Goal: Task Accomplishment & Management: Manage account settings

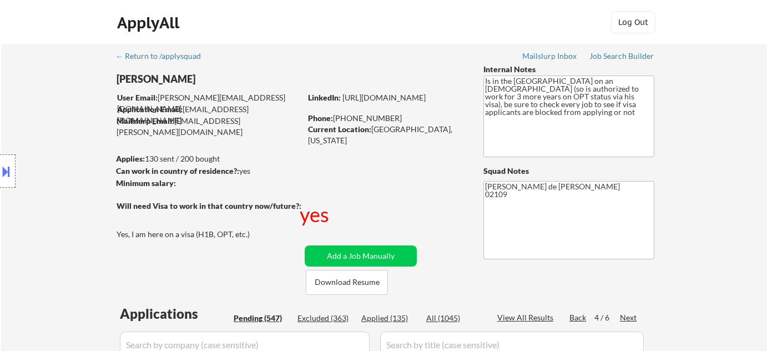
select select ""pending""
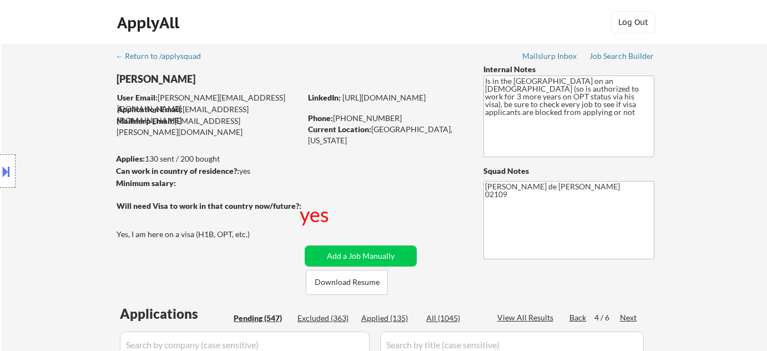
select select ""pending""
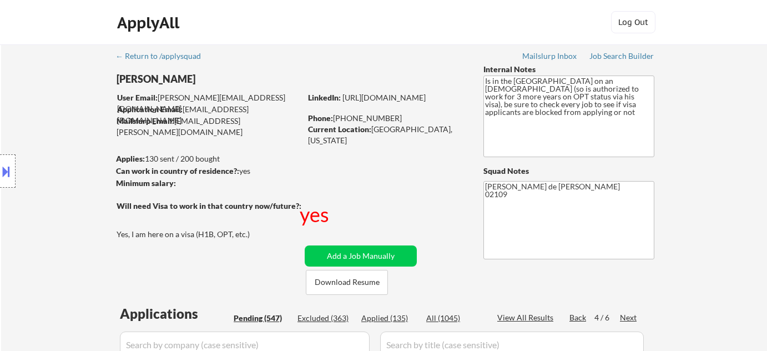
select select ""pending""
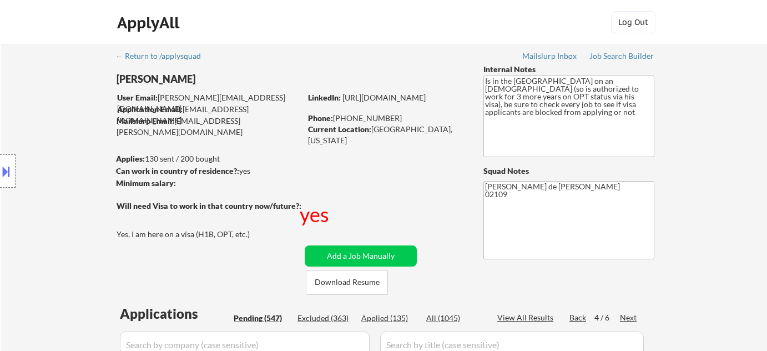
select select ""pending""
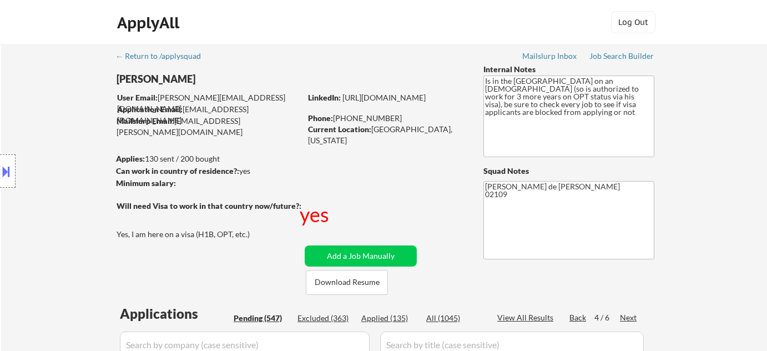
select select ""pending""
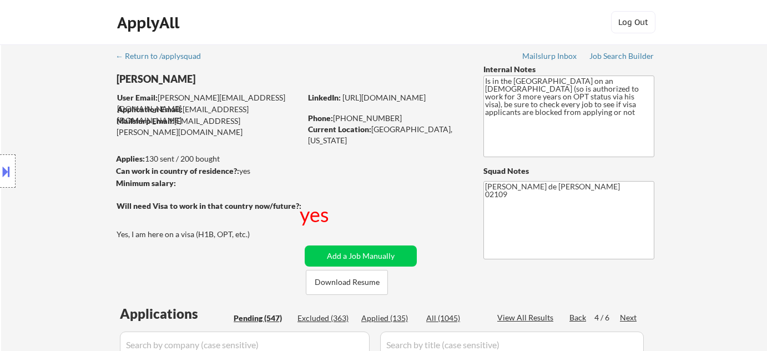
select select ""pending""
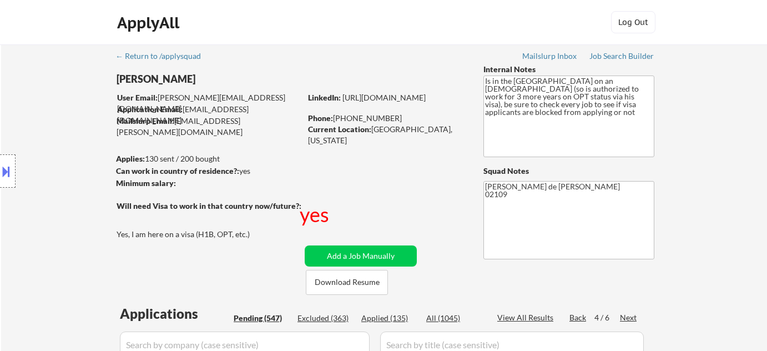
select select ""pending""
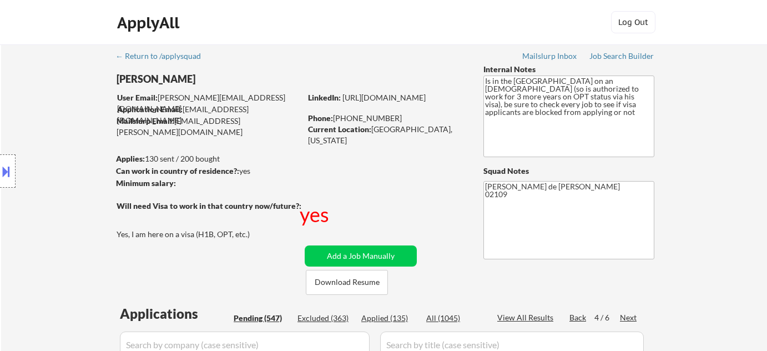
select select ""pending""
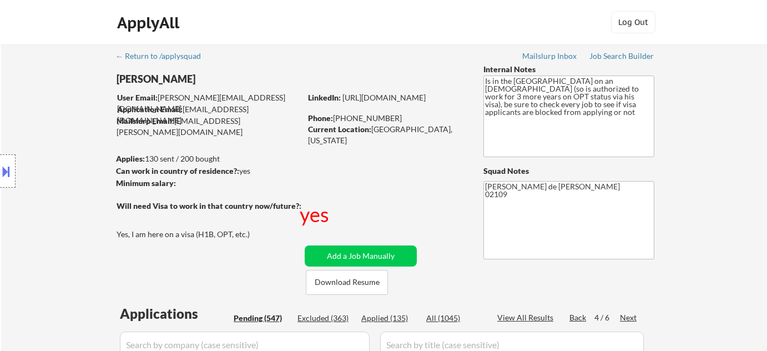
select select ""pending""
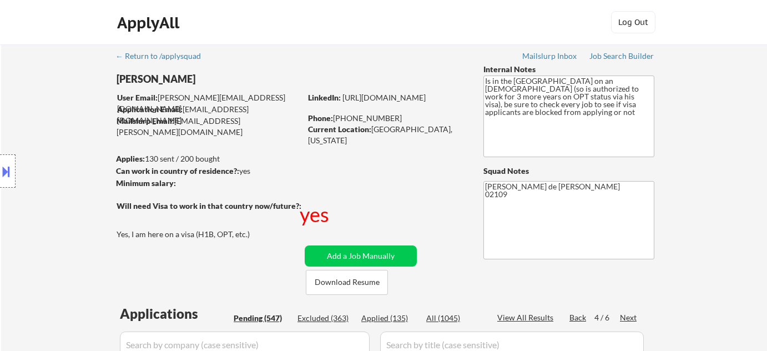
select select ""pending""
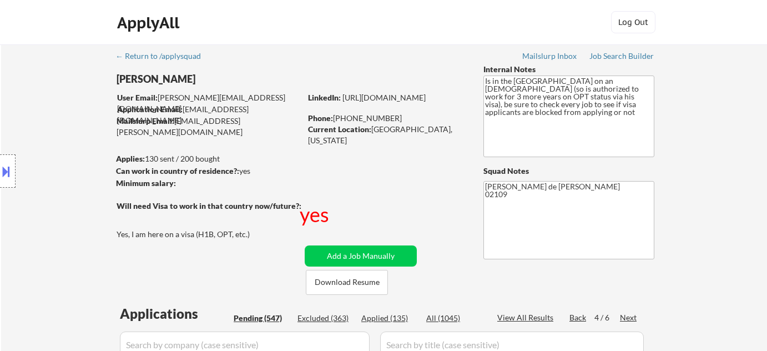
select select ""pending""
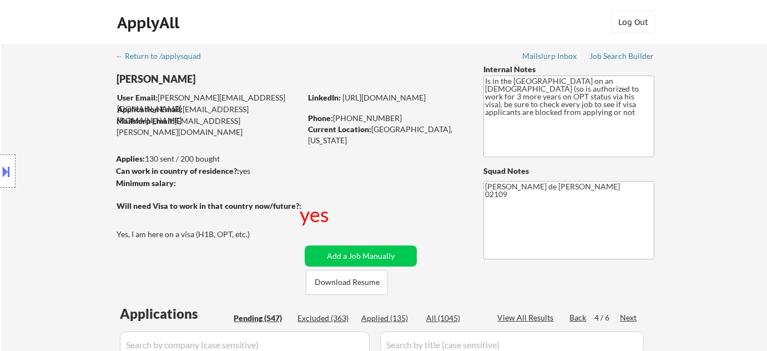
select select ""pending""
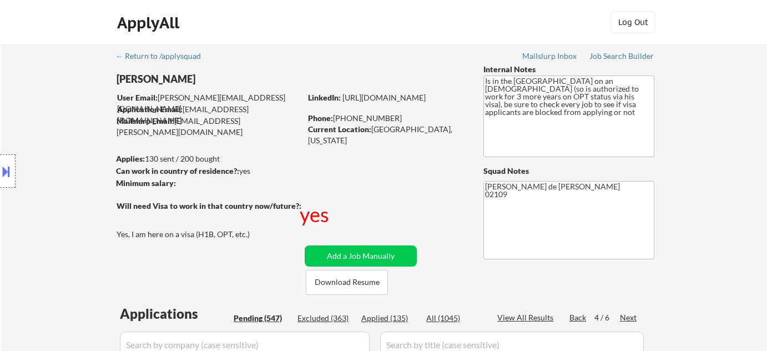
select select ""pending""
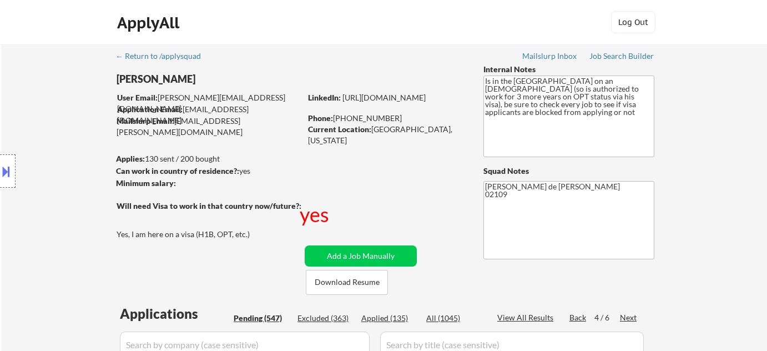
select select ""pending""
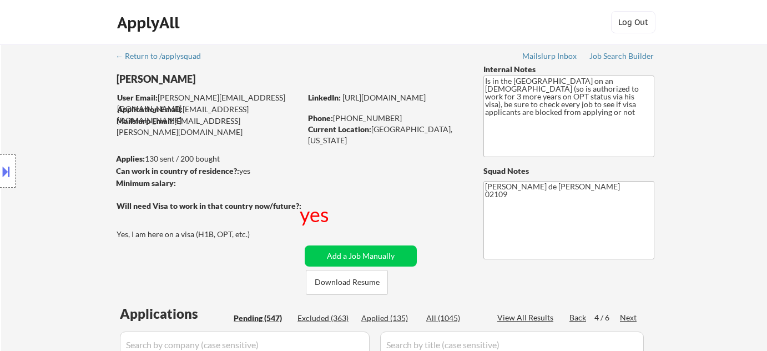
select select ""pending""
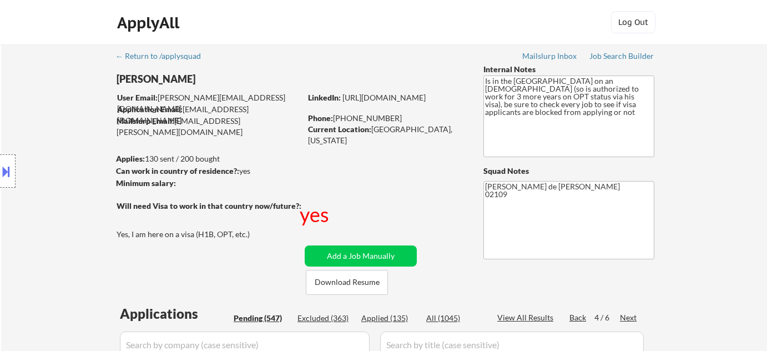
select select ""pending""
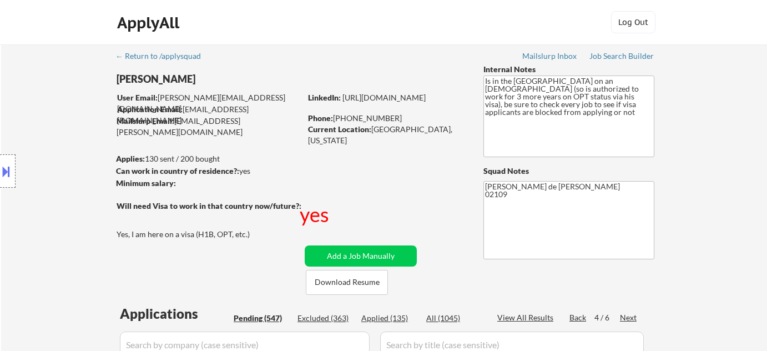
select select ""pending""
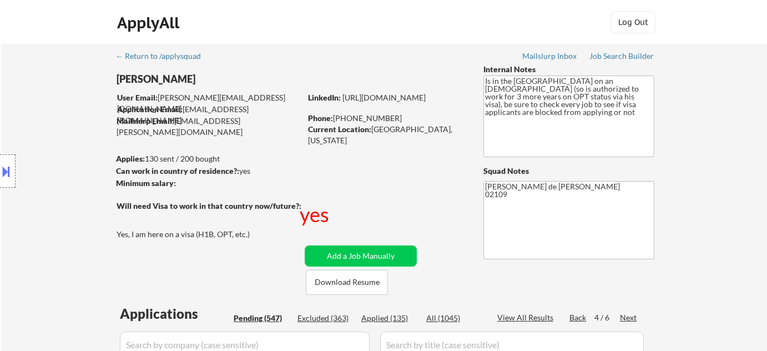
select select ""pending""
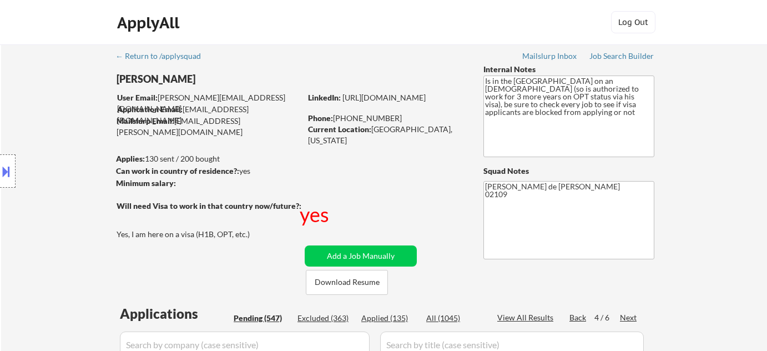
select select ""pending""
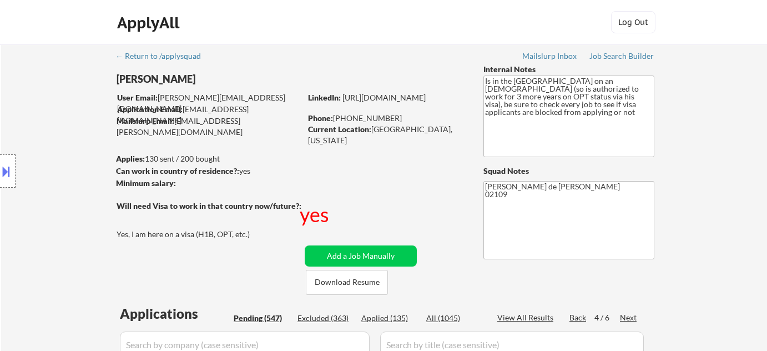
select select ""pending""
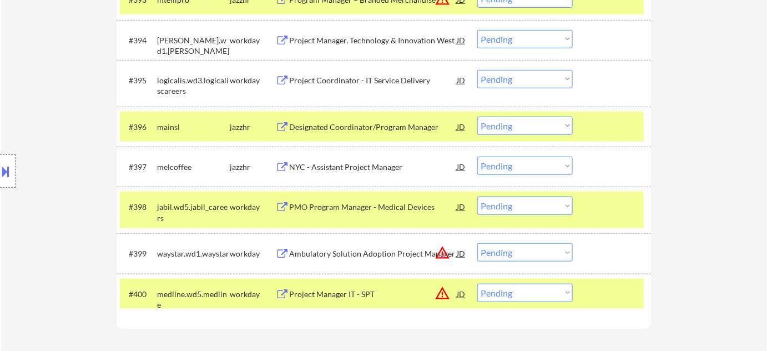
scroll to position [4488, 0]
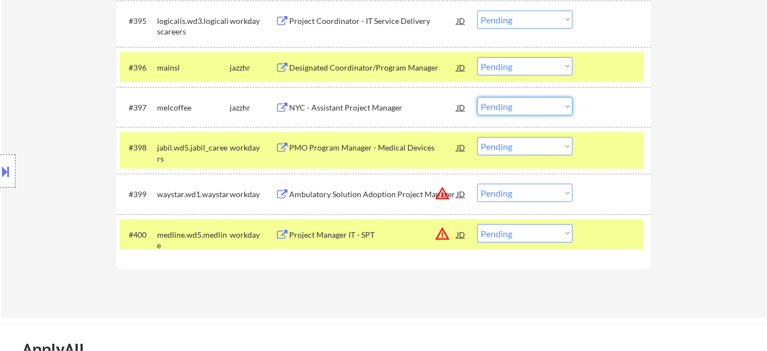
click at [534, 113] on select "Choose an option... Pending Applied Excluded (Questions) Excluded (Expired) Exc…" at bounding box center [524, 106] width 95 height 18
click at [477, 97] on select "Choose an option... Pending Applied Excluded (Questions) Excluded (Expired) Exc…" at bounding box center [524, 106] width 95 height 18
select select ""pending""
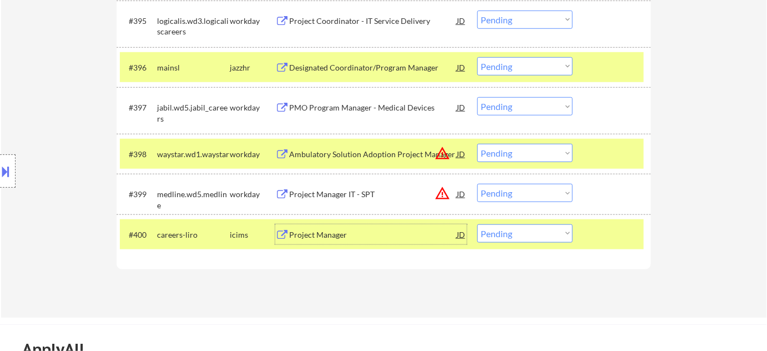
click at [325, 226] on div "Project Manager" at bounding box center [373, 234] width 168 height 20
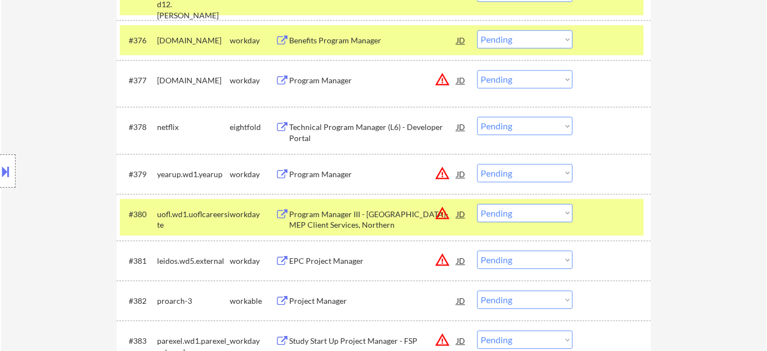
scroll to position [3680, 0]
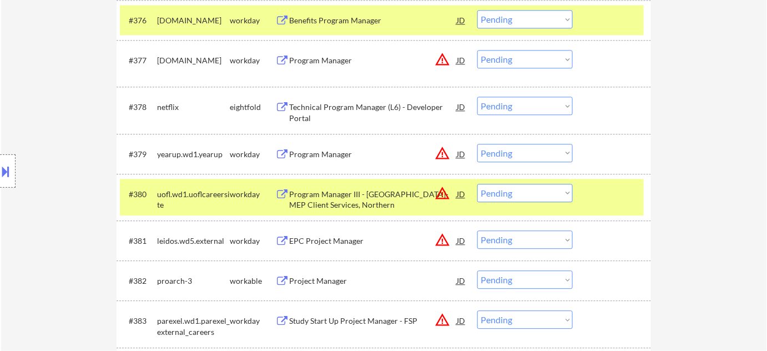
click at [516, 149] on select "Choose an option... Pending Applied Excluded (Questions) Excluded (Expired) Exc…" at bounding box center [524, 153] width 95 height 18
click at [477, 144] on select "Choose an option... Pending Applied Excluded (Questions) Excluded (Expired) Exc…" at bounding box center [524, 153] width 95 height 18
select select ""pending""
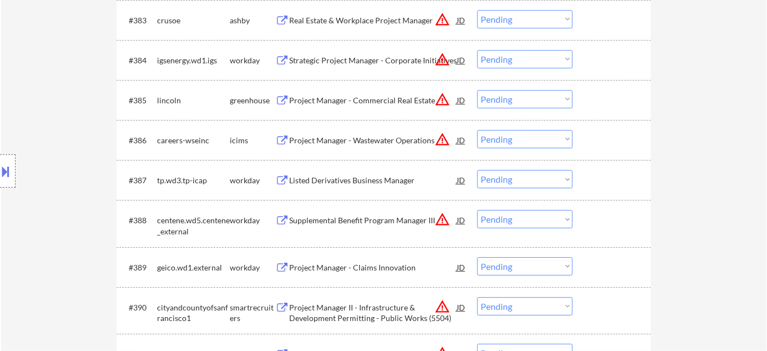
scroll to position [4134, 0]
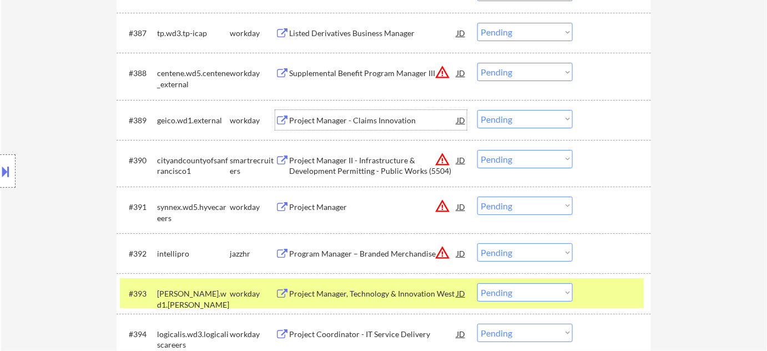
click at [345, 117] on div "Project Manager - Claims Innovation" at bounding box center [373, 120] width 168 height 11
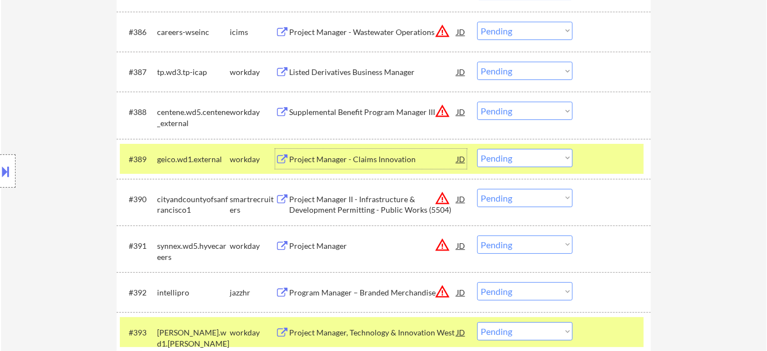
scroll to position [4084, 0]
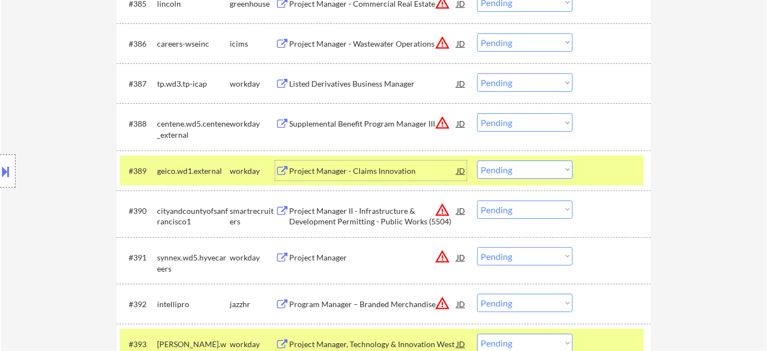
click at [512, 177] on select "Choose an option... Pending Applied Excluded (Questions) Excluded (Expired) Exc…" at bounding box center [524, 169] width 95 height 18
click at [477, 160] on select "Choose an option... Pending Applied Excluded (Questions) Excluded (Expired) Exc…" at bounding box center [524, 169] width 95 height 18
select select ""pending""
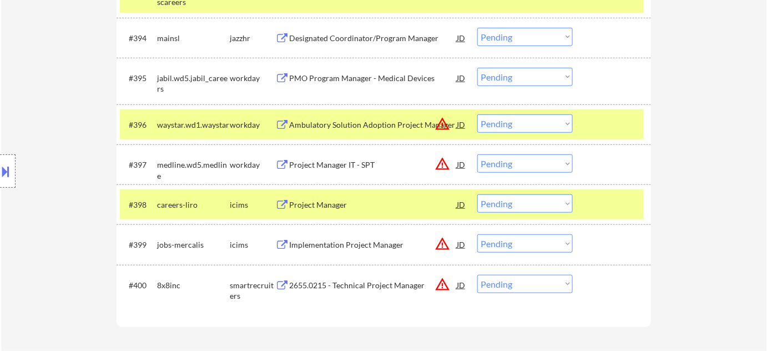
scroll to position [4488, 0]
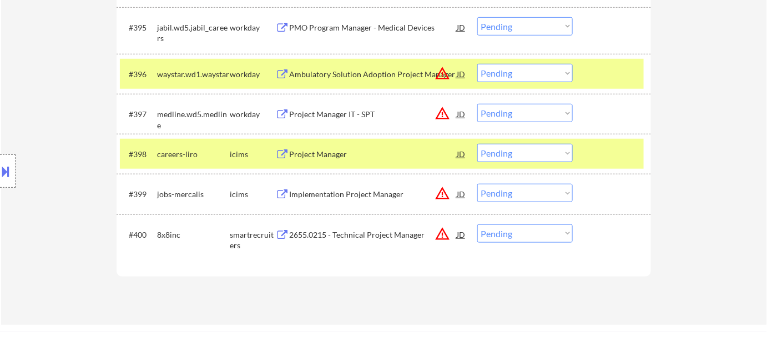
click at [351, 194] on div "Implementation Project Manager" at bounding box center [373, 194] width 168 height 11
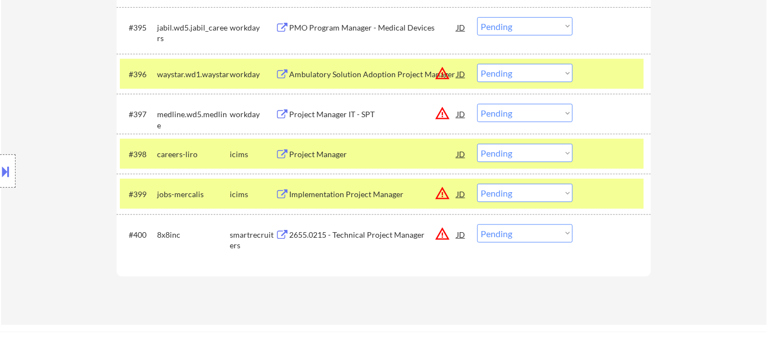
click at [515, 155] on select "Choose an option... Pending Applied Excluded (Questions) Excluded (Expired) Exc…" at bounding box center [524, 153] width 95 height 18
click at [477, 144] on select "Choose an option... Pending Applied Excluded (Questions) Excluded (Expired) Exc…" at bounding box center [524, 153] width 95 height 18
select select ""pending""
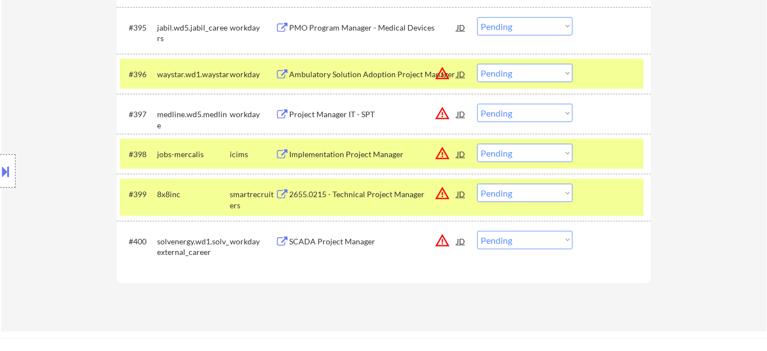
click at [348, 200] on div "2655.0215 - Technical Project Manager" at bounding box center [373, 194] width 168 height 20
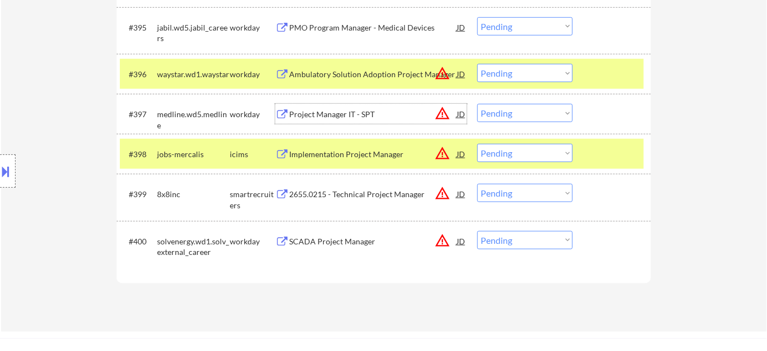
click at [360, 109] on div "Project Manager IT - SPT" at bounding box center [373, 114] width 168 height 11
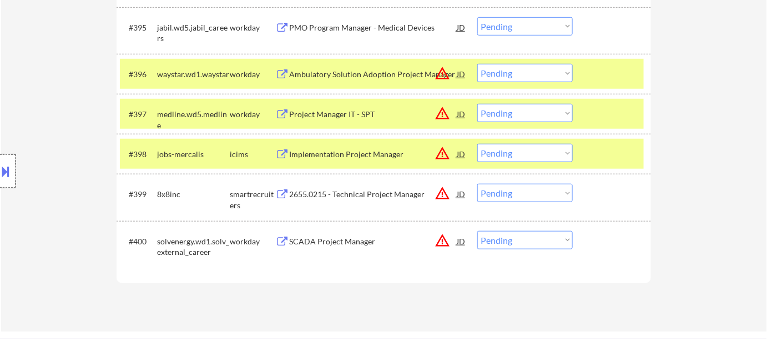
click at [14, 175] on div at bounding box center [8, 170] width 16 height 33
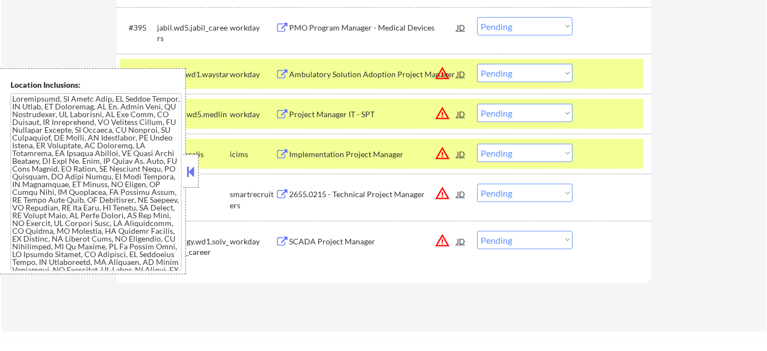
scroll to position [1323, 0]
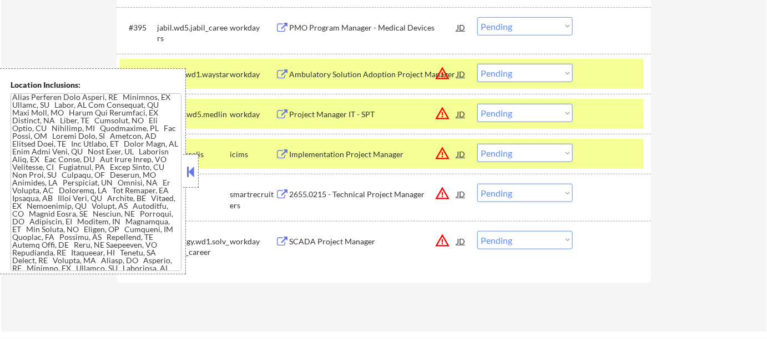
click at [188, 172] on button at bounding box center [191, 171] width 12 height 17
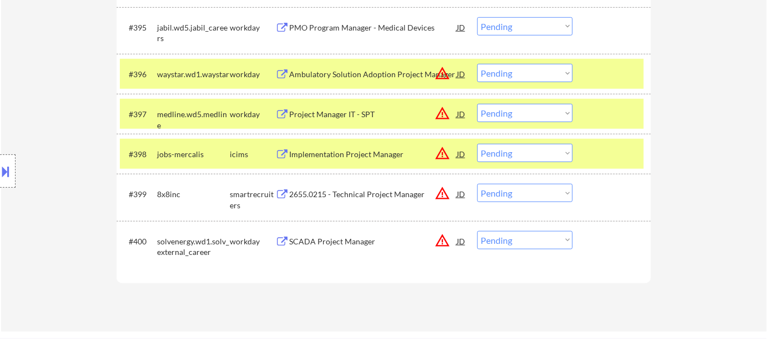
drag, startPoint x: 520, startPoint y: 192, endPoint x: 516, endPoint y: 200, distance: 9.0
click at [520, 192] on select "Choose an option... Pending Applied Excluded (Questions) Excluded (Expired) Exc…" at bounding box center [524, 193] width 95 height 18
click at [477, 184] on select "Choose an option... Pending Applied Excluded (Questions) Excluded (Expired) Exc…" at bounding box center [524, 193] width 95 height 18
select select ""pending""
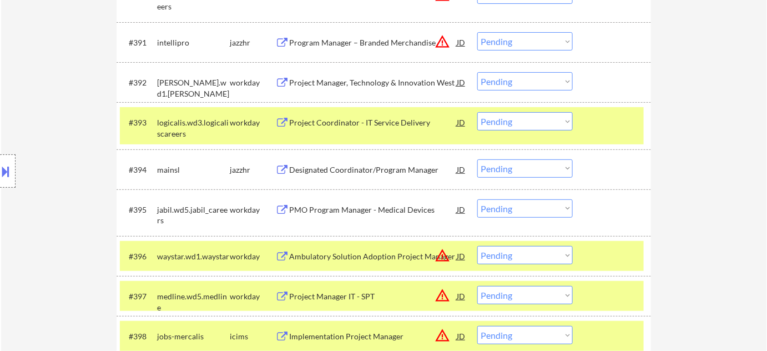
scroll to position [4285, 0]
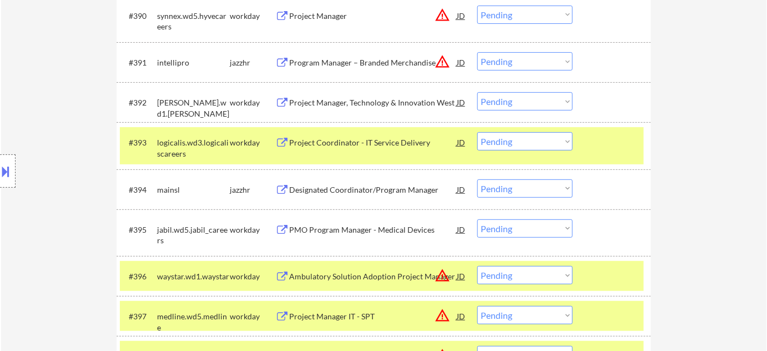
click at [335, 102] on div "Project Manager, Technology & Innovation West" at bounding box center [373, 102] width 168 height 11
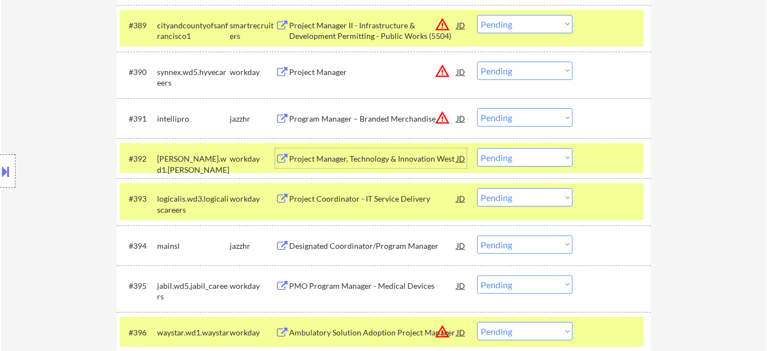
scroll to position [4084, 0]
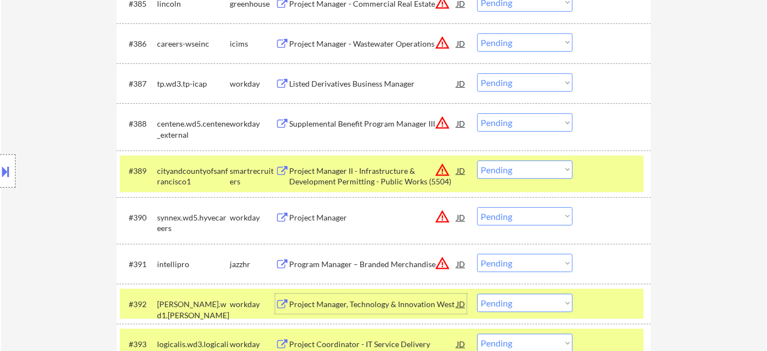
click at [381, 265] on div "Program Manager – Branded Merchandise" at bounding box center [373, 264] width 168 height 11
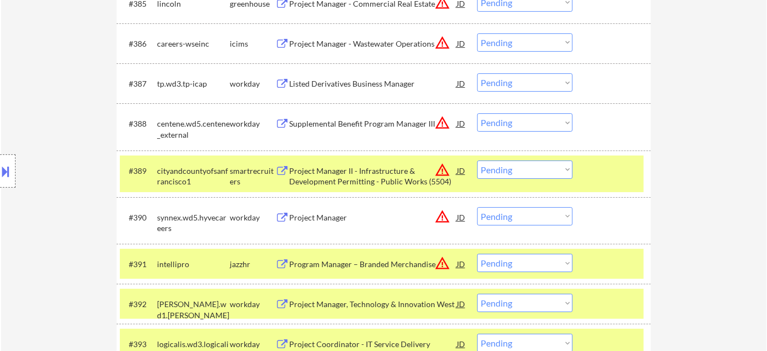
scroll to position [4426, 0]
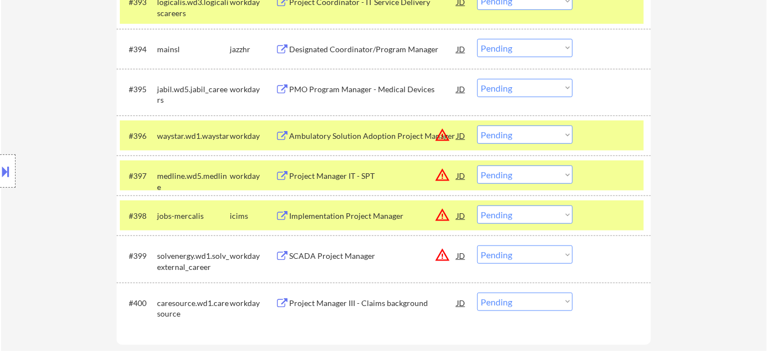
click at [513, 177] on select "Choose an option... Pending Applied Excluded (Questions) Excluded (Expired) Exc…" at bounding box center [524, 174] width 95 height 18
click at [477, 165] on select "Choose an option... Pending Applied Excluded (Questions) Excluded (Expired) Exc…" at bounding box center [524, 174] width 95 height 18
select select ""pending""
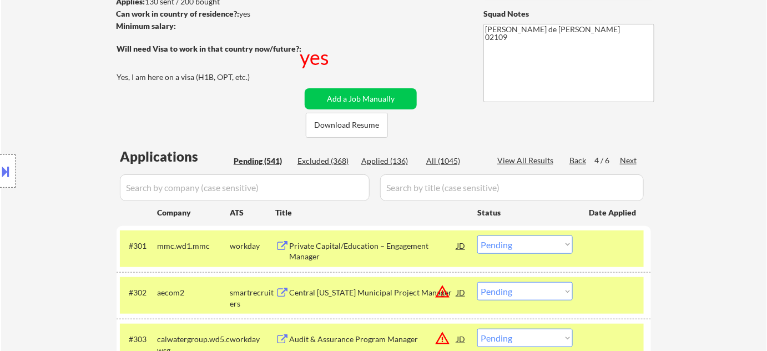
scroll to position [285, 0]
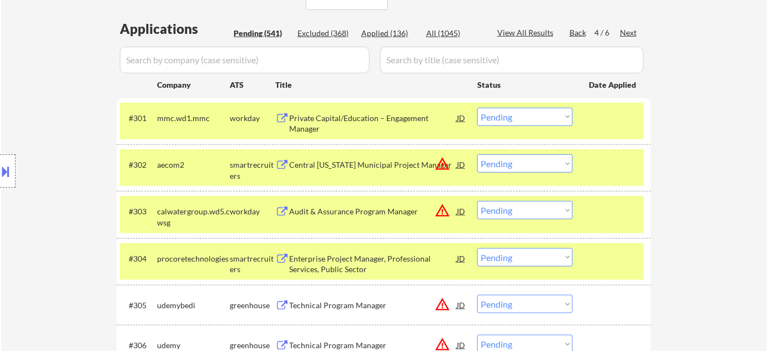
click at [631, 36] on div "Next" at bounding box center [629, 32] width 18 height 11
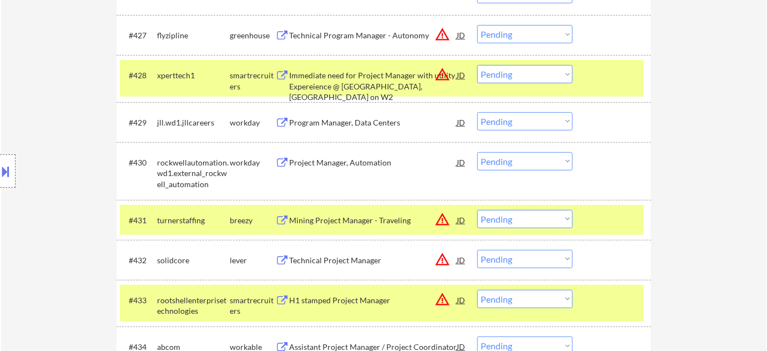
scroll to position [1496, 0]
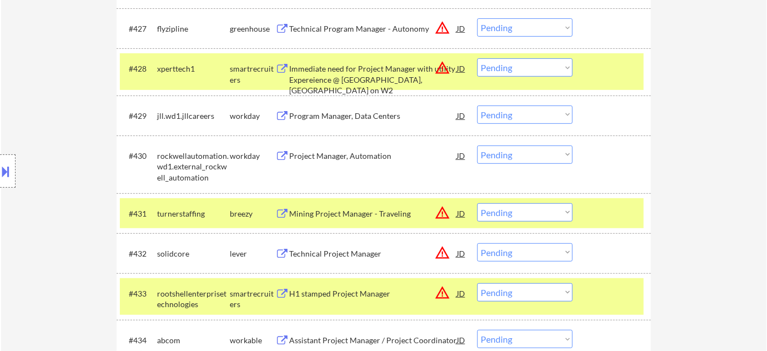
click at [330, 157] on div "Project Manager, Automation" at bounding box center [373, 155] width 168 height 11
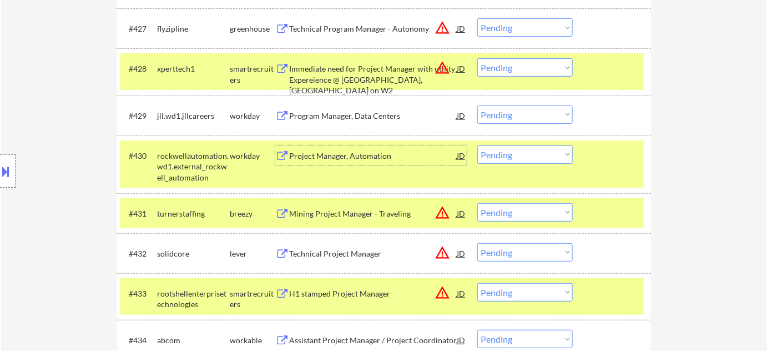
click at [515, 146] on select "Choose an option... Pending Applied Excluded (Questions) Excluded (Expired) Exc…" at bounding box center [524, 154] width 95 height 18
click at [477, 145] on select "Choose an option... Pending Applied Excluded (Questions) Excluded (Expired) Exc…" at bounding box center [524, 154] width 95 height 18
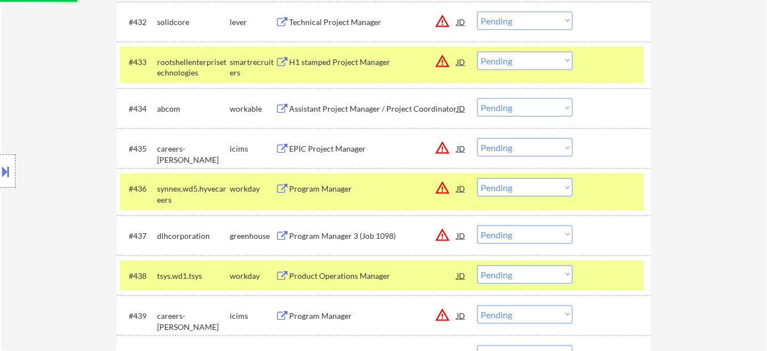
select select ""pending""
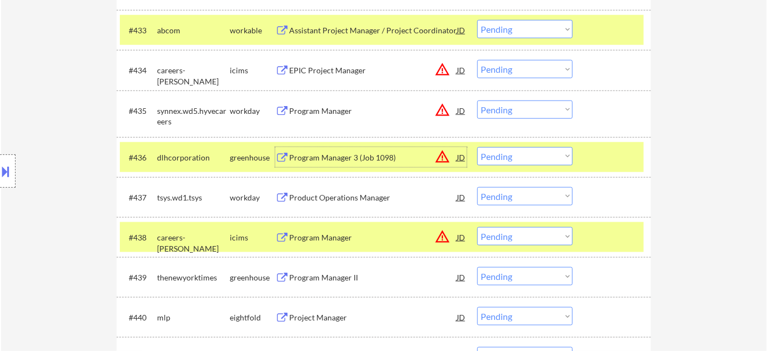
click at [357, 155] on div "Program Manager 3 (Job 1098)" at bounding box center [373, 157] width 168 height 11
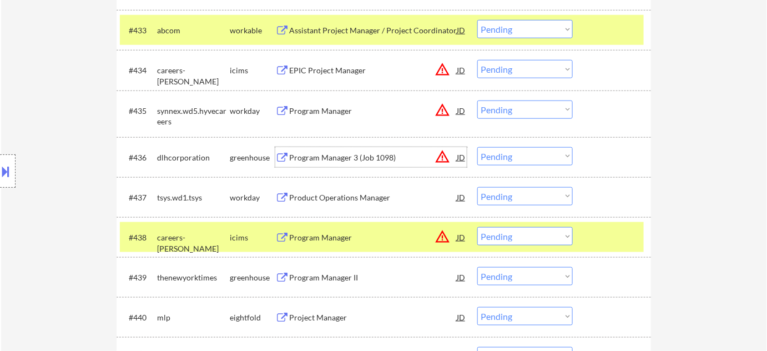
click at [7, 173] on button at bounding box center [6, 171] width 12 height 18
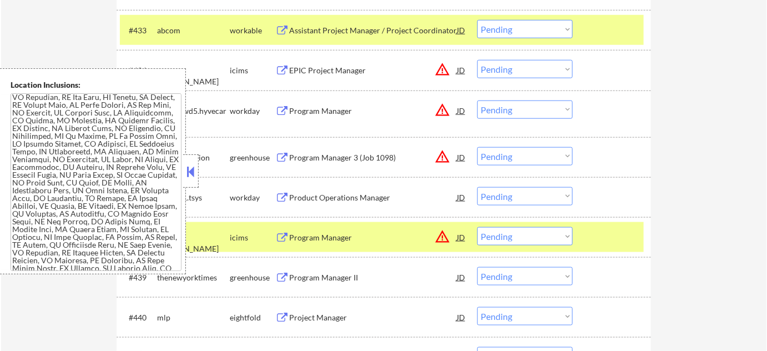
scroll to position [1300, 0]
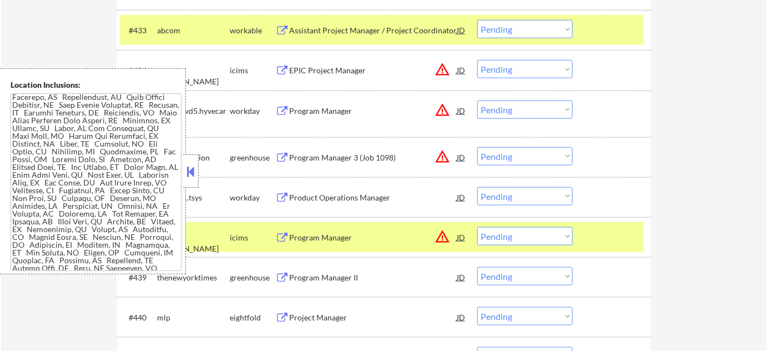
click at [189, 163] on button at bounding box center [191, 171] width 12 height 17
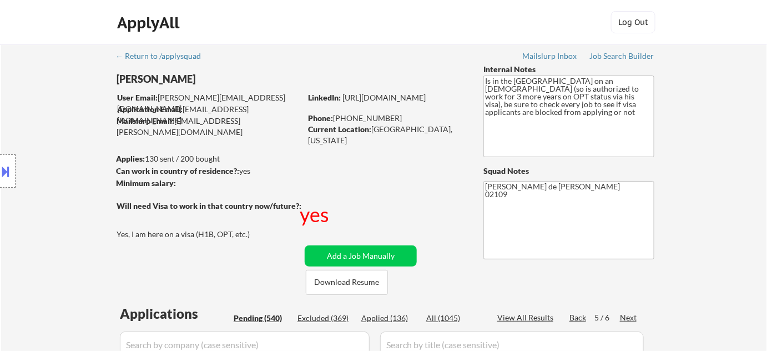
scroll to position [202, 0]
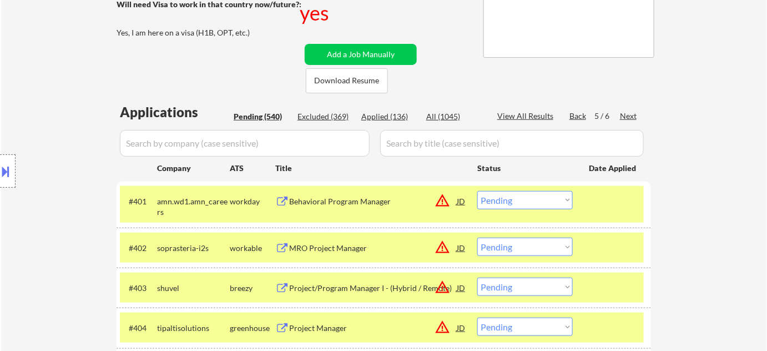
click at [255, 154] on input "input" at bounding box center [245, 143] width 250 height 27
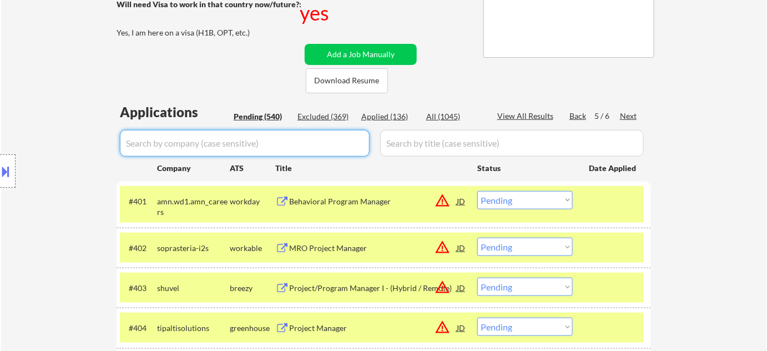
click at [256, 148] on input "input" at bounding box center [245, 143] width 250 height 27
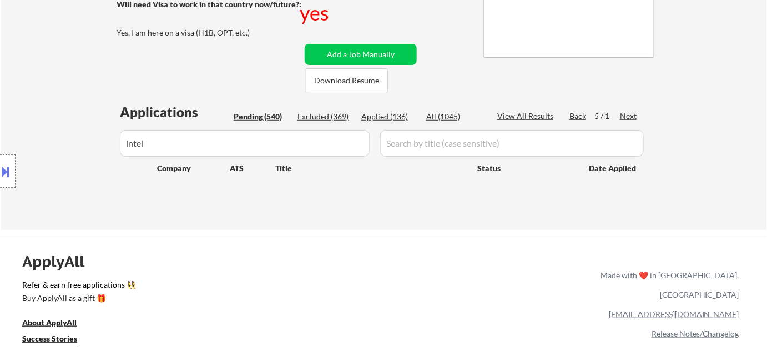
click at [291, 143] on input "input" at bounding box center [245, 143] width 250 height 27
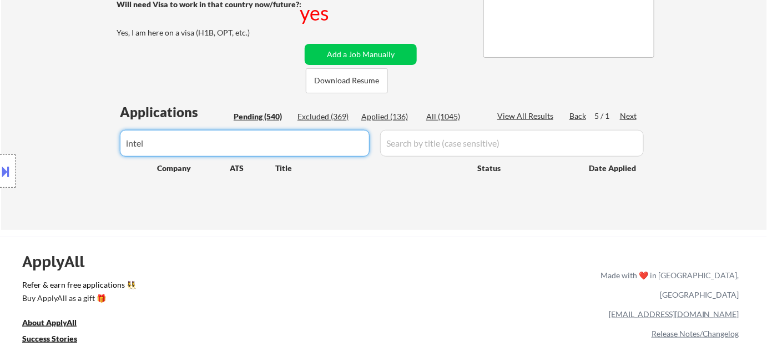
type input "intell"
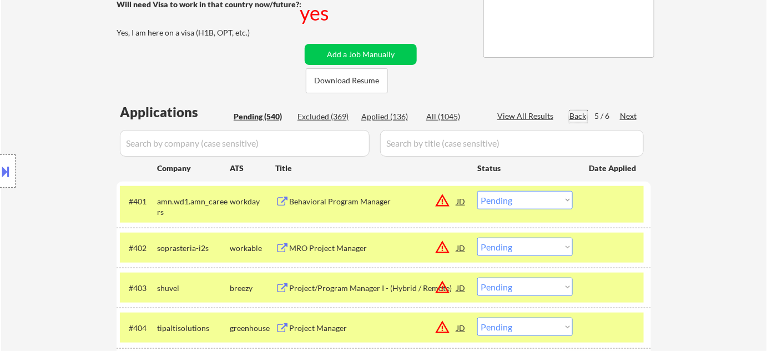
click at [580, 114] on div "Back" at bounding box center [579, 115] width 18 height 11
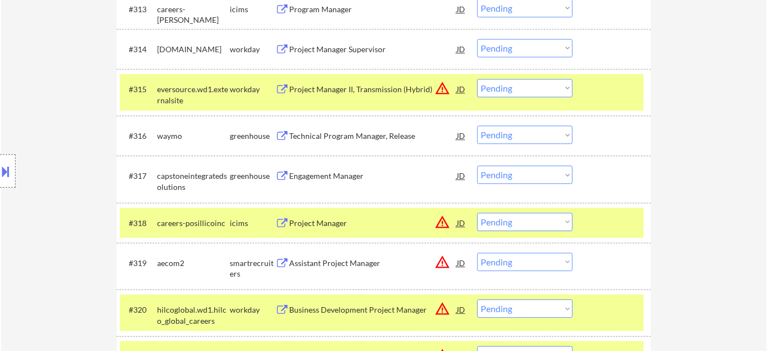
scroll to position [4173, 0]
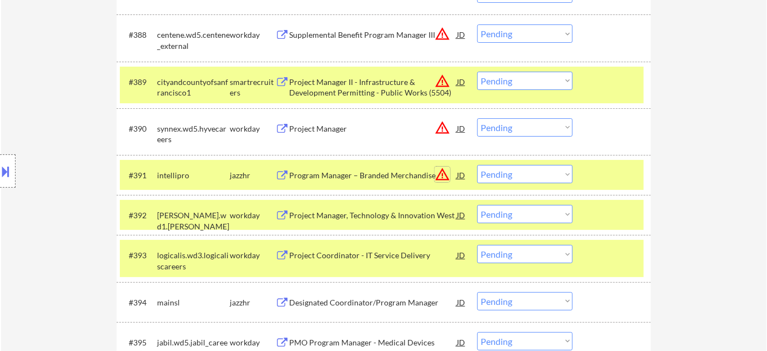
click at [449, 175] on button "warning_amber" at bounding box center [443, 175] width 16 height 16
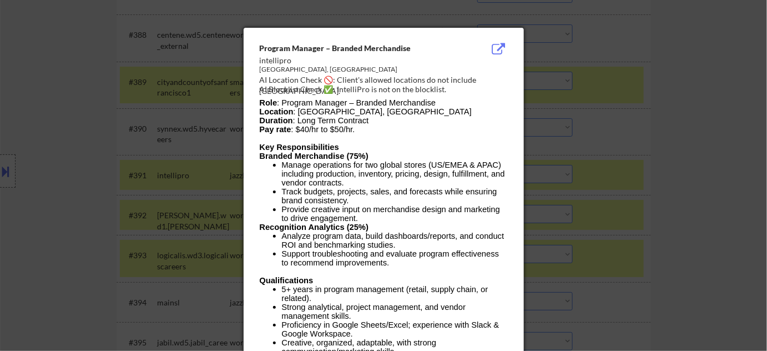
click at [634, 197] on div at bounding box center [383, 175] width 767 height 351
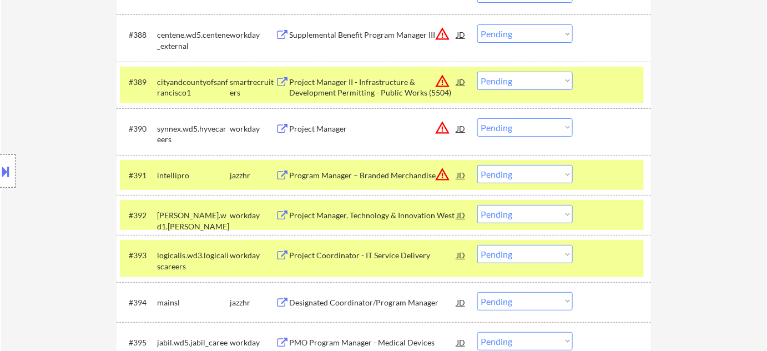
click at [528, 173] on select "Choose an option... Pending Applied Excluded (Questions) Excluded (Expired) Exc…" at bounding box center [524, 174] width 95 height 18
click at [477, 165] on select "Choose an option... Pending Applied Excluded (Questions) Excluded (Expired) Exc…" at bounding box center [524, 174] width 95 height 18
select select ""pending""
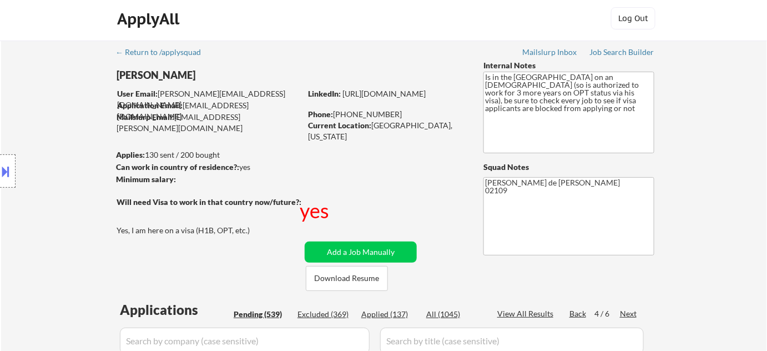
scroll to position [252, 0]
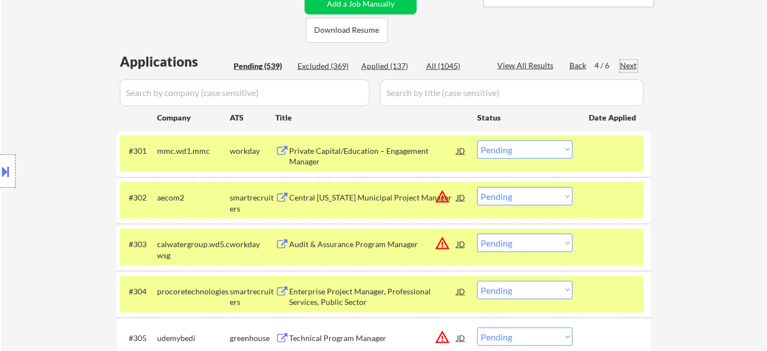
click at [628, 66] on div "Next" at bounding box center [629, 65] width 18 height 11
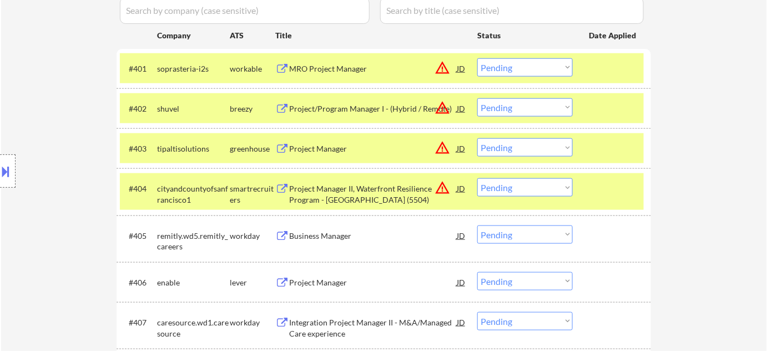
scroll to position [353, 0]
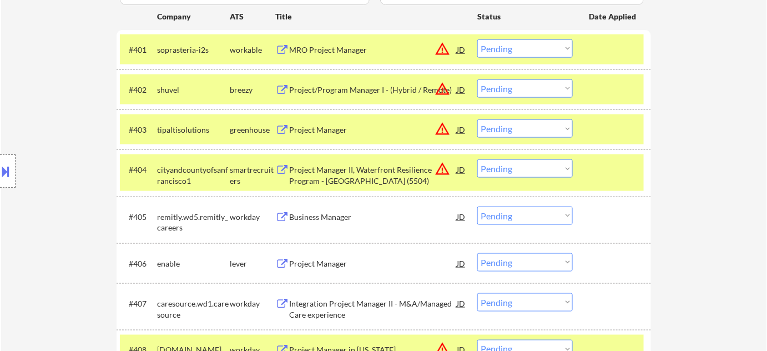
click at [330, 56] on div "MRO Project Manager" at bounding box center [373, 49] width 168 height 20
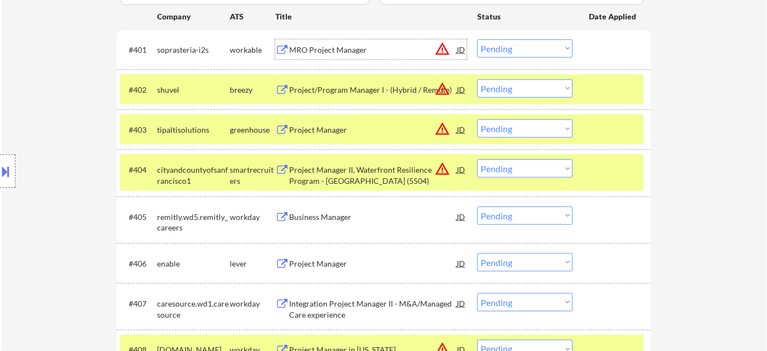
click at [3, 159] on div at bounding box center [8, 170] width 16 height 33
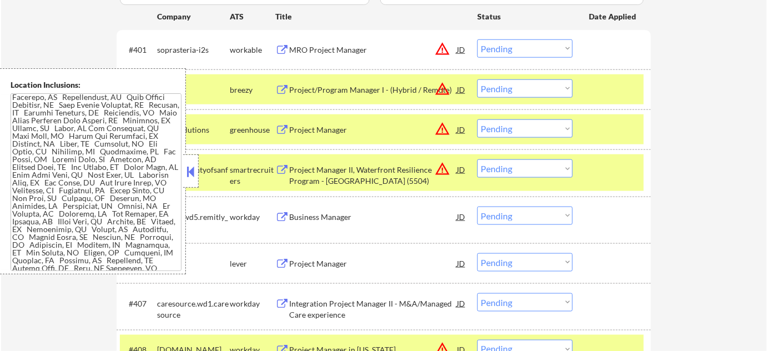
scroll to position [2255, 0]
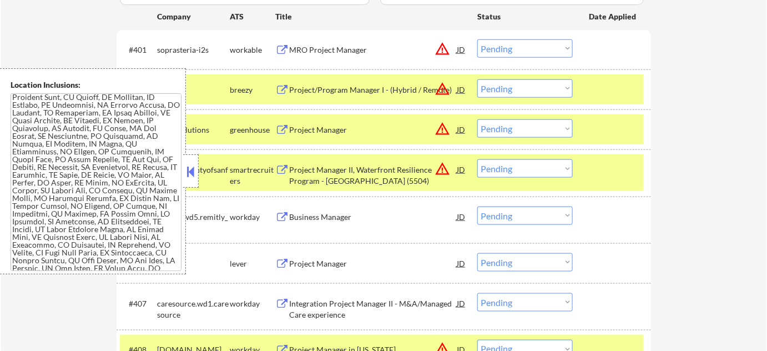
click at [200, 165] on div "cityandcountyofsanfrancisco1" at bounding box center [193, 175] width 73 height 22
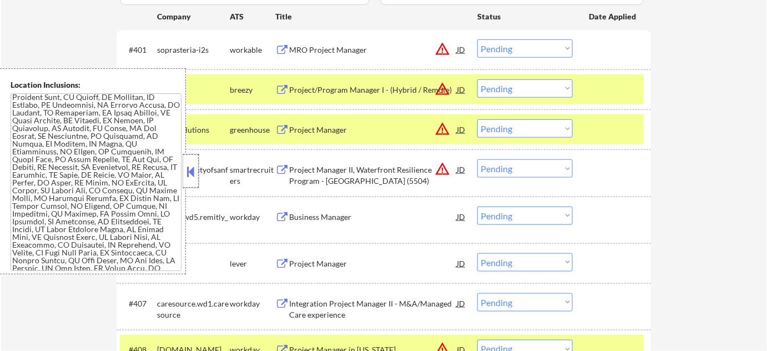
click at [195, 159] on div at bounding box center [191, 170] width 16 height 33
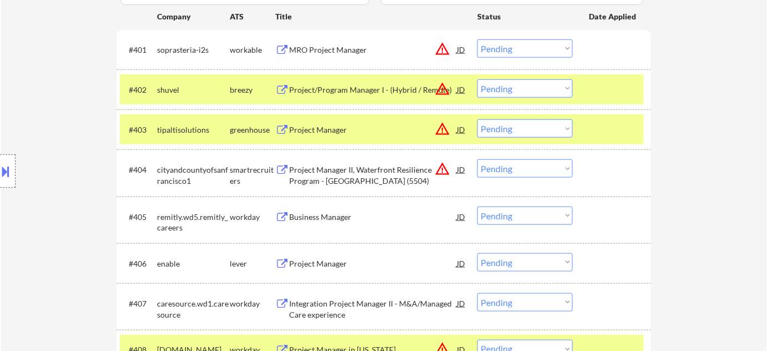
click at [505, 48] on select "Choose an option... Pending Applied Excluded (Questions) Excluded (Expired) Exc…" at bounding box center [524, 48] width 95 height 18
click at [477, 39] on select "Choose an option... Pending Applied Excluded (Questions) Excluded (Expired) Exc…" at bounding box center [524, 48] width 95 height 18
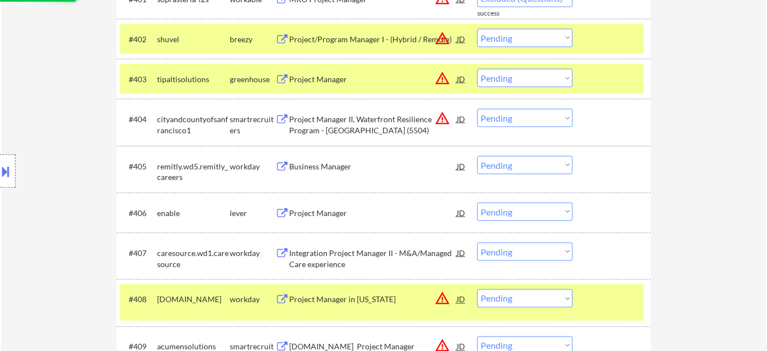
select select ""pending""
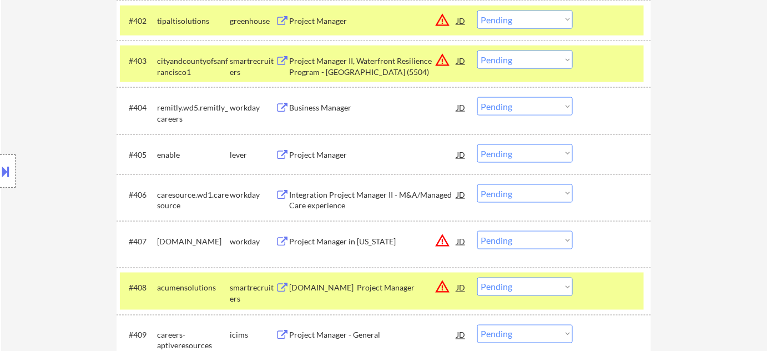
scroll to position [454, 0]
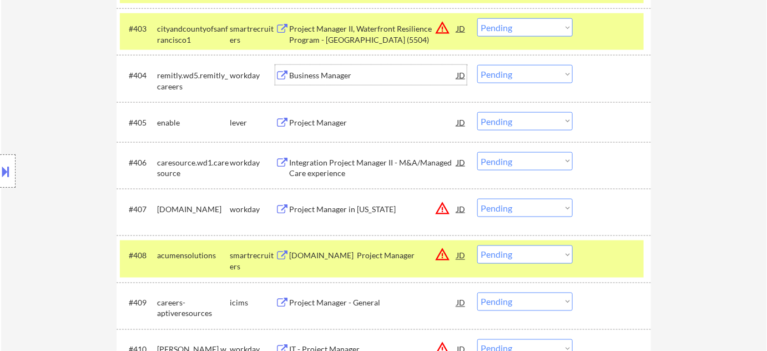
click at [323, 72] on div "Business Manager" at bounding box center [373, 75] width 168 height 11
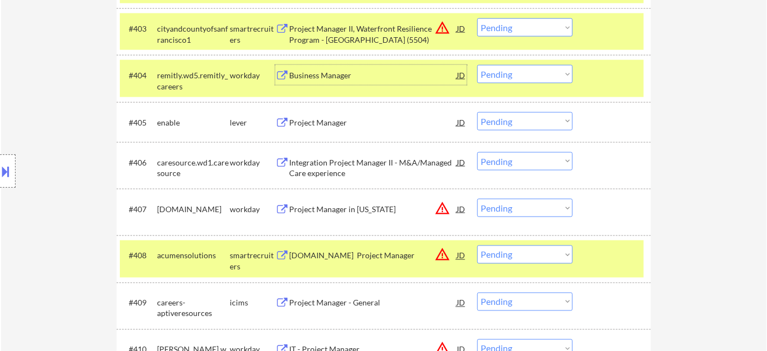
click at [512, 82] on select "Choose an option... Pending Applied Excluded (Questions) Excluded (Expired) Exc…" at bounding box center [524, 74] width 95 height 18
click at [477, 65] on select "Choose an option... Pending Applied Excluded (Questions) Excluded (Expired) Exc…" at bounding box center [524, 74] width 95 height 18
select select ""pending""
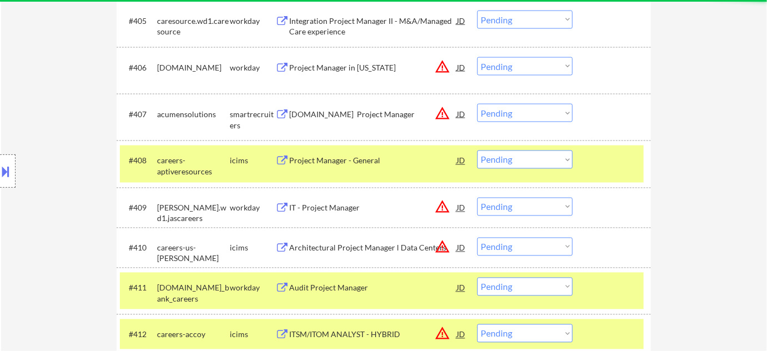
scroll to position [555, 0]
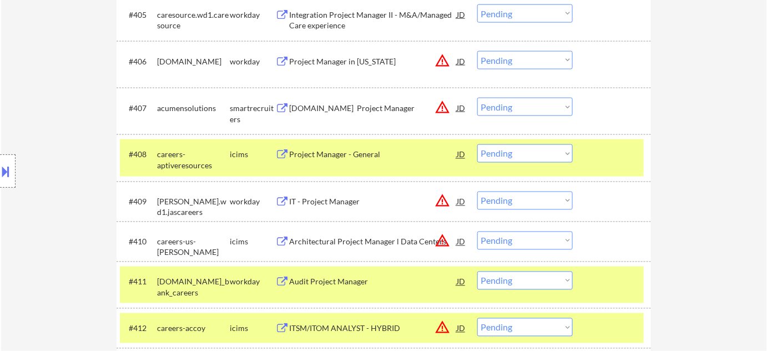
click at [350, 198] on div "IT - Project Manager" at bounding box center [373, 202] width 168 height 11
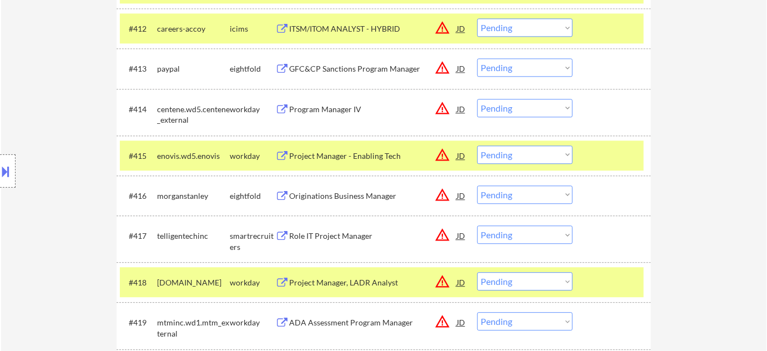
scroll to position [858, 0]
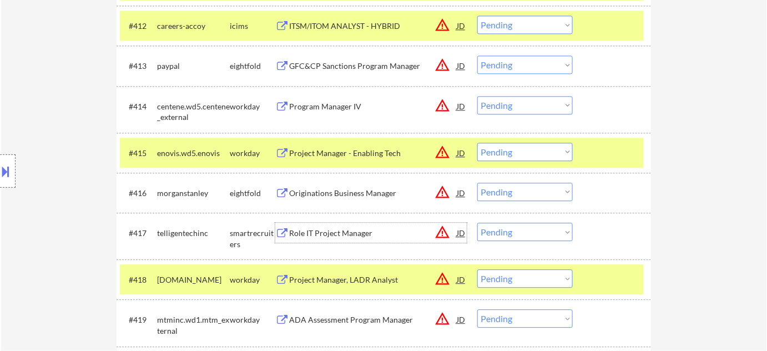
click at [336, 229] on div "Role IT Project Manager" at bounding box center [373, 233] width 168 height 11
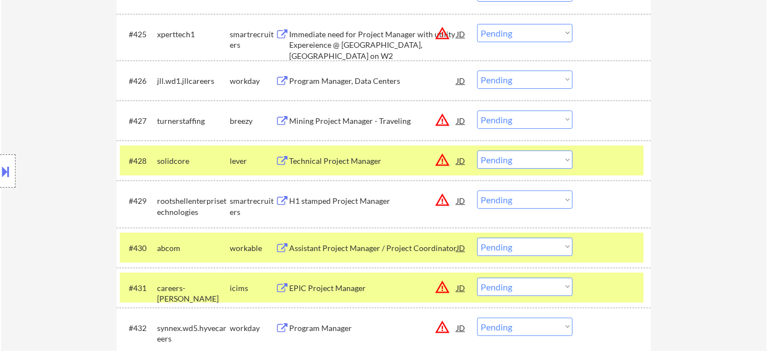
scroll to position [1413, 0]
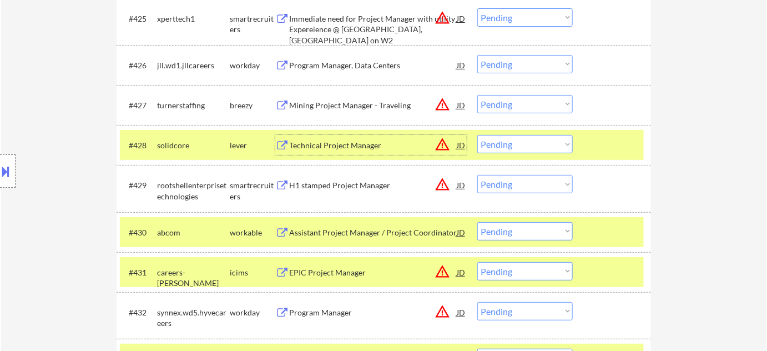
click at [355, 148] on div "Technical Project Manager" at bounding box center [373, 145] width 168 height 11
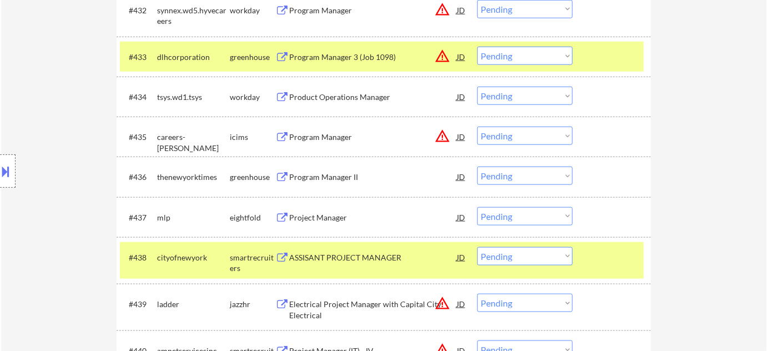
scroll to position [1715, 0]
click at [322, 207] on div "Project Manager" at bounding box center [373, 217] width 168 height 20
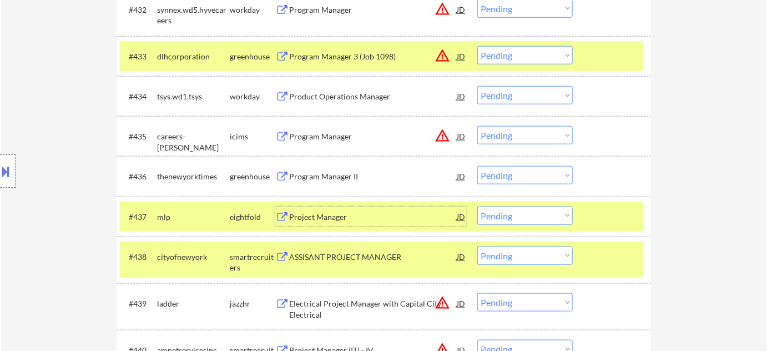
click at [6, 171] on button at bounding box center [6, 171] width 12 height 18
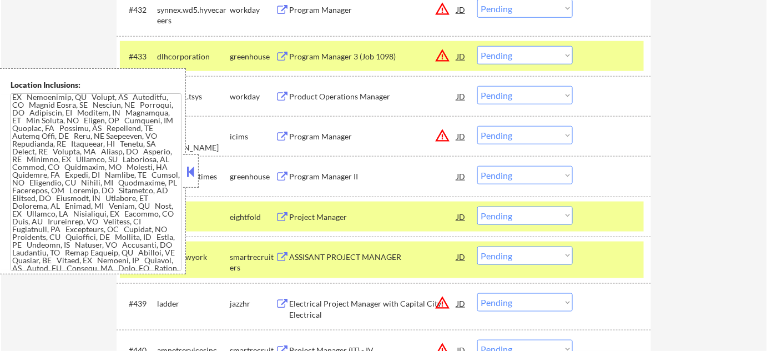
scroll to position [1758, 0]
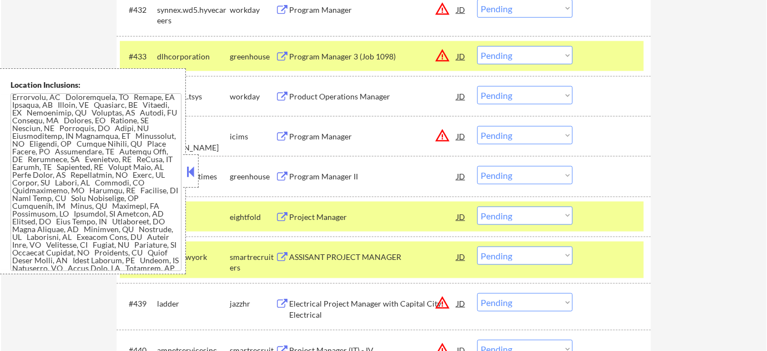
click at [197, 172] on button at bounding box center [191, 171] width 12 height 17
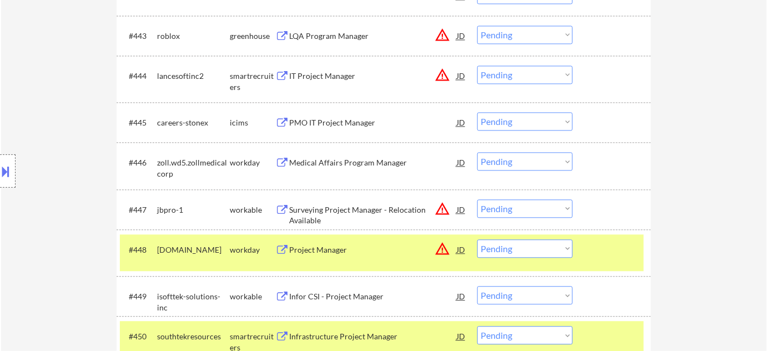
scroll to position [2321, 0]
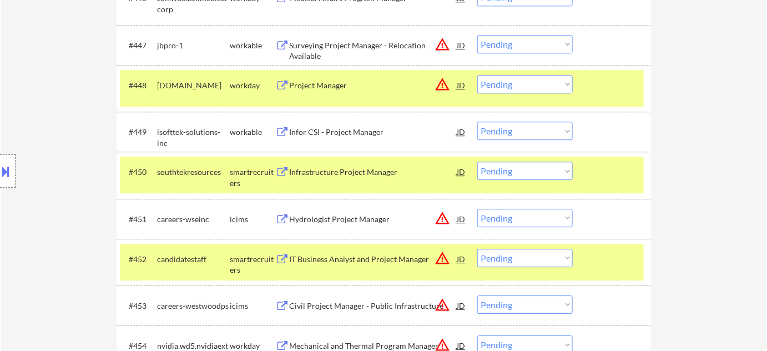
click at [70, 186] on div "Location Inclusions:" at bounding box center [99, 171] width 199 height 206
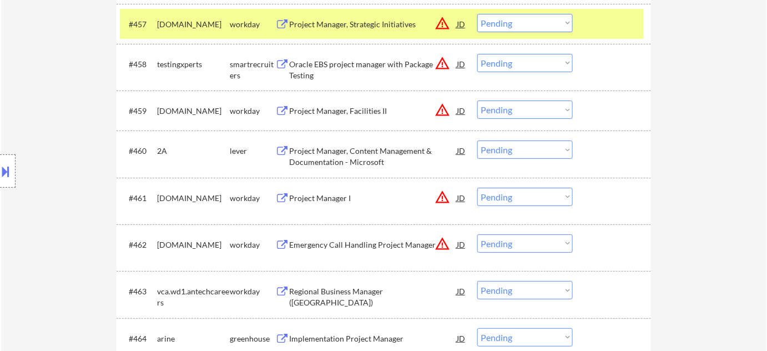
scroll to position [2826, 0]
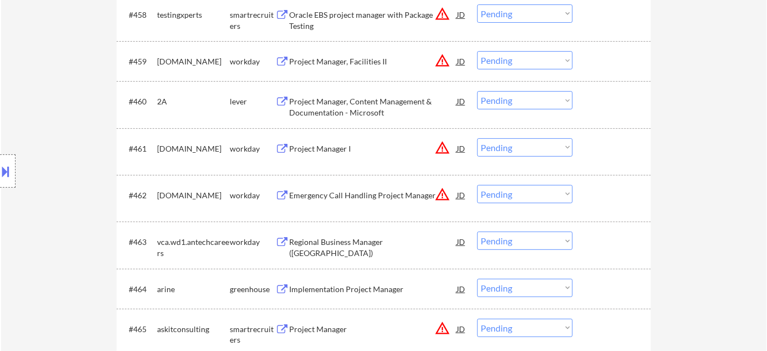
click at [184, 202] on div "Location Inclusions:" at bounding box center [99, 171] width 199 height 206
click at [326, 109] on div "Project Manager, Content Management & Documentation - Microsoft" at bounding box center [373, 107] width 168 height 22
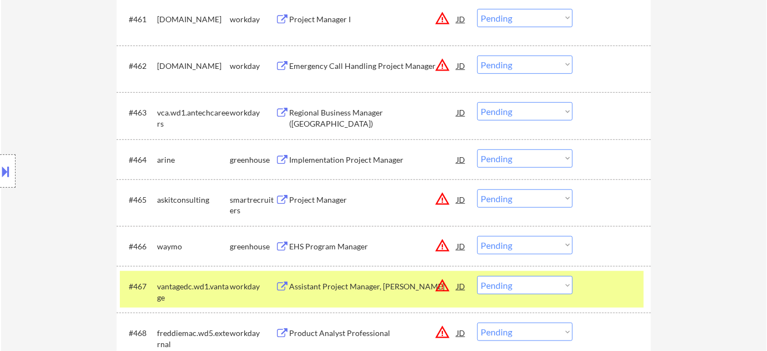
scroll to position [2977, 0]
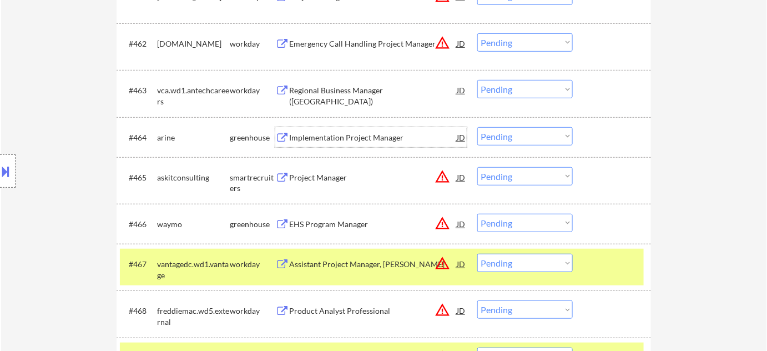
click at [337, 137] on div "Implementation Project Manager" at bounding box center [373, 137] width 168 height 11
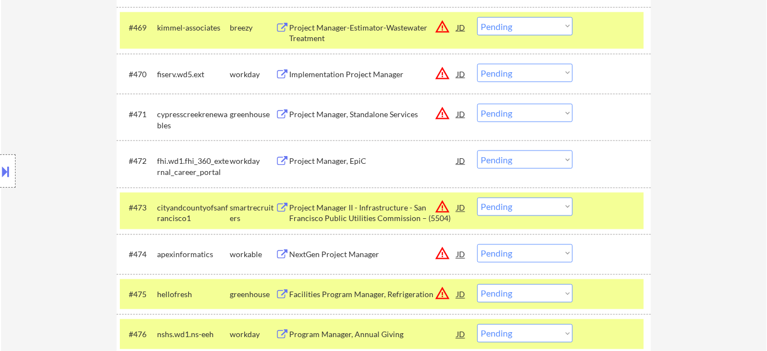
scroll to position [3331, 0]
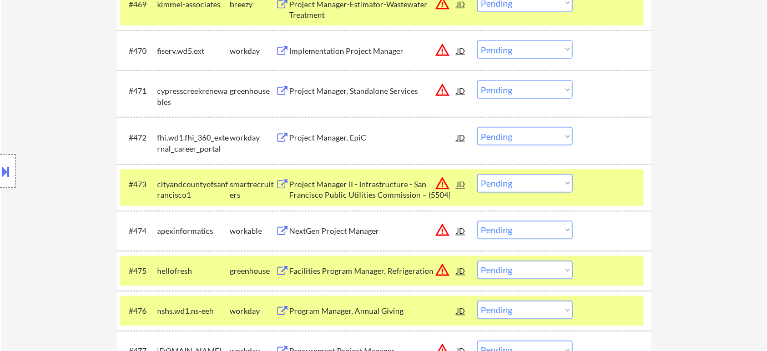
click at [366, 93] on div "Project Manager, Standalone Services" at bounding box center [373, 90] width 168 height 11
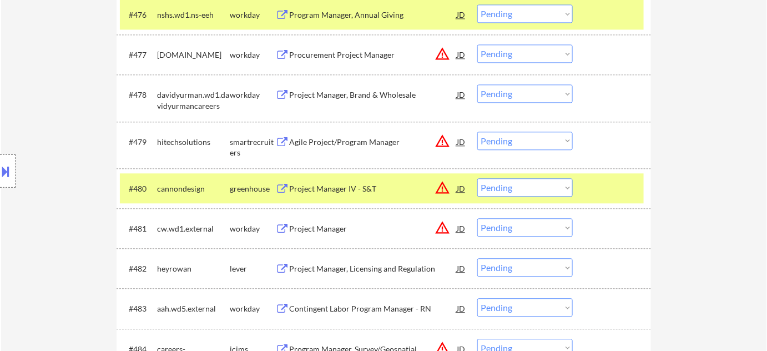
scroll to position [3785, 0]
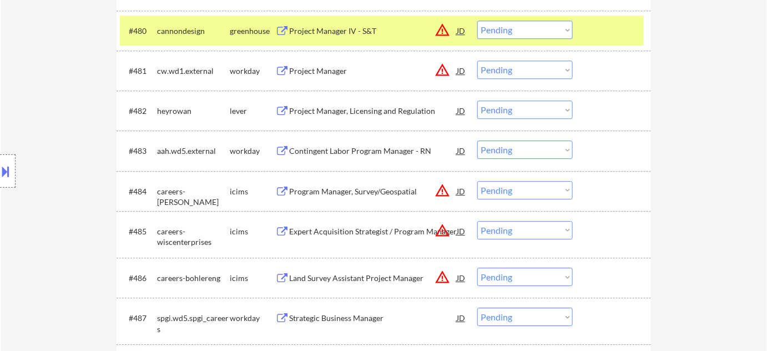
click at [324, 69] on div "Project Manager" at bounding box center [373, 71] width 168 height 11
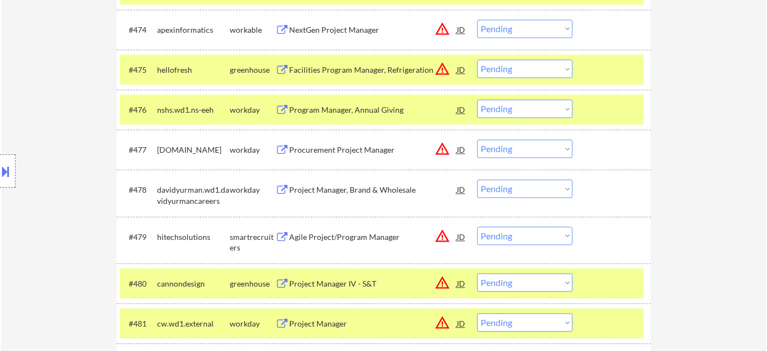
scroll to position [3246, 0]
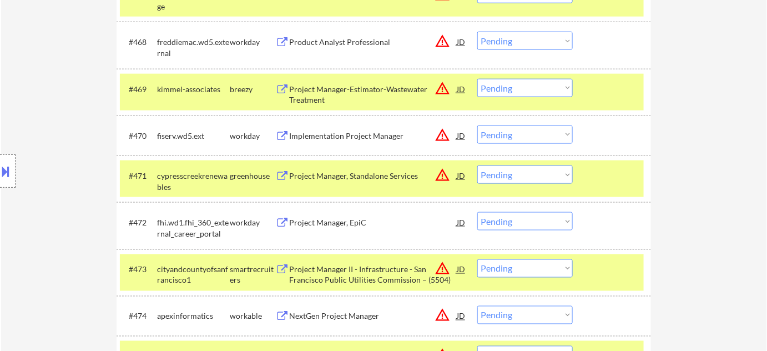
click at [499, 177] on select "Choose an option... Pending Applied Excluded (Questions) Excluded (Expired) Exc…" at bounding box center [524, 174] width 95 height 18
click at [477, 165] on select "Choose an option... Pending Applied Excluded (Questions) Excluded (Expired) Exc…" at bounding box center [524, 174] width 95 height 18
select select ""pending""
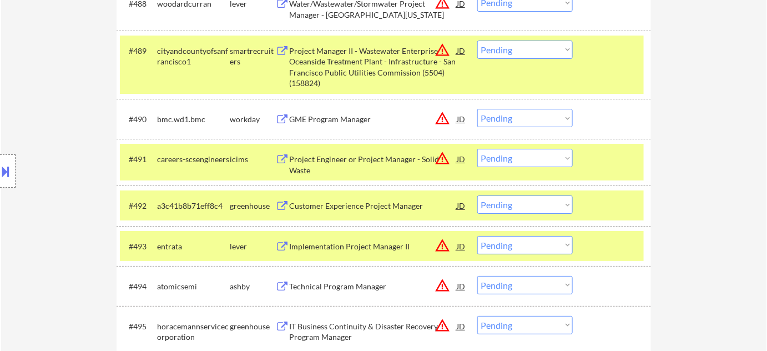
scroll to position [4204, 0]
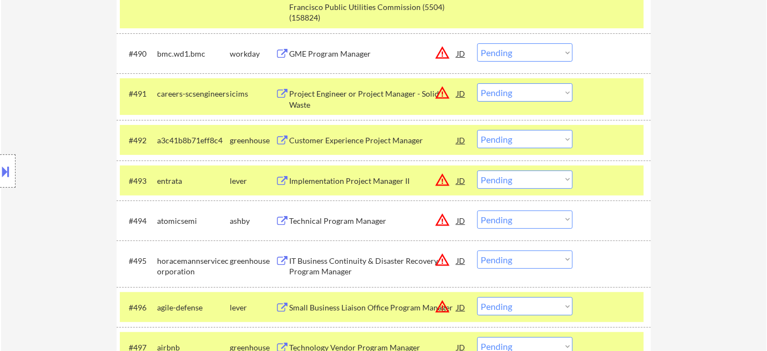
click at [77, 168] on div "Location Inclusions:" at bounding box center [99, 171] width 199 height 206
click at [88, 192] on div "Location Inclusions:" at bounding box center [99, 171] width 199 height 206
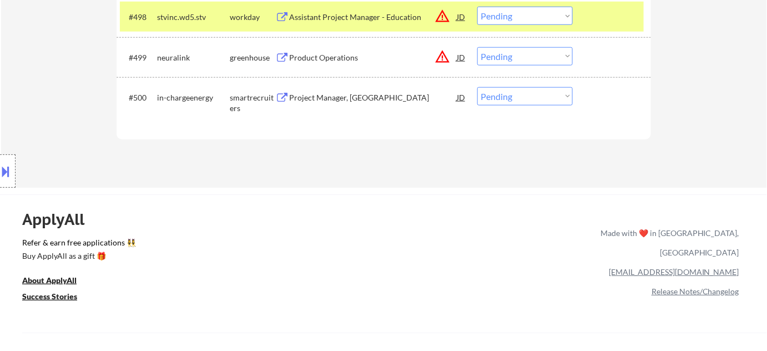
scroll to position [4557, 0]
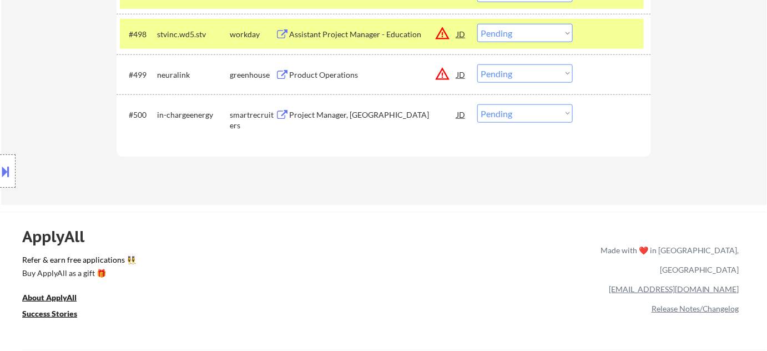
click at [342, 118] on div "Project Manager, West Region" at bounding box center [373, 114] width 168 height 11
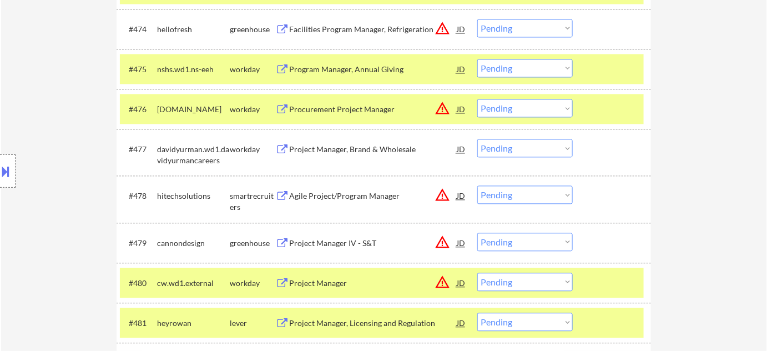
scroll to position [3599, 0]
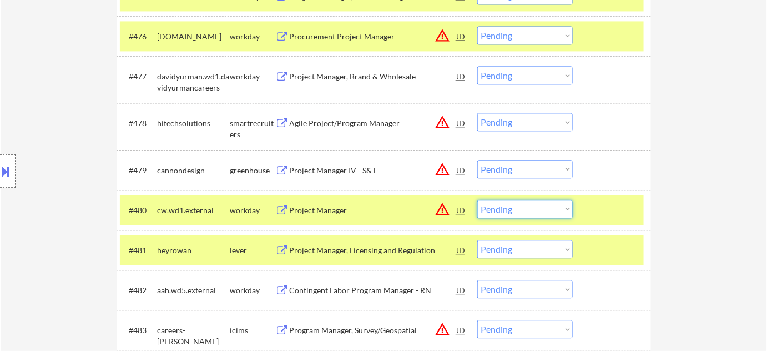
click at [498, 211] on select "Choose an option... Pending Applied Excluded (Questions) Excluded (Expired) Exc…" at bounding box center [524, 209] width 95 height 18
click at [477, 200] on select "Choose an option... Pending Applied Excluded (Questions) Excluded (Expired) Exc…" at bounding box center [524, 209] width 95 height 18
select select ""pending""
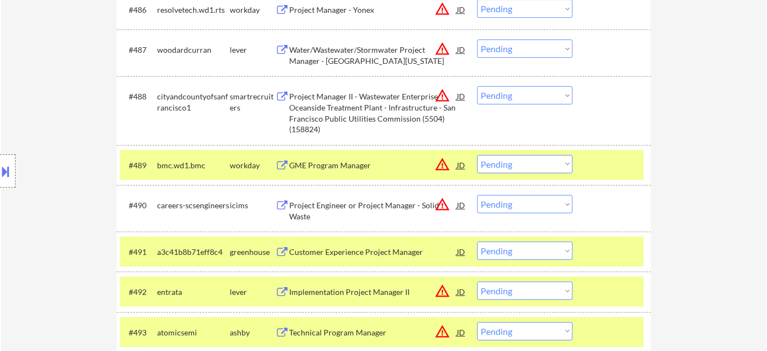
scroll to position [4456, 0]
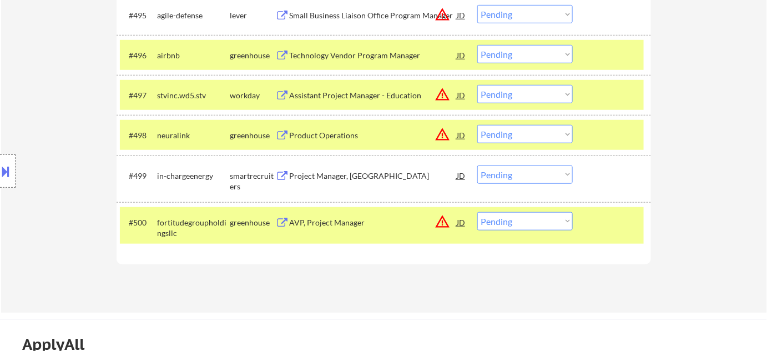
click at [498, 172] on select "Choose an option... Pending Applied Excluded (Questions) Excluded (Expired) Exc…" at bounding box center [524, 174] width 95 height 18
click at [477, 165] on select "Choose an option... Pending Applied Excluded (Questions) Excluded (Expired) Exc…" at bounding box center [524, 174] width 95 height 18
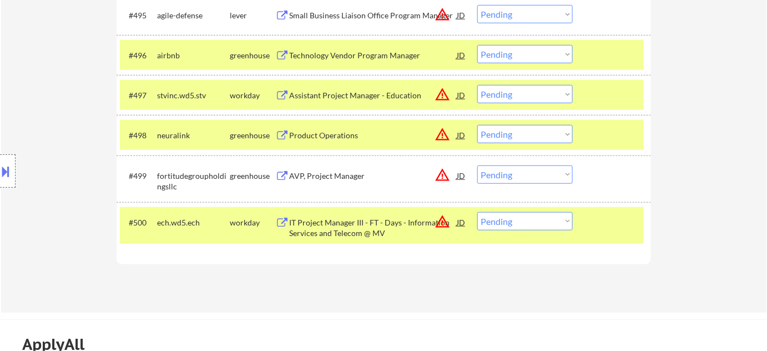
click at [336, 173] on div "AVP, Project Manager" at bounding box center [373, 175] width 168 height 11
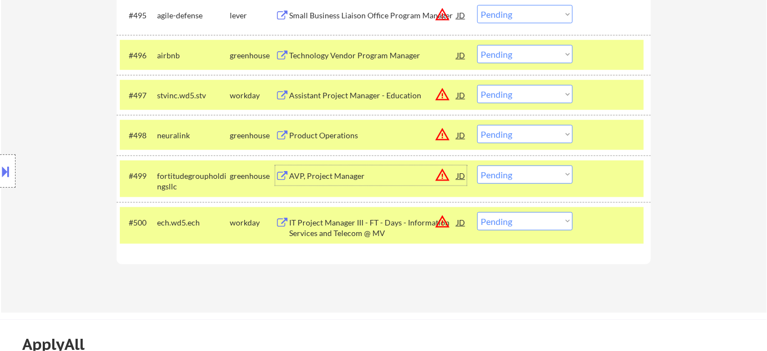
click at [517, 174] on select "Choose an option... Pending Applied Excluded (Questions) Excluded (Expired) Exc…" at bounding box center [524, 174] width 95 height 18
click at [477, 165] on select "Choose an option... Pending Applied Excluded (Questions) Excluded (Expired) Exc…" at bounding box center [524, 174] width 95 height 18
select select ""pending""
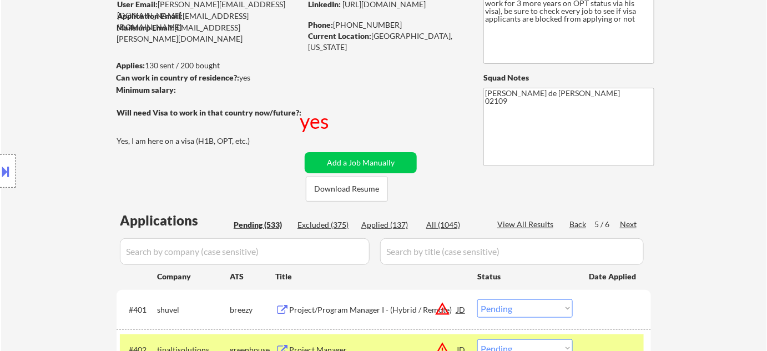
scroll to position [151, 0]
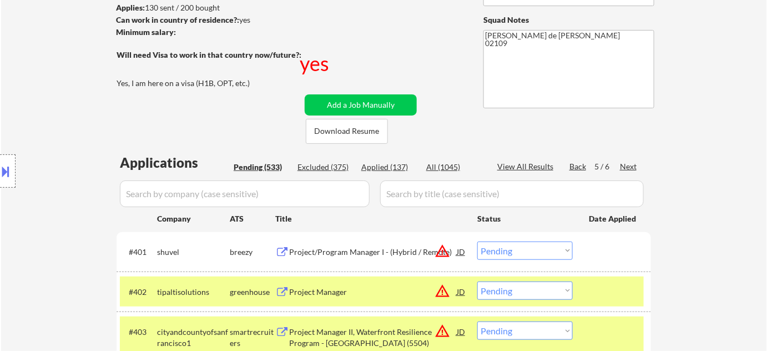
click at [628, 165] on div "Next" at bounding box center [629, 166] width 18 height 11
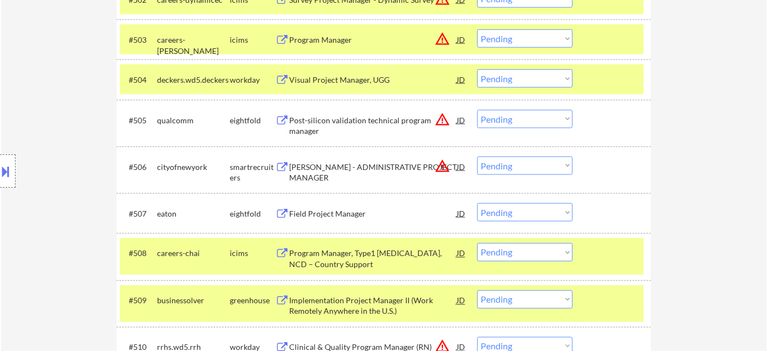
scroll to position [505, 0]
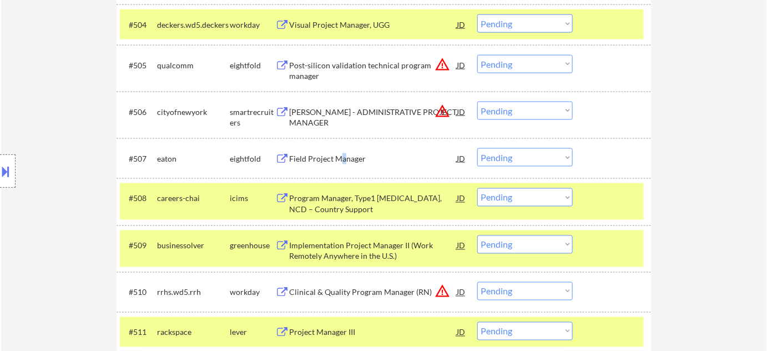
click at [343, 161] on div "Field Project Manager" at bounding box center [373, 158] width 168 height 11
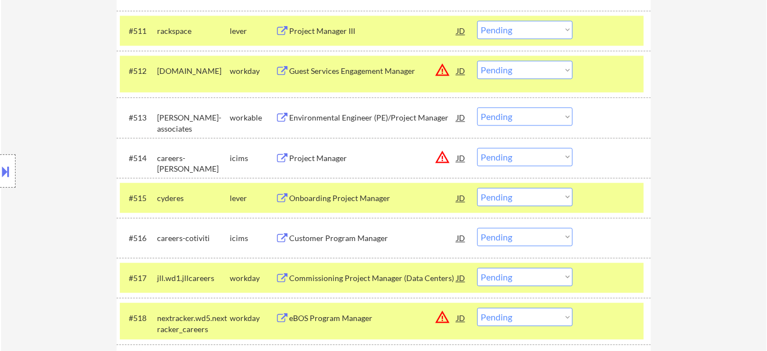
scroll to position [807, 0]
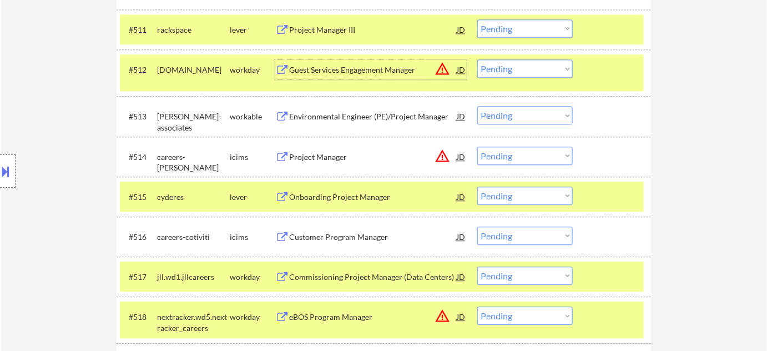
click at [347, 71] on div "Guest Services Engagement Manager" at bounding box center [373, 69] width 168 height 11
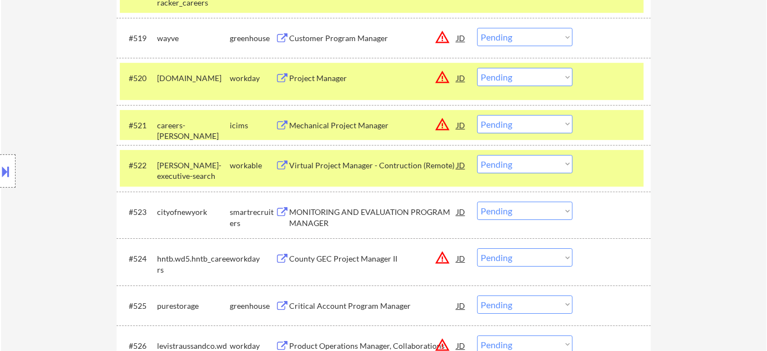
scroll to position [487, 0]
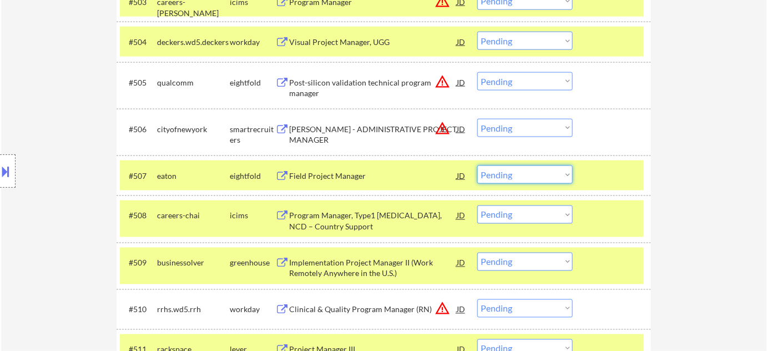
click at [565, 178] on select "Choose an option... Pending Applied Excluded (Questions) Excluded (Expired) Exc…" at bounding box center [524, 174] width 95 height 18
click at [477, 165] on select "Choose an option... Pending Applied Excluded (Questions) Excluded (Expired) Exc…" at bounding box center [524, 174] width 95 height 18
select select ""pending""
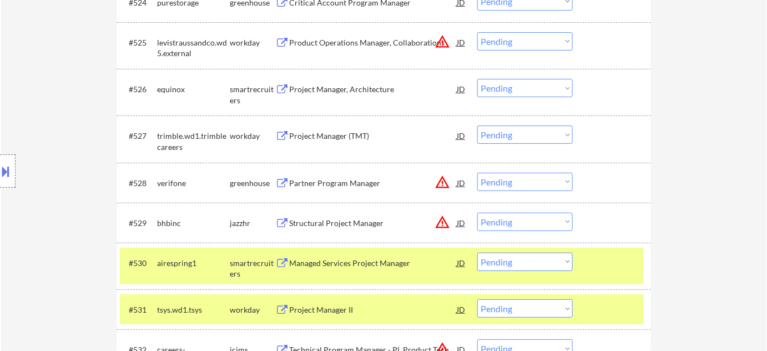
scroll to position [1446, 0]
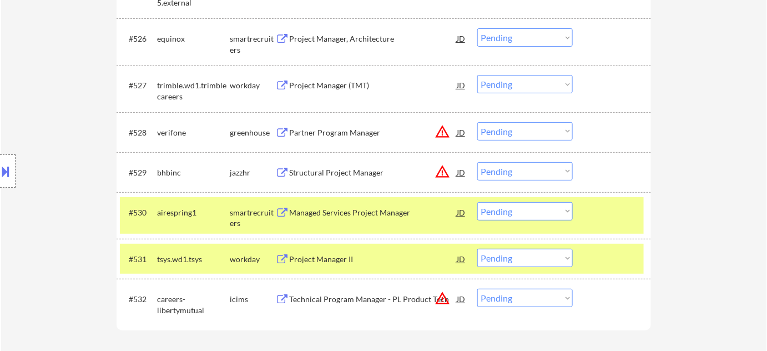
click at [350, 207] on div "Managed Services Project Manager" at bounding box center [373, 212] width 168 height 11
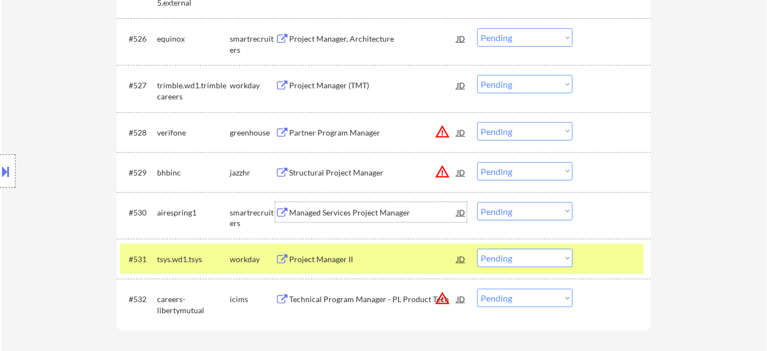
click at [340, 83] on div "Project Manager (TMT)" at bounding box center [373, 85] width 168 height 11
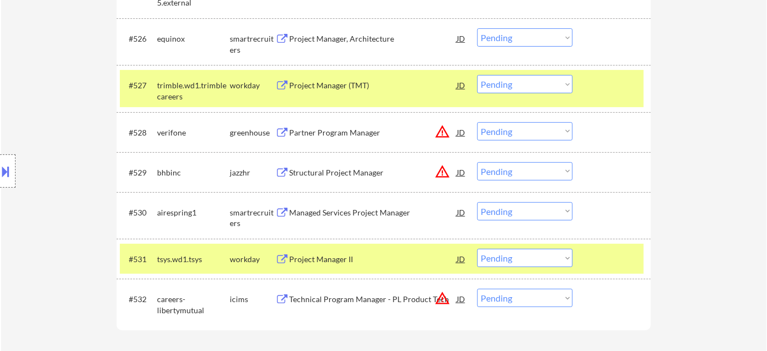
click at [7, 165] on button at bounding box center [6, 171] width 12 height 18
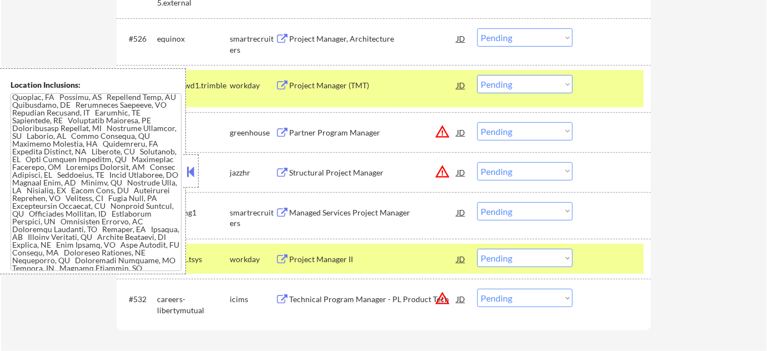
scroll to position [2224, 0]
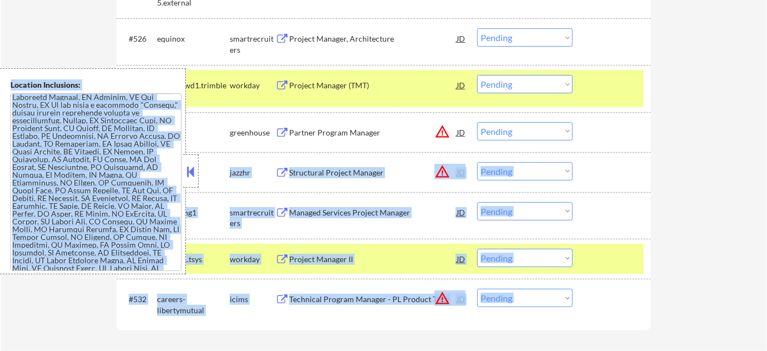
click at [193, 164] on button at bounding box center [191, 171] width 12 height 17
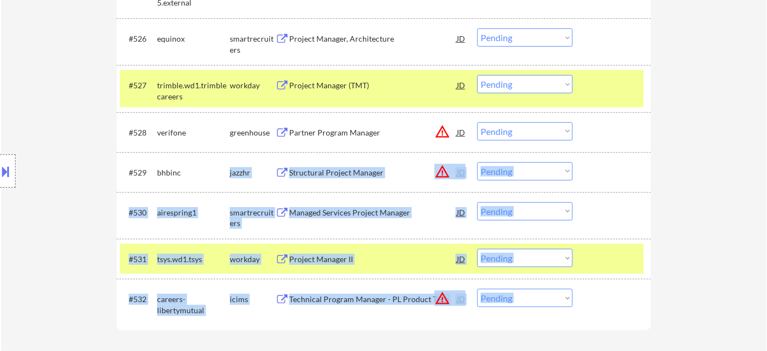
click at [622, 173] on div at bounding box center [613, 172] width 49 height 20
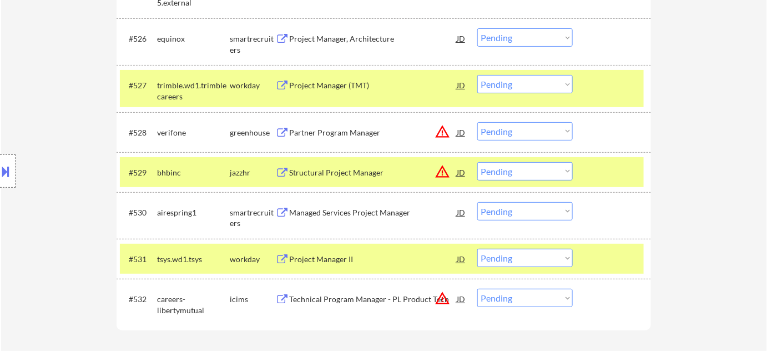
click at [525, 209] on select "Choose an option... Pending Applied Excluded (Questions) Excluded (Expired) Exc…" at bounding box center [524, 211] width 95 height 18
click at [477, 202] on select "Choose an option... Pending Applied Excluded (Questions) Excluded (Expired) Exc…" at bounding box center [524, 211] width 95 height 18
select select ""pending""
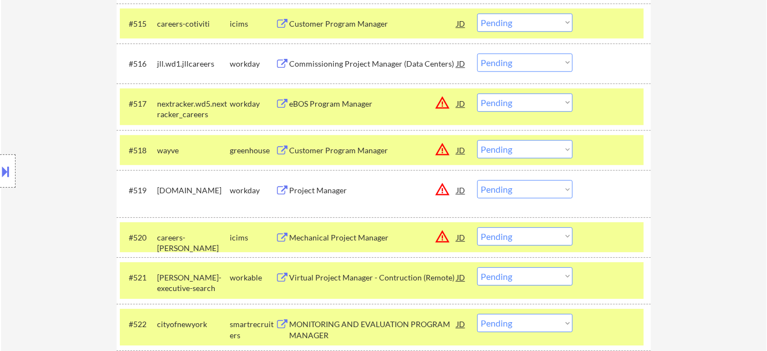
scroll to position [992, 0]
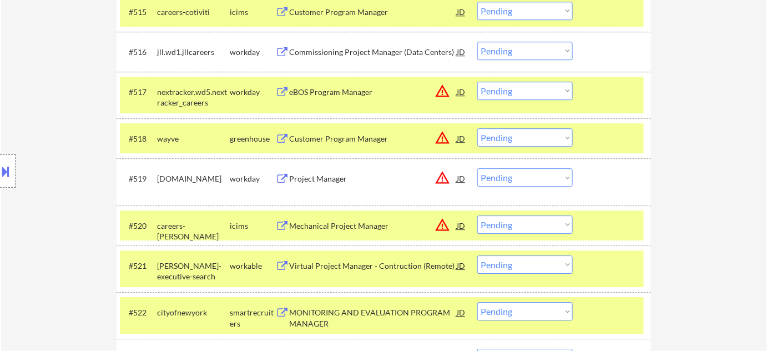
click at [351, 140] on div "Customer Program Manager" at bounding box center [373, 138] width 168 height 11
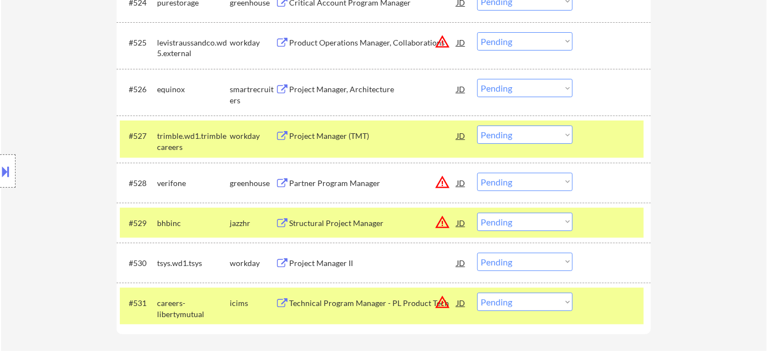
scroll to position [1396, 0]
click at [354, 219] on div "Structural Project Manager" at bounding box center [373, 223] width 168 height 11
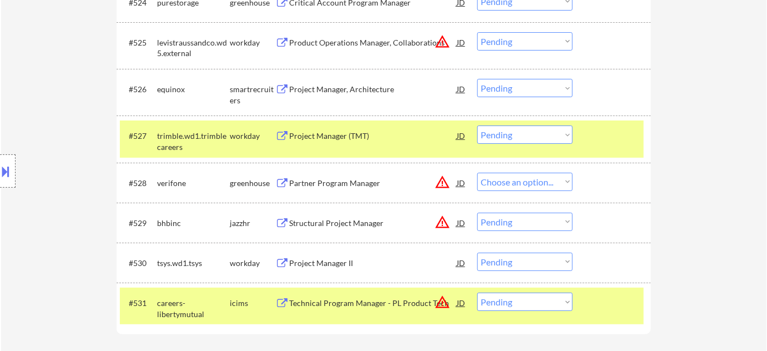
select select ""pending""
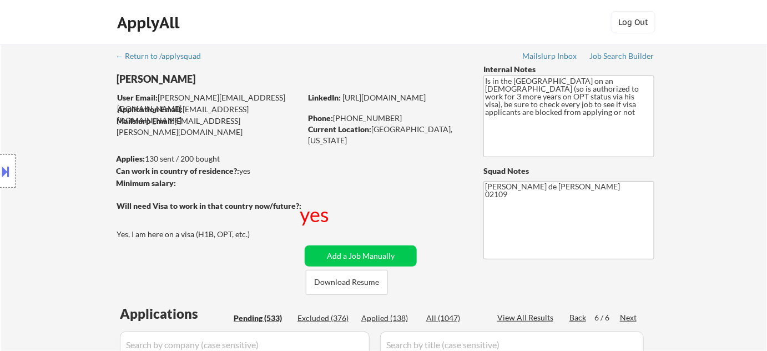
scroll to position [1089, 0]
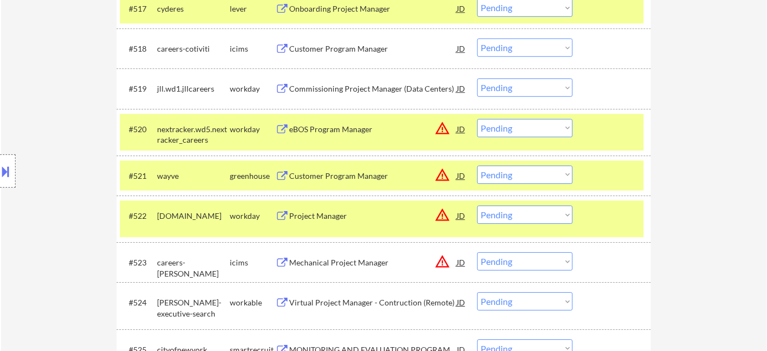
click at [512, 172] on select "Choose an option... Pending Applied Excluded (Questions) Excluded (Expired) Exc…" at bounding box center [524, 174] width 95 height 18
click at [477, 165] on select "Choose an option... Pending Applied Excluded (Questions) Excluded (Expired) Exc…" at bounding box center [524, 174] width 95 height 18
select select ""pending""
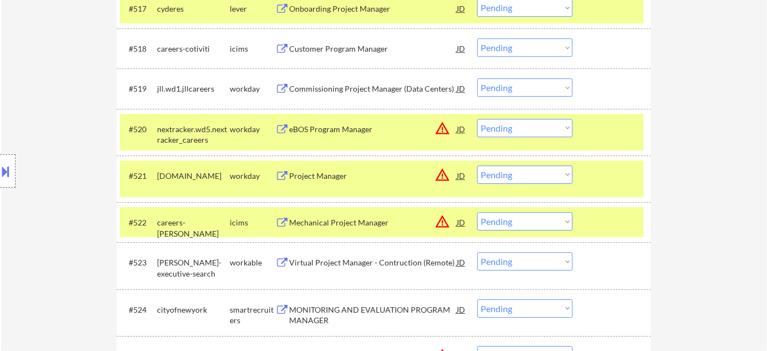
scroll to position [1496, 0]
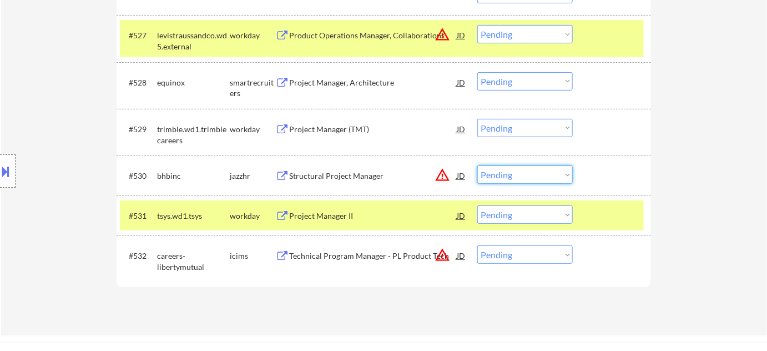
click at [545, 176] on select "Choose an option... Pending Applied Excluded (Questions) Excluded (Expired) Exc…" at bounding box center [524, 174] width 95 height 18
click at [477, 165] on select "Choose an option... Pending Applied Excluded (Questions) Excluded (Expired) Exc…" at bounding box center [524, 174] width 95 height 18
select select ""pending""
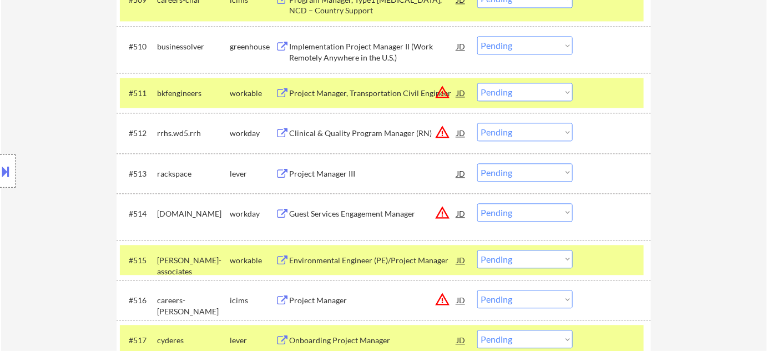
scroll to position [253, 0]
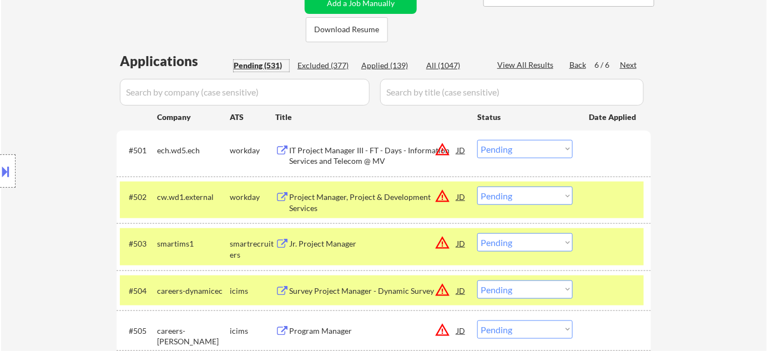
click at [256, 68] on div "Pending (531)" at bounding box center [262, 65] width 56 height 11
click at [262, 63] on div "Pending (531)" at bounding box center [262, 65] width 56 height 11
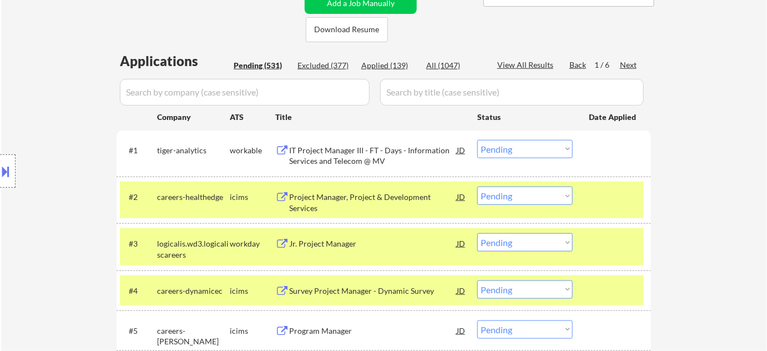
scroll to position [303, 0]
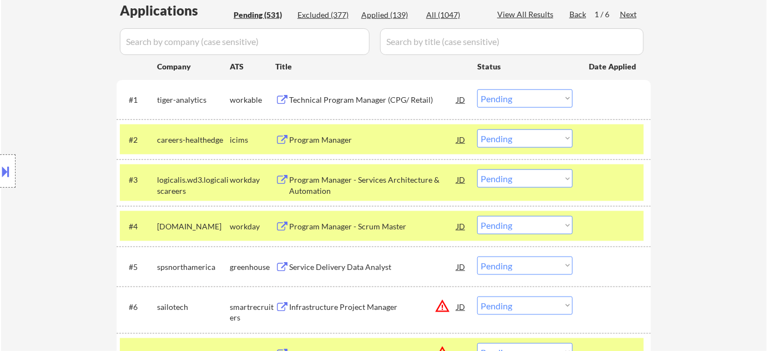
click at [336, 133] on div "Program Manager" at bounding box center [373, 139] width 168 height 20
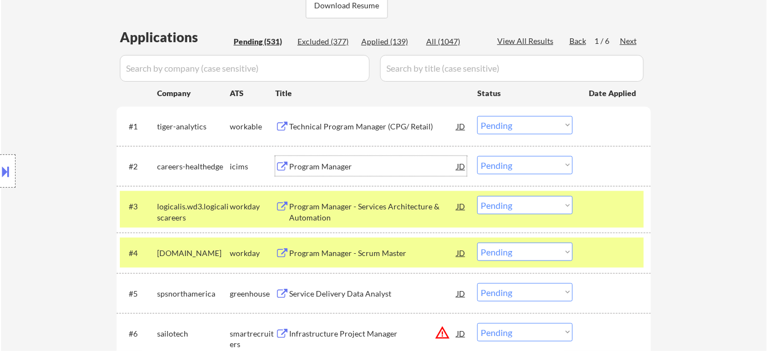
scroll to position [253, 0]
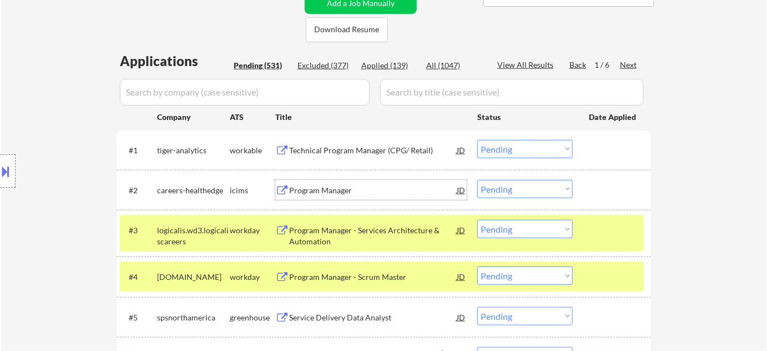
click at [509, 190] on select "Choose an option... Pending Applied Excluded (Questions) Excluded (Expired) Exc…" at bounding box center [524, 189] width 95 height 18
click at [477, 180] on select "Choose an option... Pending Applied Excluded (Questions) Excluded (Expired) Exc…" at bounding box center [524, 189] width 95 height 18
select select ""pending""
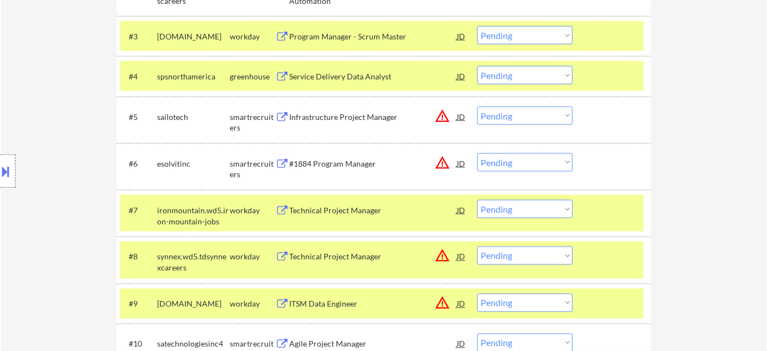
scroll to position [454, 0]
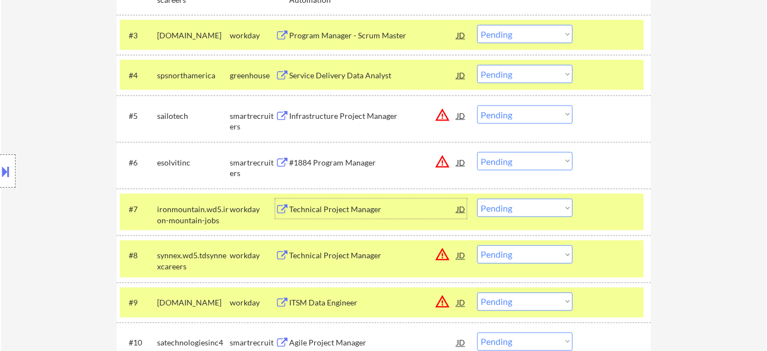
click at [351, 205] on div "Technical Project Manager" at bounding box center [373, 209] width 168 height 11
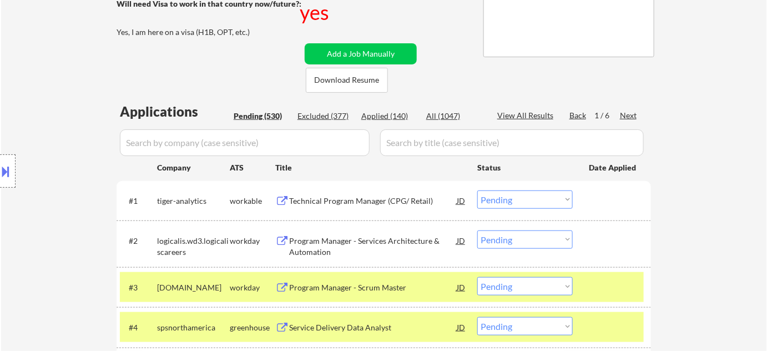
scroll to position [51, 0]
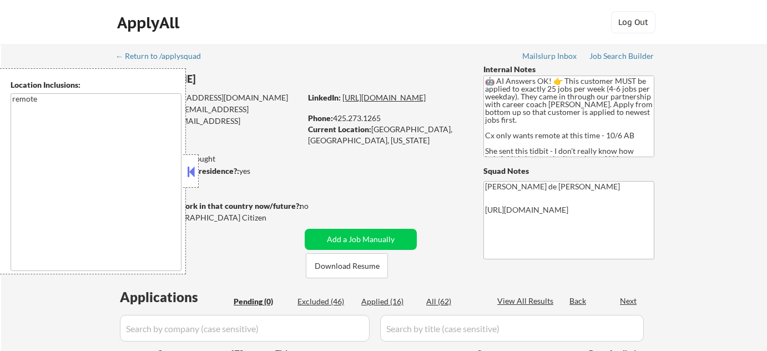
scroll to position [100, 0]
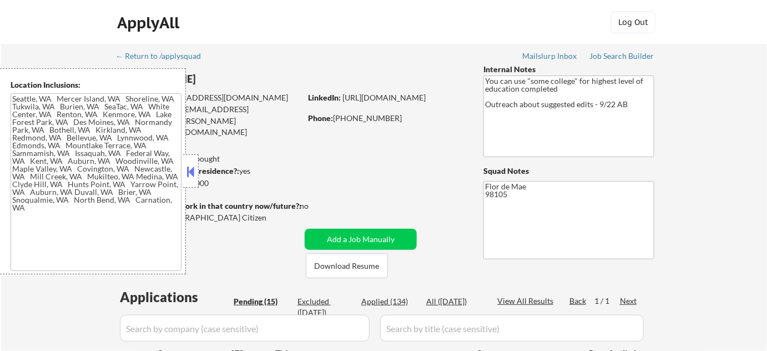
type textarea "Seattle, WA Mercer Island, WA Shoreline, WA Tukwila, WA Burien, WA SeaTac, WA W…"
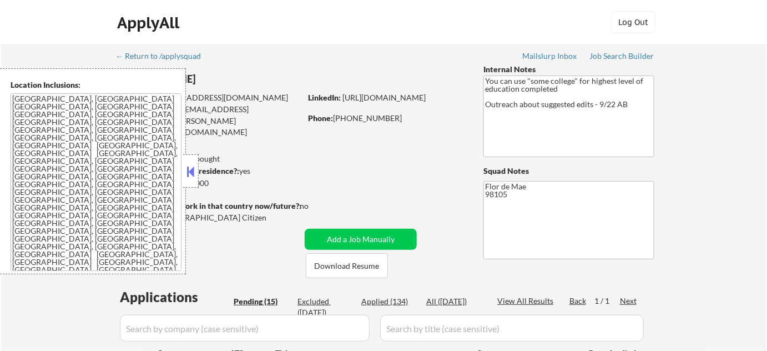
scroll to position [151, 0]
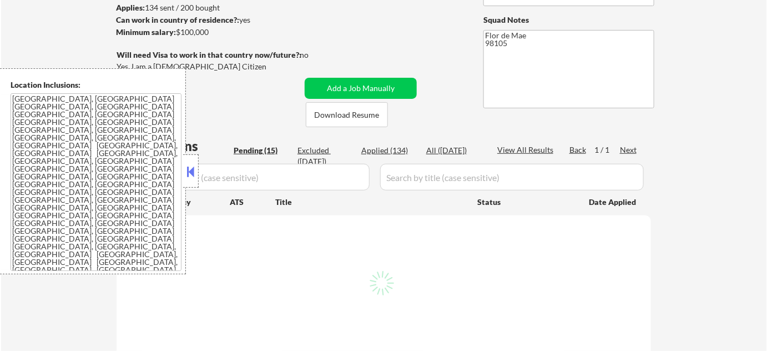
select select ""pending""
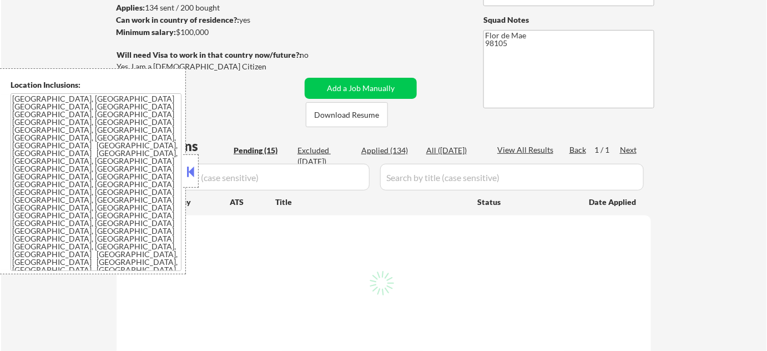
select select ""pending""
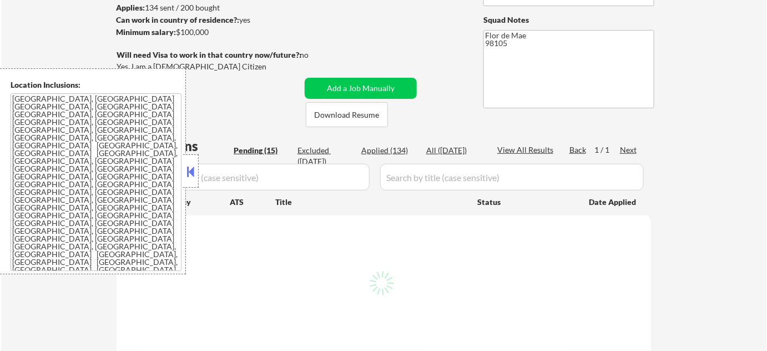
select select ""pending""
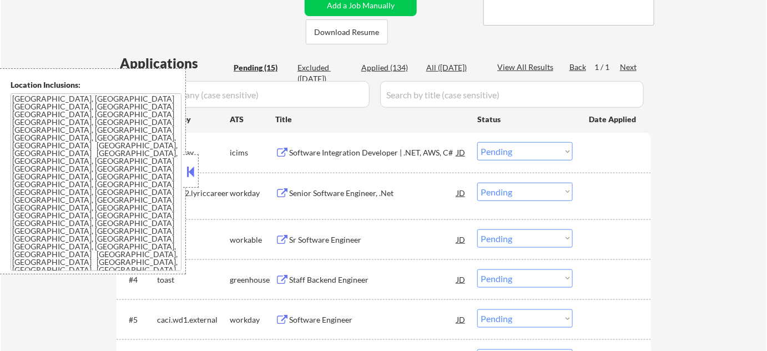
scroll to position [404, 0]
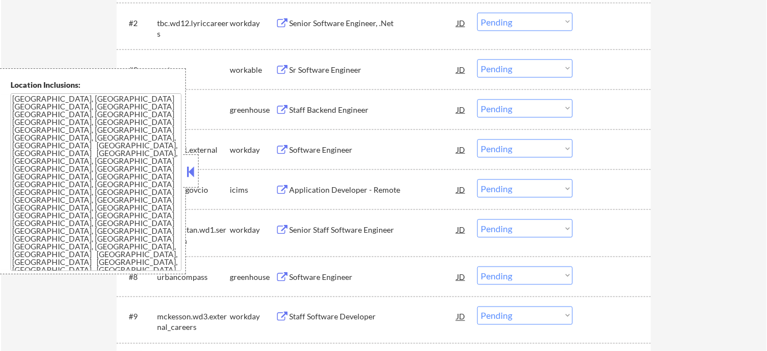
click at [187, 175] on button at bounding box center [191, 171] width 12 height 17
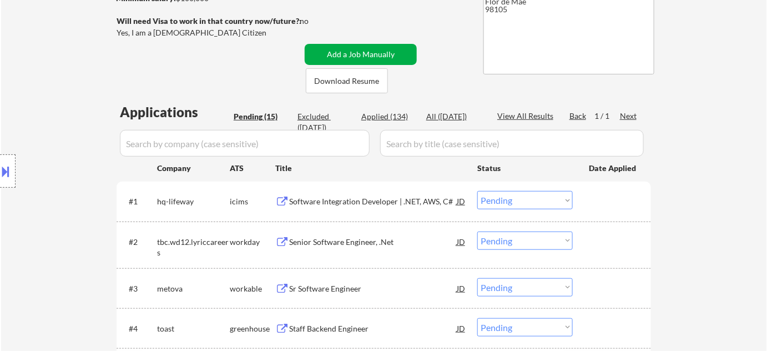
scroll to position [202, 0]
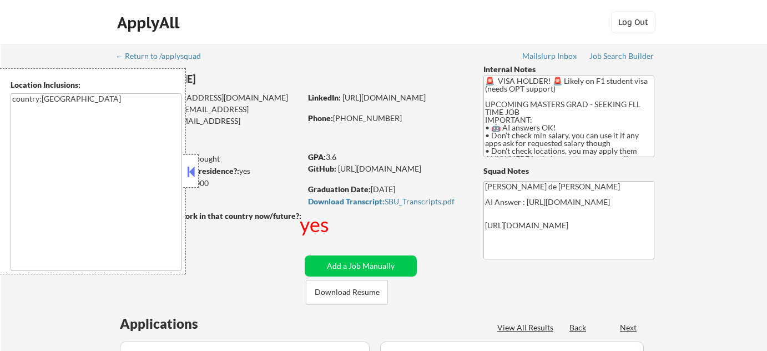
select select ""pending""
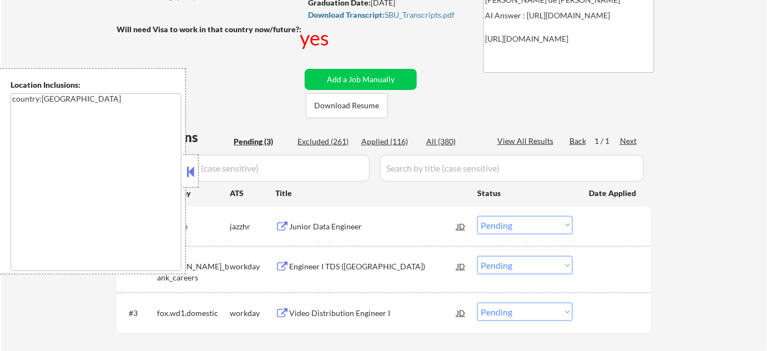
scroll to position [303, 0]
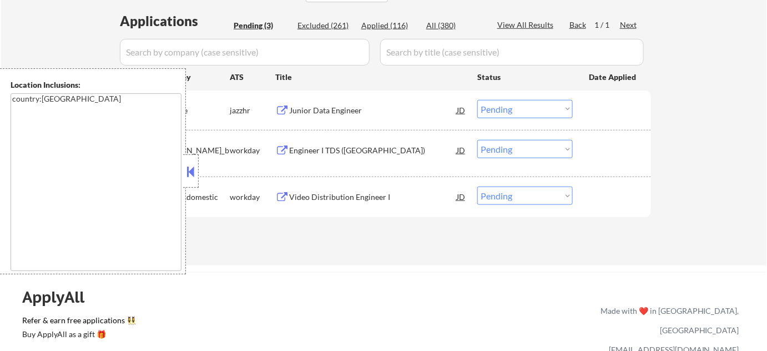
click at [190, 167] on button at bounding box center [191, 171] width 12 height 17
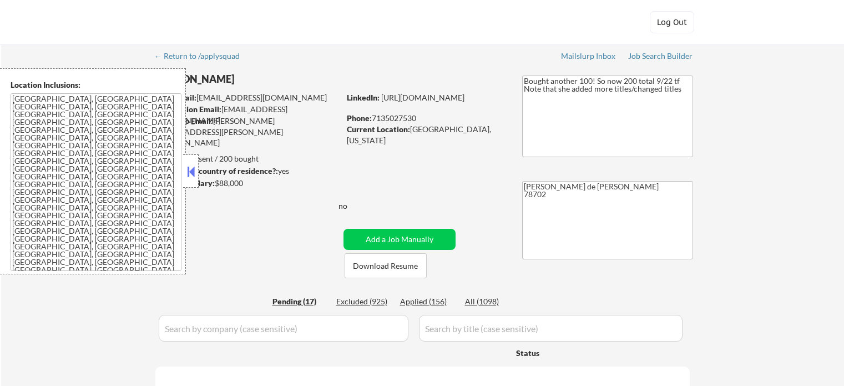
select select ""pending""
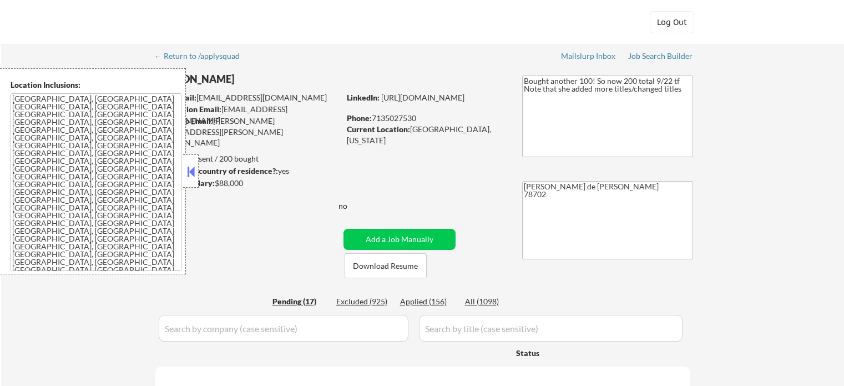
select select ""pending""
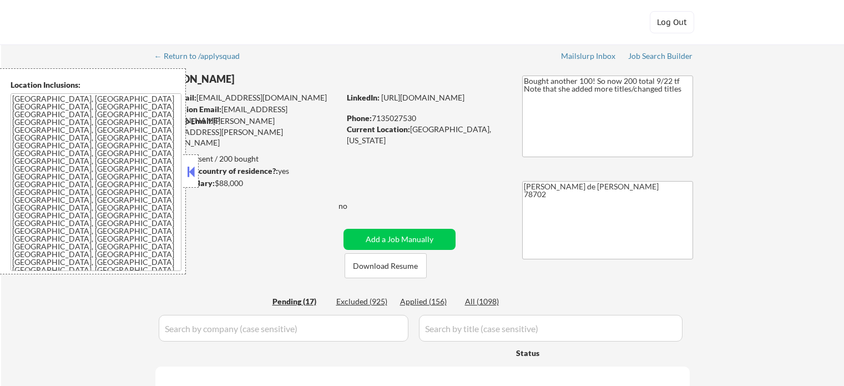
select select ""pending""
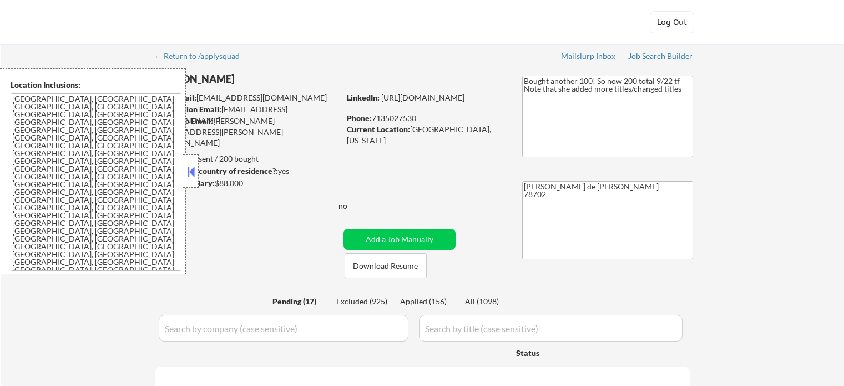
select select ""pending""
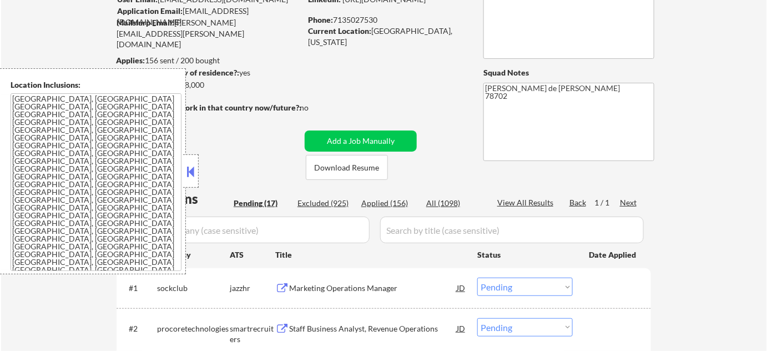
scroll to position [252, 0]
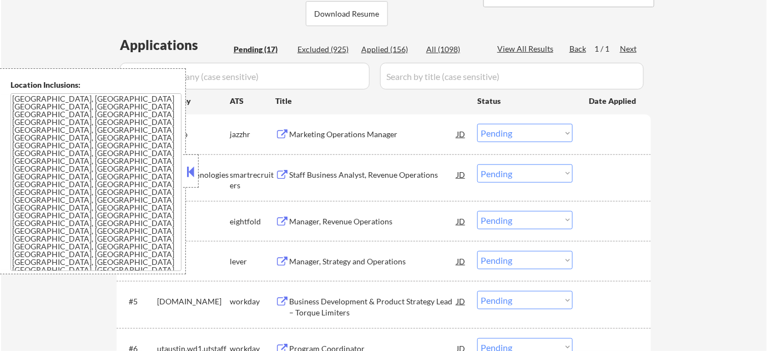
click at [194, 175] on button at bounding box center [191, 171] width 12 height 17
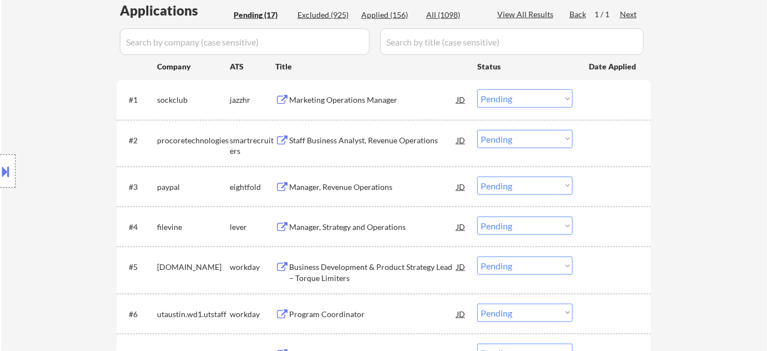
scroll to position [303, 0]
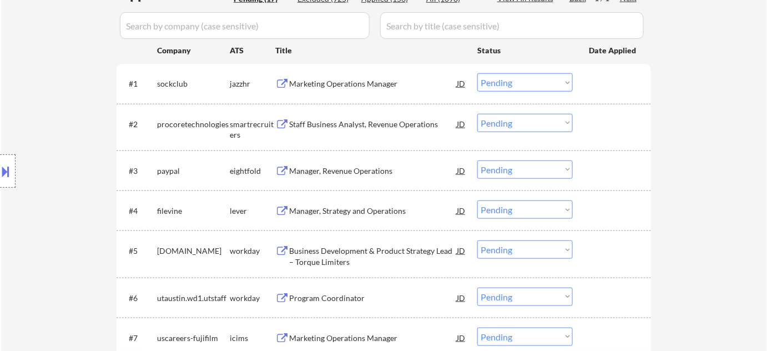
click at [346, 84] on div "Marketing Operations Manager" at bounding box center [373, 83] width 168 height 11
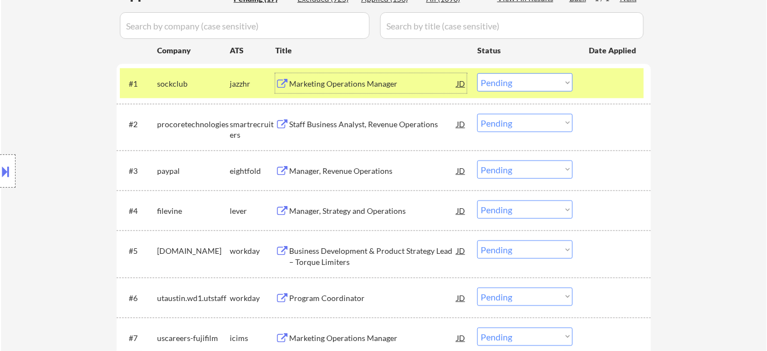
click at [0, 166] on button at bounding box center [6, 171] width 12 height 18
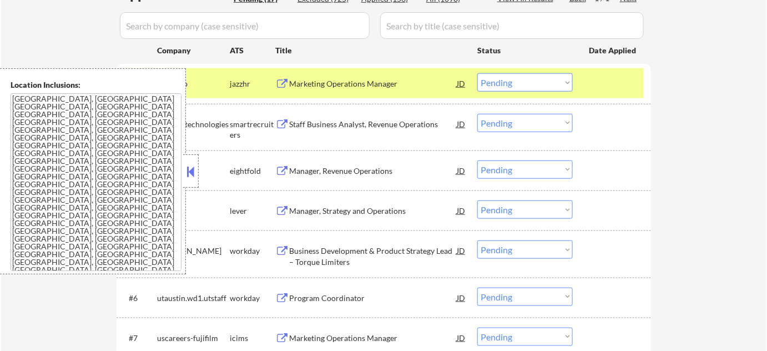
click at [189, 171] on button at bounding box center [191, 171] width 12 height 17
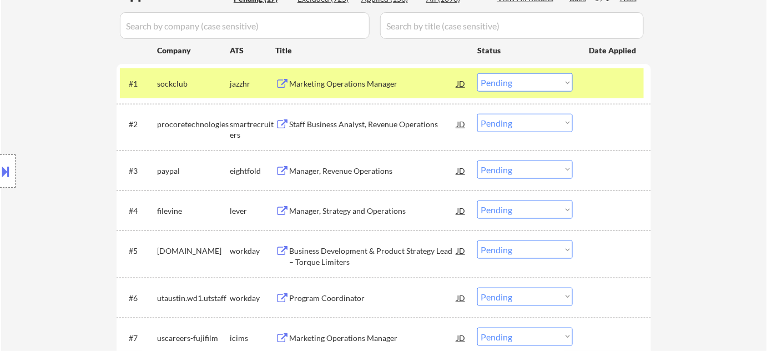
drag, startPoint x: 505, startPoint y: 80, endPoint x: 506, endPoint y: 87, distance: 7.3
click at [505, 80] on select "Choose an option... Pending Applied Excluded (Questions) Excluded (Expired) Exc…" at bounding box center [524, 82] width 95 height 18
click at [477, 73] on select "Choose an option... Pending Applied Excluded (Questions) Excluded (Expired) Exc…" at bounding box center [524, 82] width 95 height 18
select select ""pending""
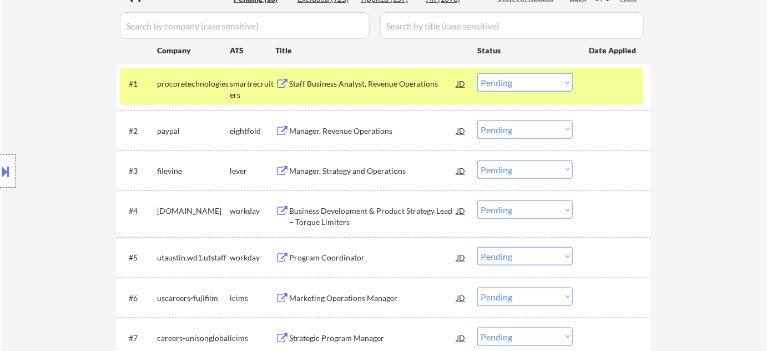
click at [351, 165] on div "Manager, Strategy and Operations" at bounding box center [373, 170] width 168 height 11
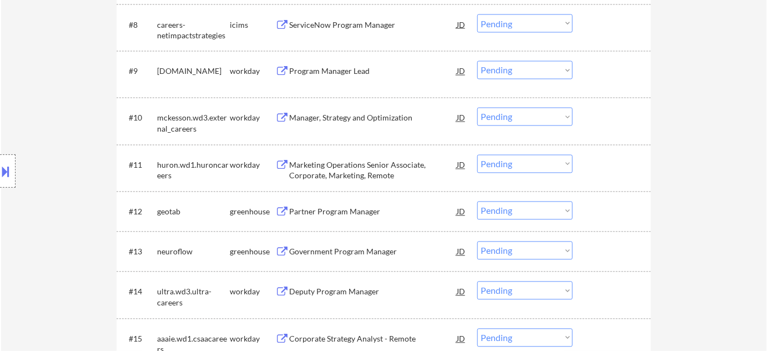
scroll to position [757, 0]
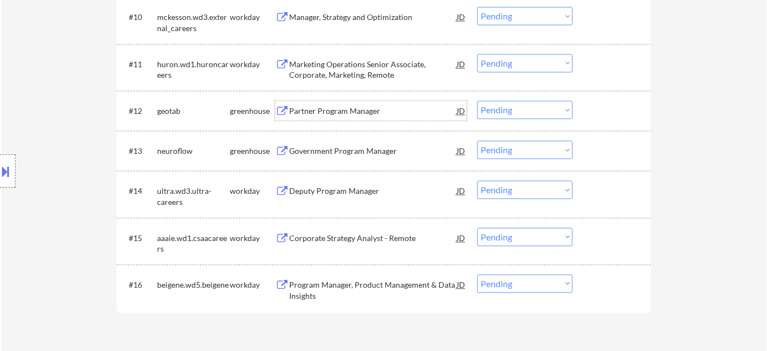
click at [330, 106] on div "Partner Program Manager" at bounding box center [373, 110] width 168 height 11
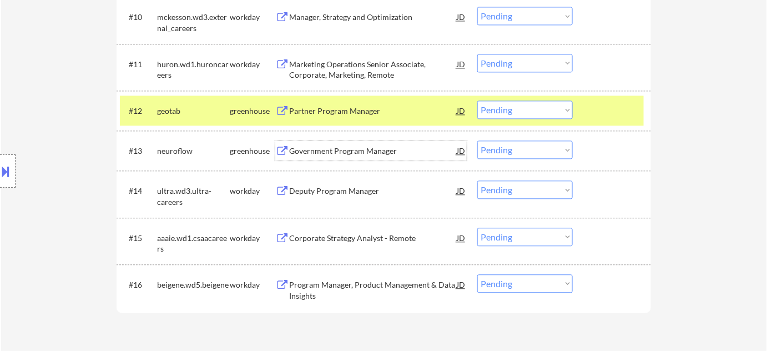
click at [299, 147] on div "Government Program Manager" at bounding box center [373, 150] width 168 height 11
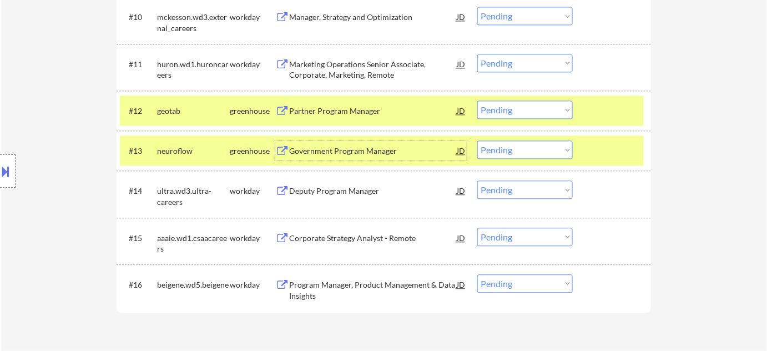
click at [325, 198] on div "Deputy Program Manager" at bounding box center [373, 190] width 168 height 20
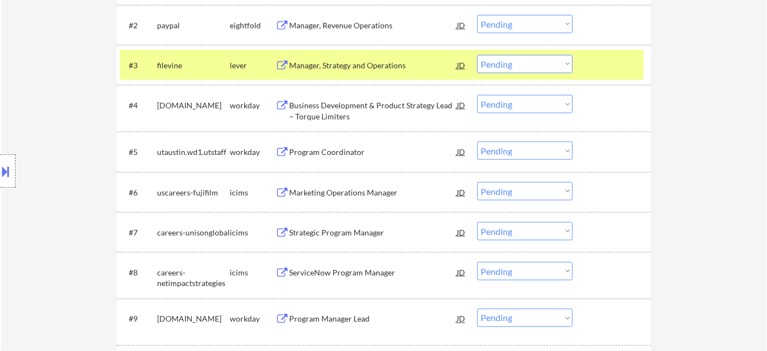
scroll to position [353, 0]
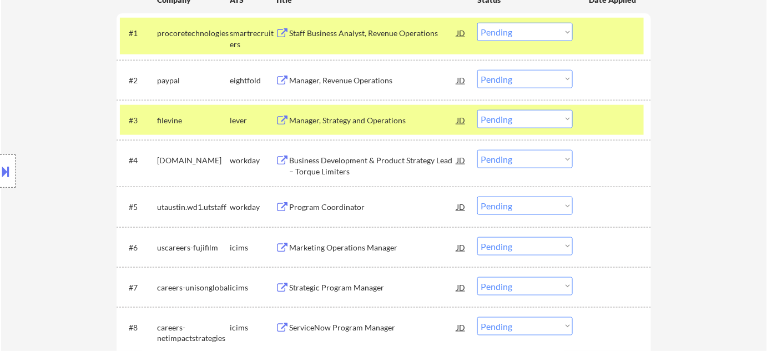
click at [507, 113] on select "Choose an option... Pending Applied Excluded (Questions) Excluded (Expired) Exc…" at bounding box center [524, 119] width 95 height 18
click at [477, 110] on select "Choose an option... Pending Applied Excluded (Questions) Excluded (Expired) Exc…" at bounding box center [524, 119] width 95 height 18
select select ""pending""
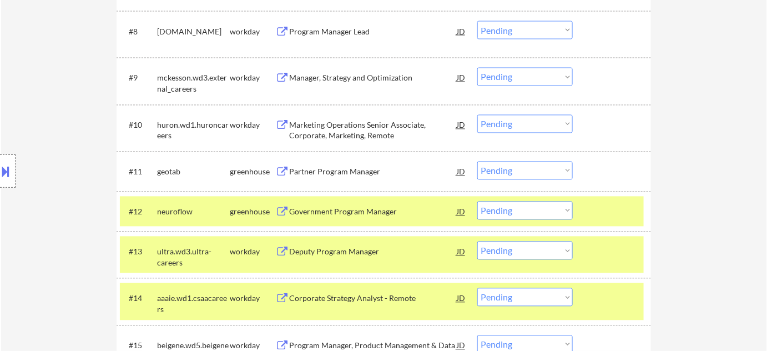
scroll to position [656, 0]
drag, startPoint x: 513, startPoint y: 162, endPoint x: 510, endPoint y: 170, distance: 9.0
click at [513, 162] on select "Choose an option... Pending Applied Excluded (Questions) Excluded (Expired) Exc…" at bounding box center [524, 171] width 95 height 18
click at [477, 162] on select "Choose an option... Pending Applied Excluded (Questions) Excluded (Expired) Exc…" at bounding box center [524, 171] width 95 height 18
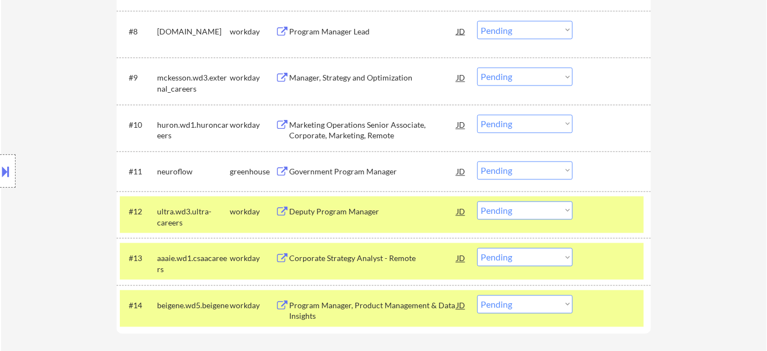
drag, startPoint x: 503, startPoint y: 165, endPoint x: 506, endPoint y: 178, distance: 12.5
click at [503, 165] on select "Choose an option... Pending Applied Excluded (Questions) Excluded (Expired) Exc…" at bounding box center [524, 171] width 95 height 18
click at [477, 162] on select "Choose an option... Pending Applied Excluded (Questions) Excluded (Expired) Exc…" at bounding box center [524, 171] width 95 height 18
select select ""pending""
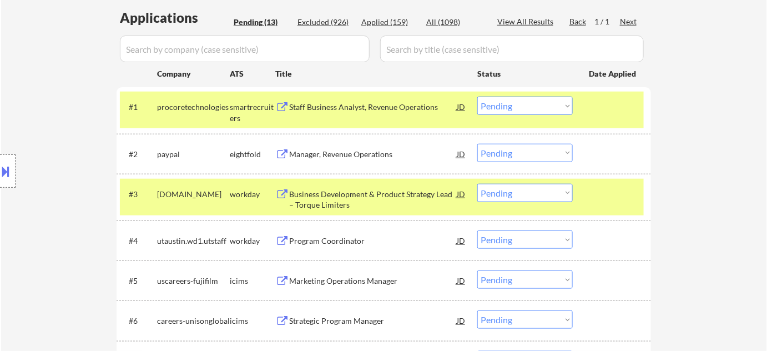
scroll to position [303, 0]
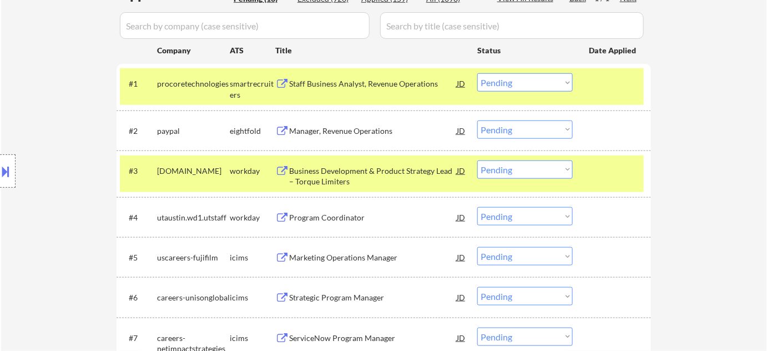
click at [358, 87] on div "Staff Business Analyst, Revenue Operations" at bounding box center [373, 83] width 168 height 11
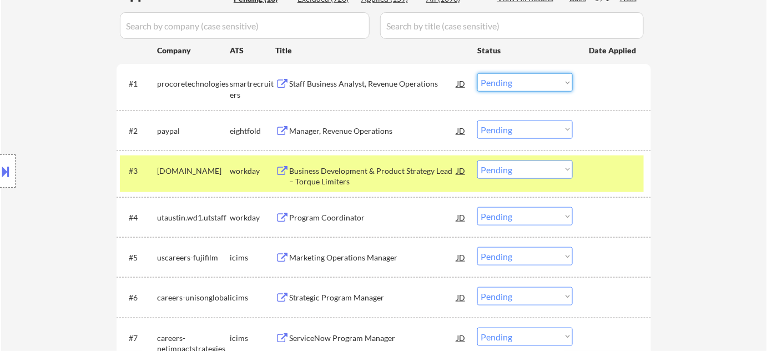
click at [524, 85] on select "Choose an option... Pending Applied Excluded (Questions) Excluded (Expired) Exc…" at bounding box center [524, 82] width 95 height 18
click at [477, 73] on select "Choose an option... Pending Applied Excluded (Questions) Excluded (Expired) Exc…" at bounding box center [524, 82] width 95 height 18
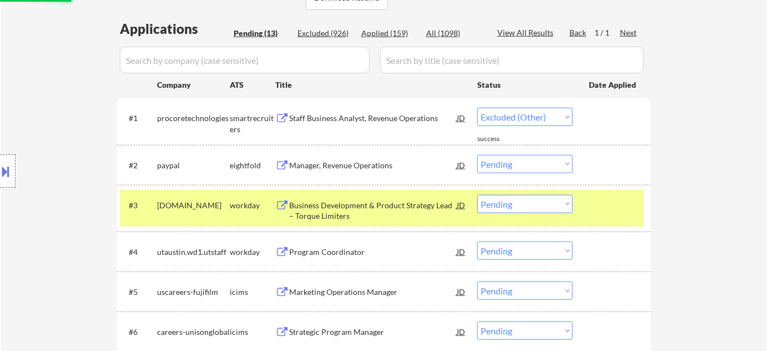
select select ""pending""
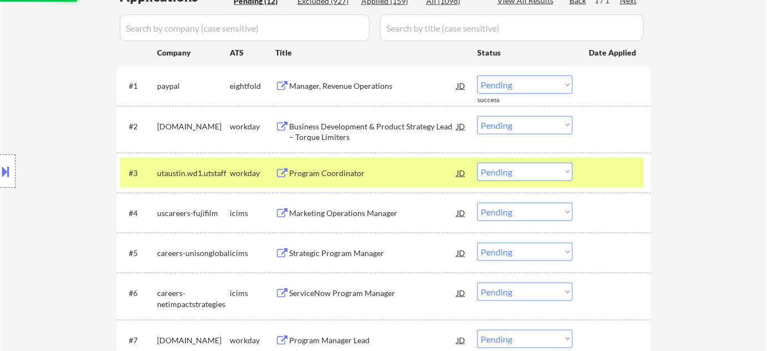
scroll to position [353, 0]
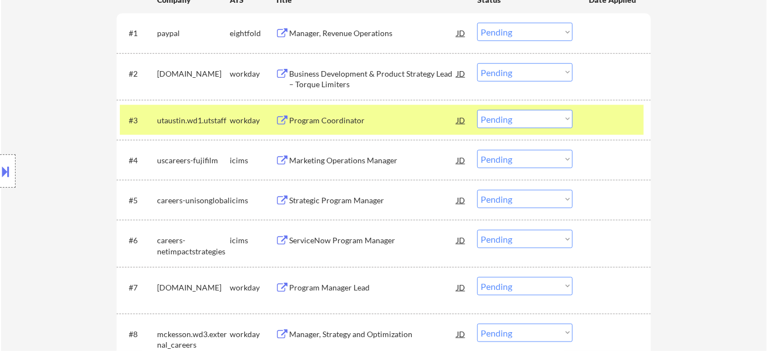
click at [347, 158] on div "Marketing Operations Manager" at bounding box center [373, 160] width 168 height 11
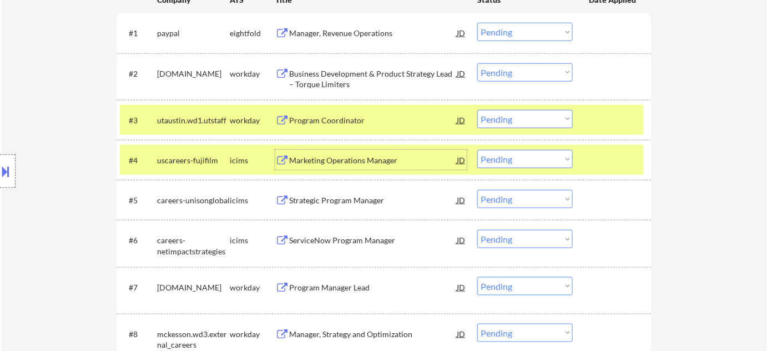
click at [334, 193] on div "Strategic Program Manager" at bounding box center [373, 200] width 168 height 20
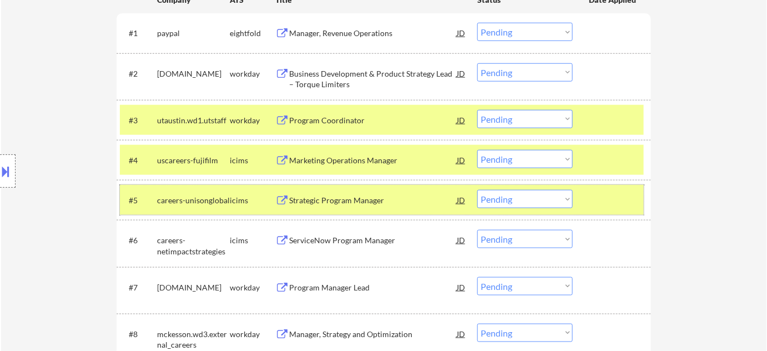
click at [495, 209] on div "#5 careers-unisonglobal icims Strategic Program Manager JD Choose an option... …" at bounding box center [382, 200] width 524 height 30
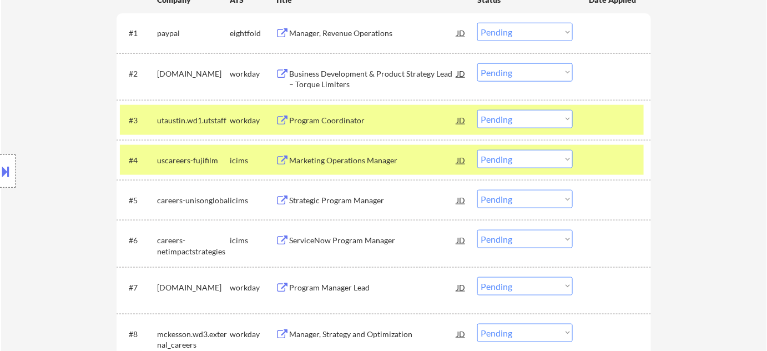
click at [508, 202] on select "Choose an option... Pending Applied Excluded (Questions) Excluded (Expired) Exc…" at bounding box center [524, 199] width 95 height 18
click at [477, 190] on select "Choose an option... Pending Applied Excluded (Questions) Excluded (Expired) Exc…" at bounding box center [524, 199] width 95 height 18
select select ""pending""
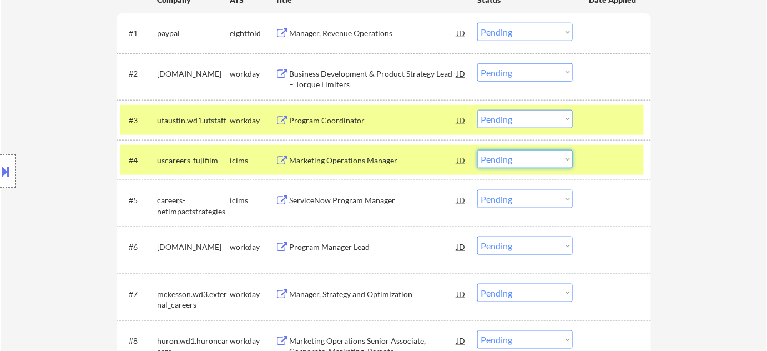
click at [487, 164] on select "Choose an option... Pending Applied Excluded (Questions) Excluded (Expired) Exc…" at bounding box center [524, 159] width 95 height 18
click at [477, 150] on select "Choose an option... Pending Applied Excluded (Questions) Excluded (Expired) Exc…" at bounding box center [524, 159] width 95 height 18
select select ""pending""
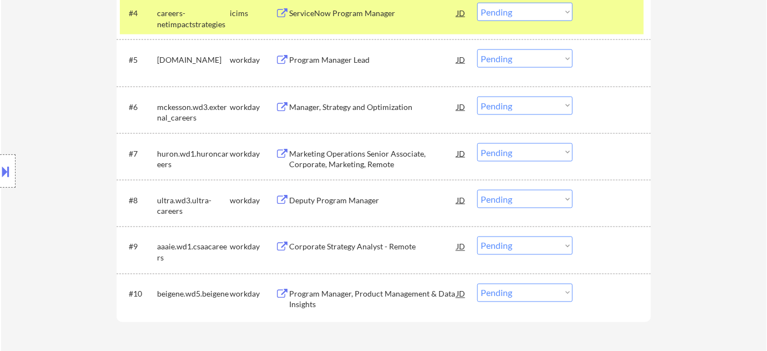
scroll to position [555, 0]
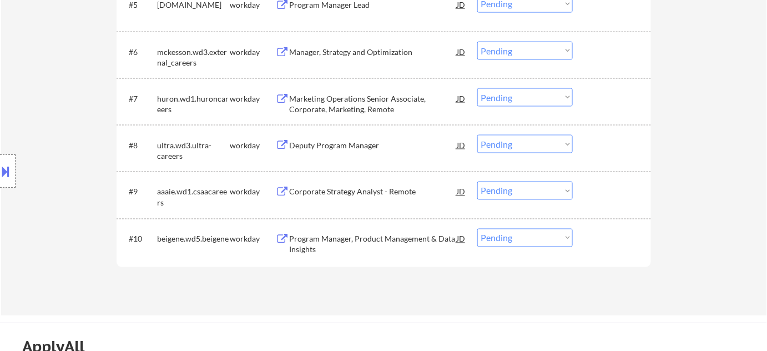
click at [331, 152] on div "Deputy Program Manager" at bounding box center [373, 145] width 168 height 20
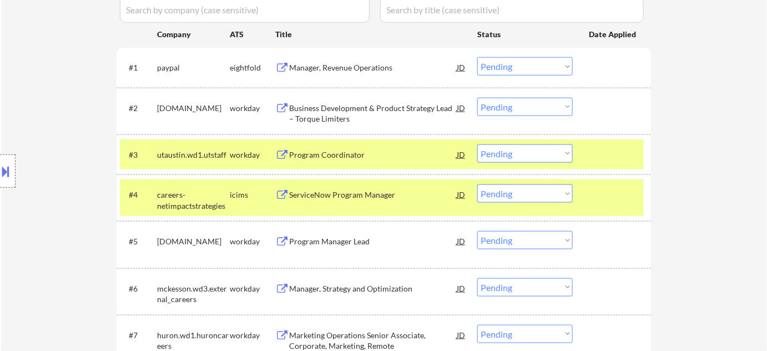
scroll to position [303, 0]
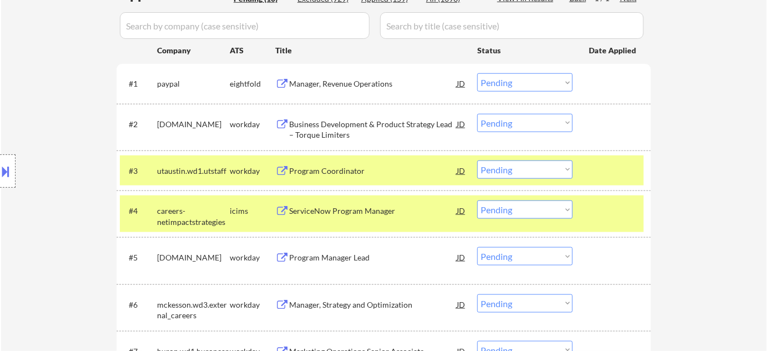
click at [319, 131] on div "Business Development & Product Strategy Lead – Torque Limiters" at bounding box center [373, 130] width 168 height 22
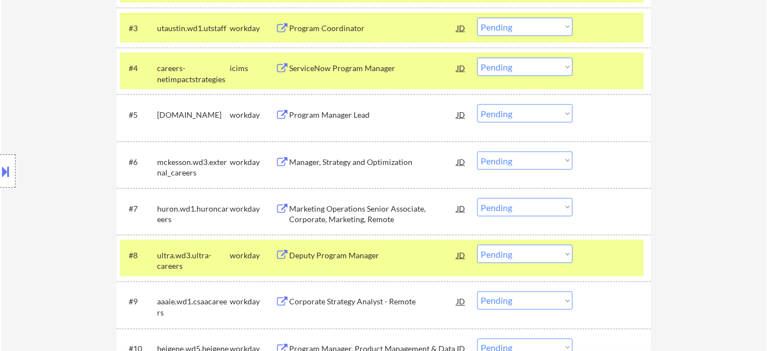
scroll to position [505, 0]
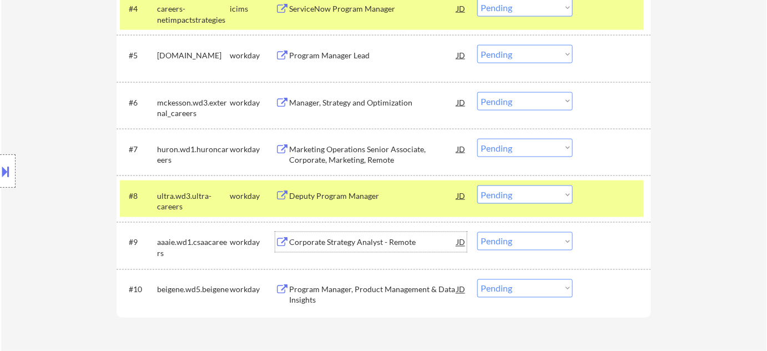
click at [323, 245] on div "Corporate Strategy Analyst - Remote" at bounding box center [373, 242] width 168 height 11
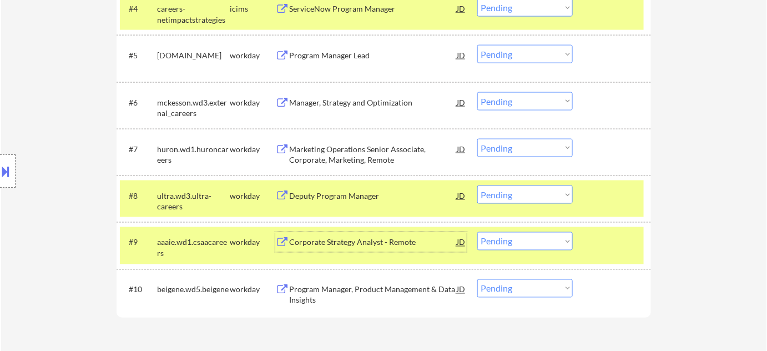
drag, startPoint x: 522, startPoint y: 189, endPoint x: 523, endPoint y: 199, distance: 9.5
click at [522, 189] on select "Choose an option... Pending Applied Excluded (Questions) Excluded (Expired) Exc…" at bounding box center [524, 194] width 95 height 18
click at [477, 185] on select "Choose an option... Pending Applied Excluded (Questions) Excluded (Expired) Exc…" at bounding box center [524, 194] width 95 height 18
select select ""pending""
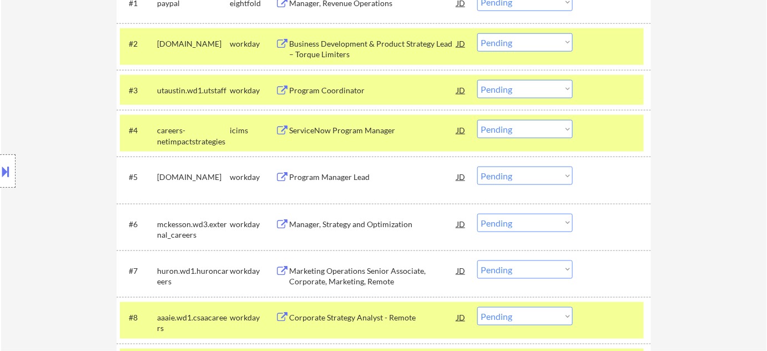
scroll to position [353, 0]
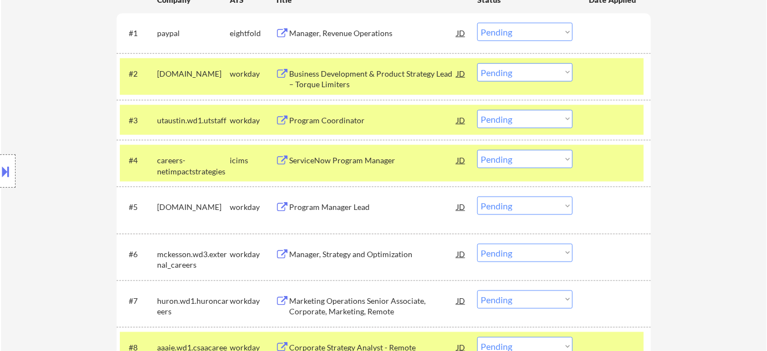
click at [513, 76] on select "Choose an option... Pending Applied Excluded (Questions) Excluded (Expired) Exc…" at bounding box center [524, 72] width 95 height 18
click at [477, 63] on select "Choose an option... Pending Applied Excluded (Questions) Excluded (Expired) Exc…" at bounding box center [524, 72] width 95 height 18
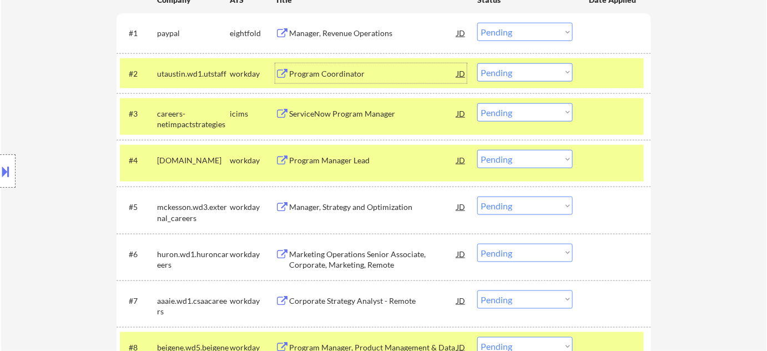
click at [329, 77] on div "Program Coordinator" at bounding box center [373, 73] width 168 height 11
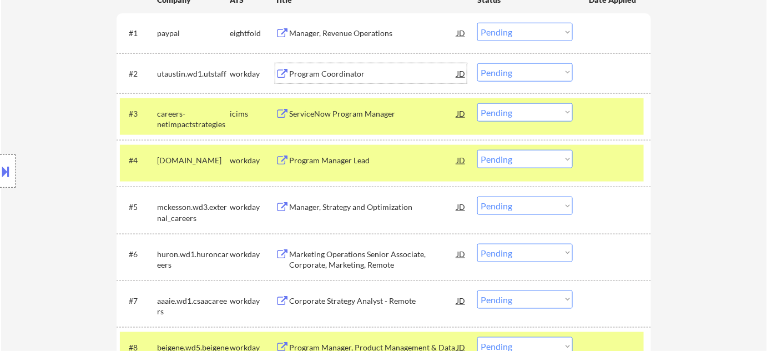
drag, startPoint x: 508, startPoint y: 71, endPoint x: 508, endPoint y: 79, distance: 8.3
click at [508, 71] on select "Choose an option... Pending Applied Excluded (Questions) Excluded (Expired) Exc…" at bounding box center [524, 72] width 95 height 18
click at [477, 63] on select "Choose an option... Pending Applied Excluded (Questions) Excluded (Expired) Exc…" at bounding box center [524, 72] width 95 height 18
select select ""pending""
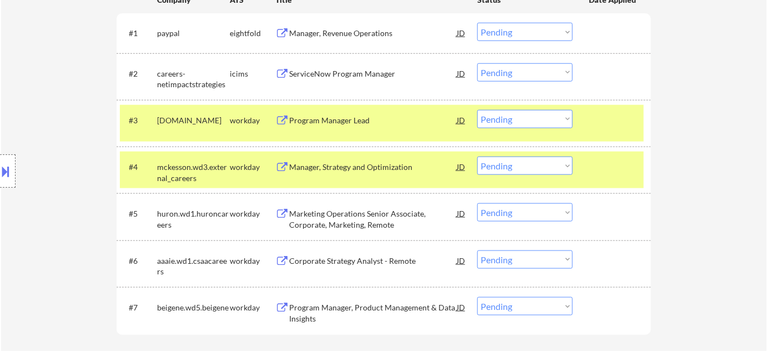
click at [345, 73] on div "ServiceNow Program Manager" at bounding box center [373, 73] width 168 height 11
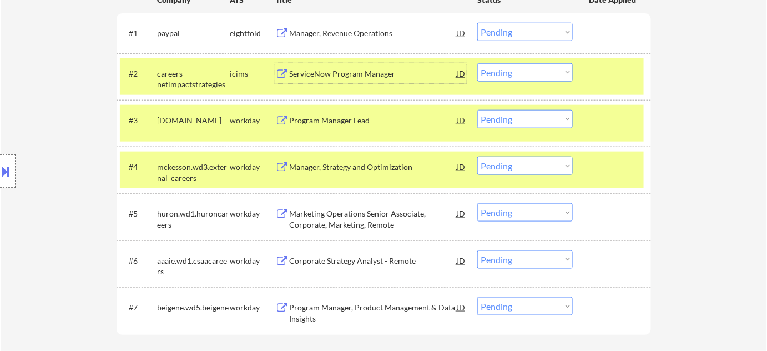
click at [311, 121] on div "Program Manager Lead" at bounding box center [373, 120] width 168 height 11
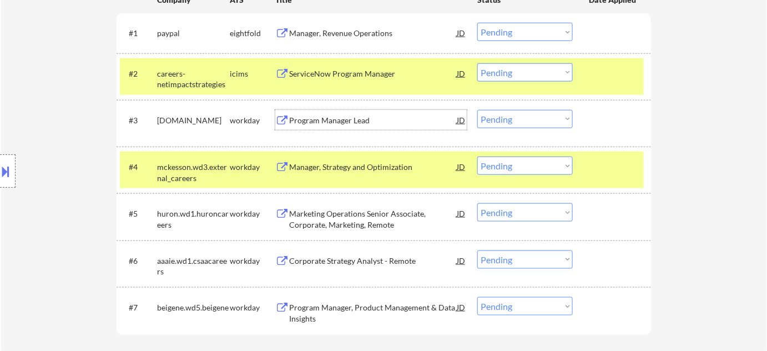
click at [516, 119] on select "Choose an option... Pending Applied Excluded (Questions) Excluded (Expired) Exc…" at bounding box center [524, 119] width 95 height 18
click at [477, 110] on select "Choose an option... Pending Applied Excluded (Questions) Excluded (Expired) Exc…" at bounding box center [524, 119] width 95 height 18
select select ""pending""
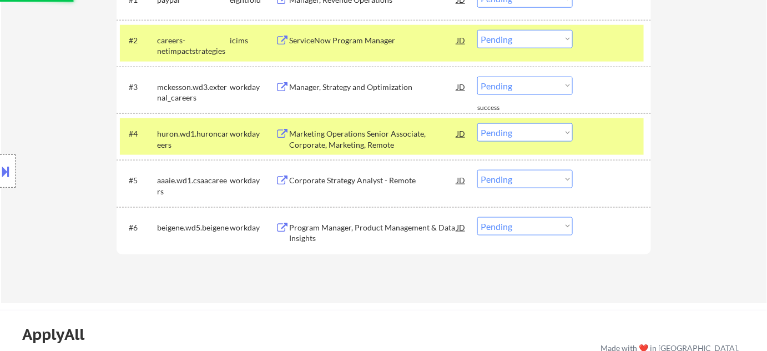
scroll to position [404, 0]
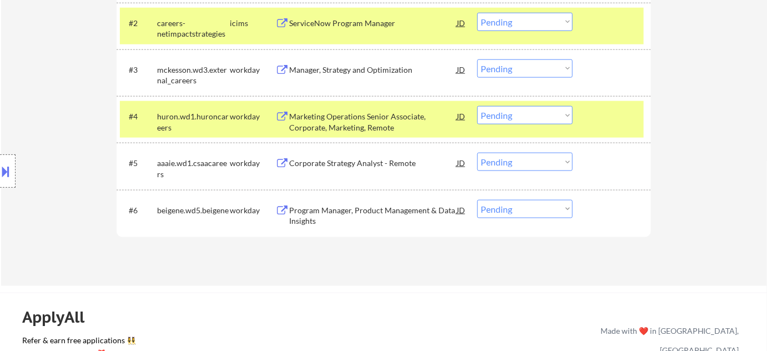
click at [318, 115] on div "Marketing Operations Senior Associate, Corporate, Marketing, Remote" at bounding box center [373, 122] width 168 height 22
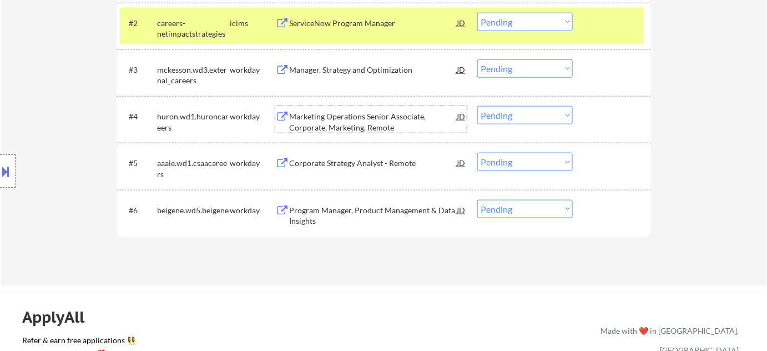
click at [345, 158] on div "Corporate Strategy Analyst - Remote" at bounding box center [373, 163] width 168 height 11
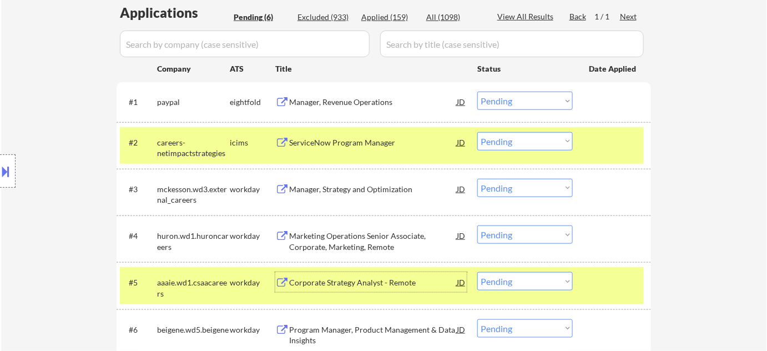
scroll to position [303, 0]
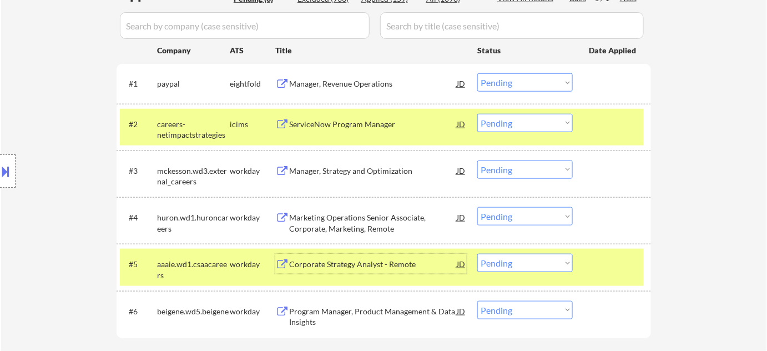
click at [300, 224] on div "Marketing Operations Senior Associate, Corporate, Marketing, Remote" at bounding box center [373, 223] width 168 height 22
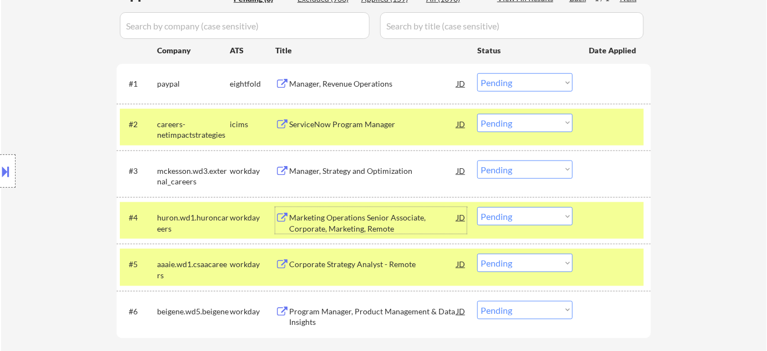
click at [524, 125] on select "Choose an option... Pending Applied Excluded (Questions) Excluded (Expired) Exc…" at bounding box center [524, 123] width 95 height 18
click at [477, 114] on select "Choose an option... Pending Applied Excluded (Questions) Excluded (Expired) Exc…" at bounding box center [524, 123] width 95 height 18
select select ""pending""
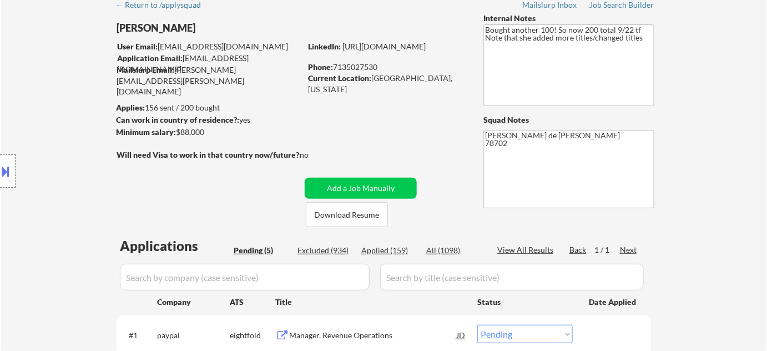
scroll to position [50, 0]
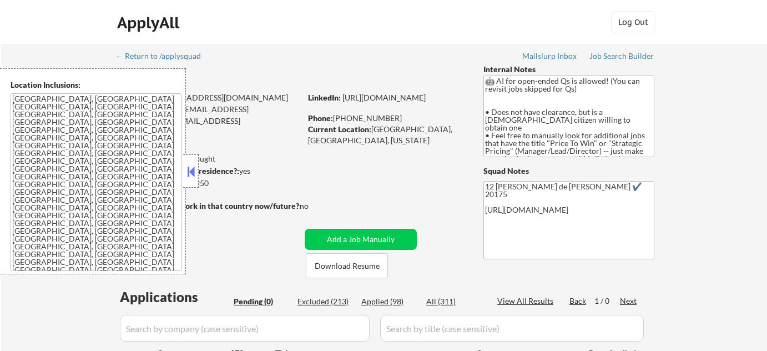
scroll to position [100, 0]
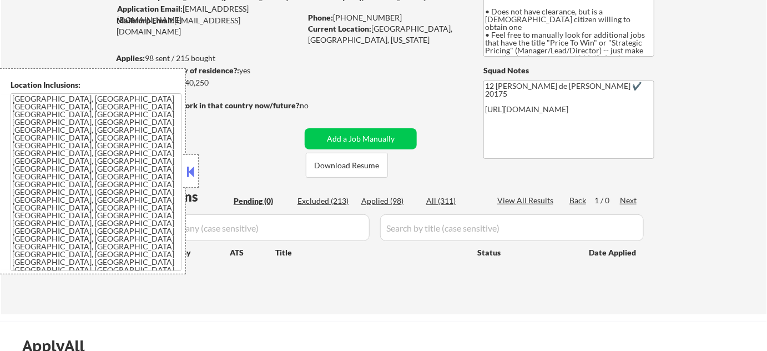
click at [191, 173] on button at bounding box center [191, 171] width 12 height 17
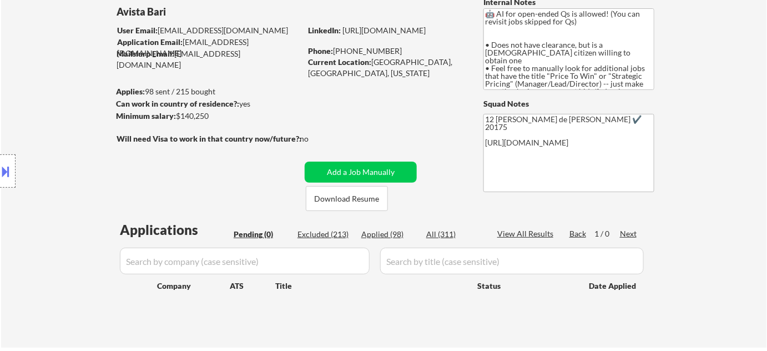
scroll to position [0, 0]
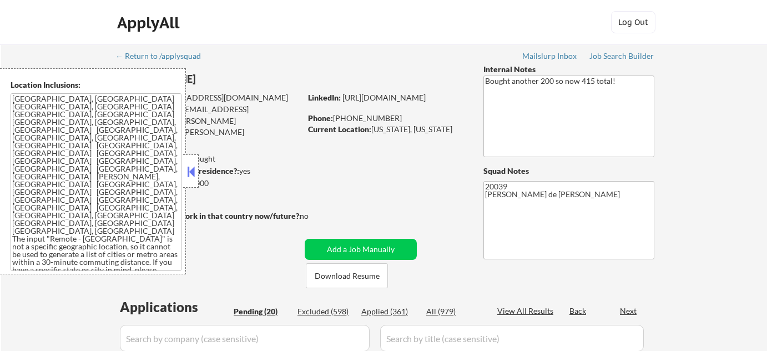
select select ""pending""
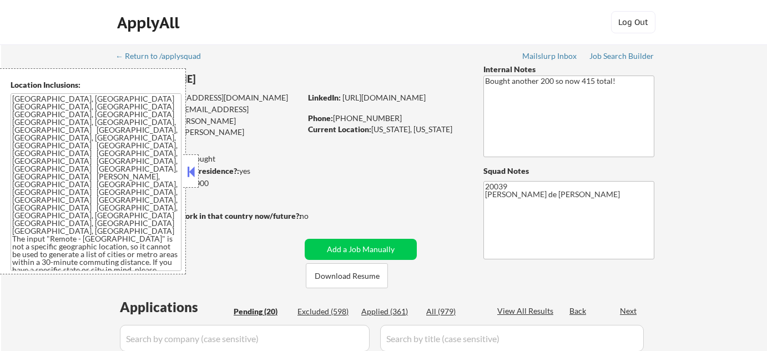
select select ""pending""
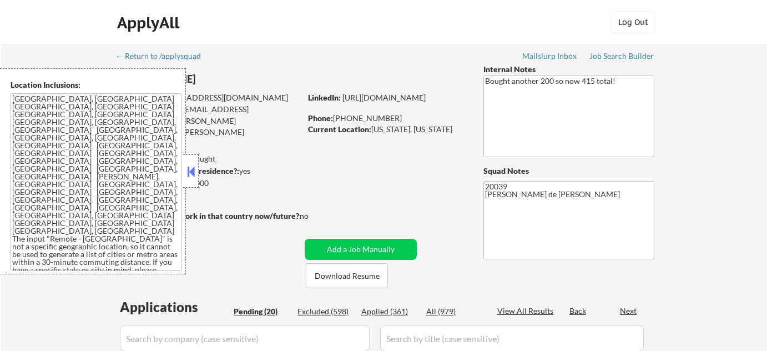
select select ""pending""
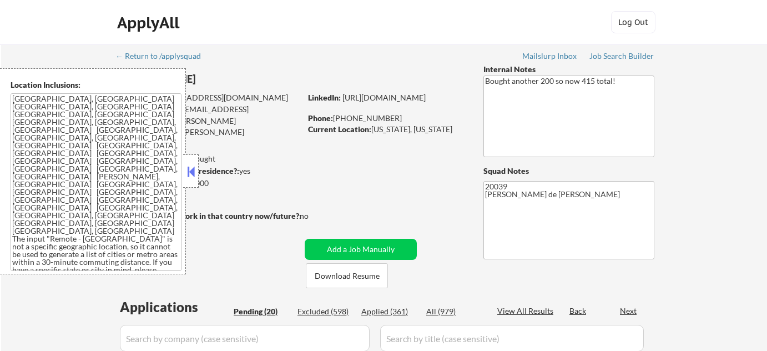
select select ""pending""
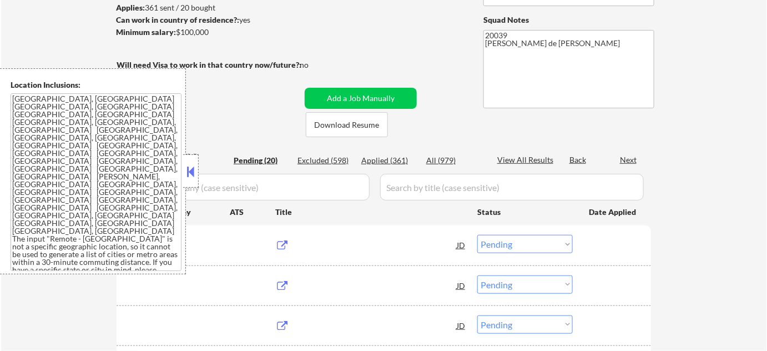
click at [195, 173] on button at bounding box center [191, 171] width 12 height 17
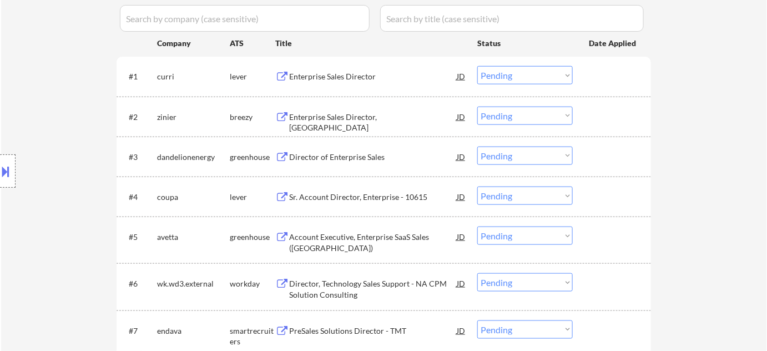
scroll to position [303, 0]
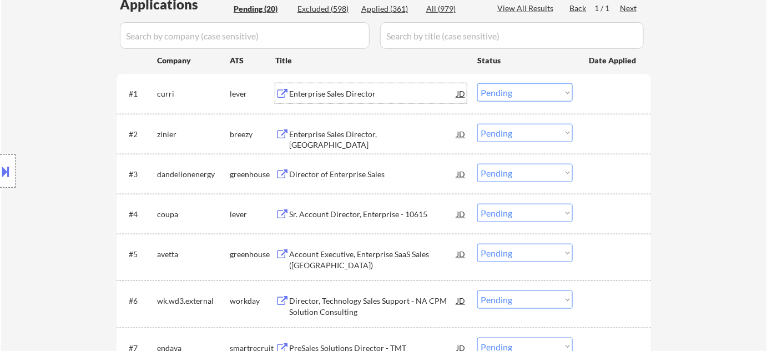
click at [355, 99] on div "Enterprise Sales Director" at bounding box center [373, 93] width 168 height 11
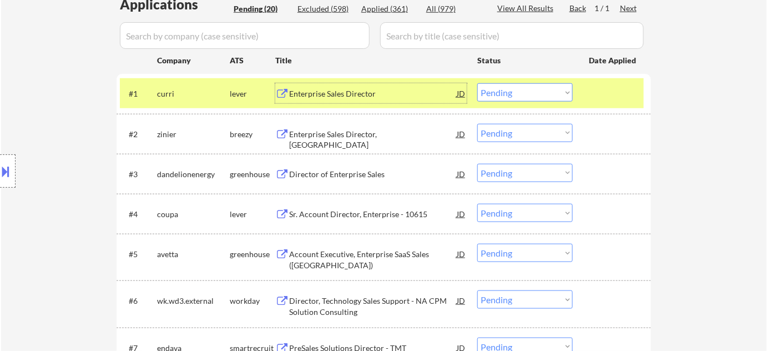
click at [342, 134] on div "Enterprise Sales Director, US" at bounding box center [373, 140] width 168 height 22
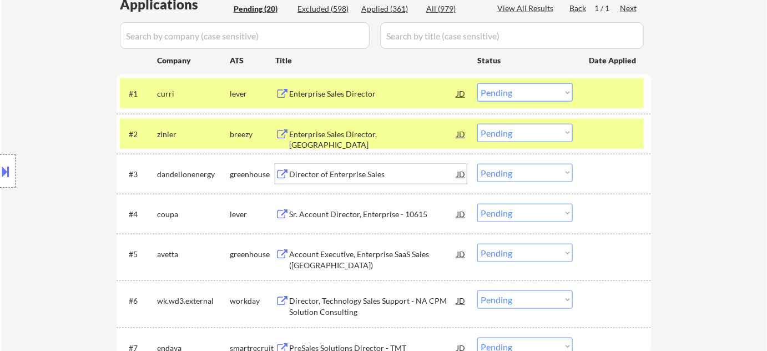
click at [352, 170] on div "Director of Enterprise Sales" at bounding box center [373, 174] width 168 height 11
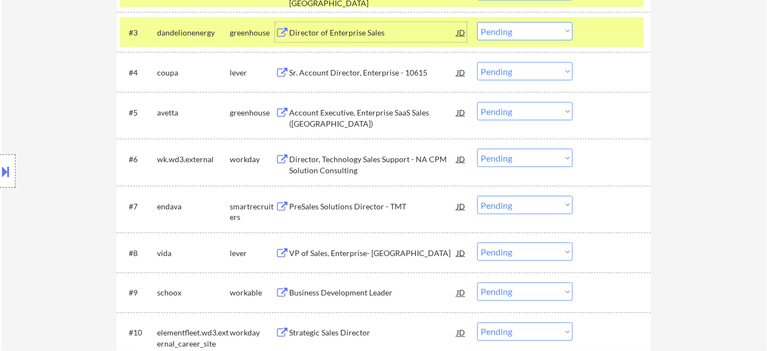
scroll to position [505, 0]
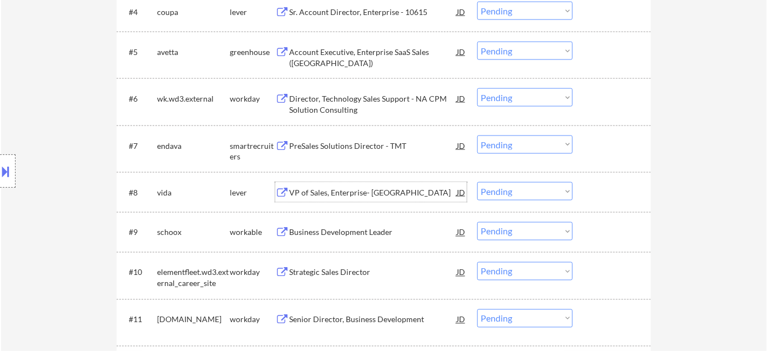
click at [370, 191] on div "VP of Sales, Enterprise- East" at bounding box center [373, 192] width 168 height 11
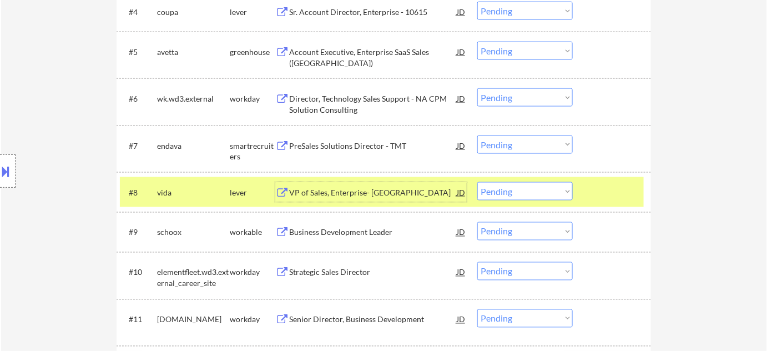
click at [349, 142] on div "PreSales Solutions Director - TMT" at bounding box center [373, 145] width 168 height 11
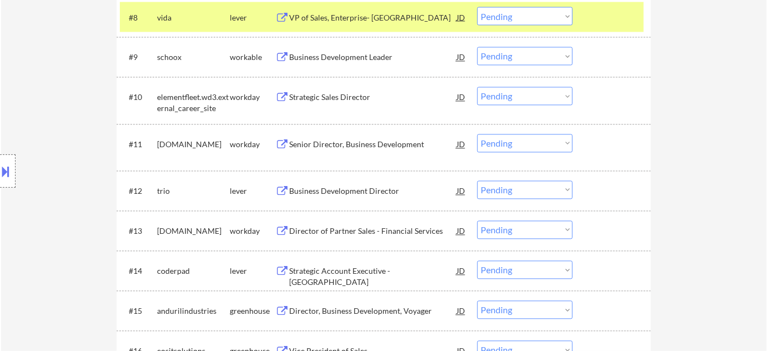
scroll to position [706, 0]
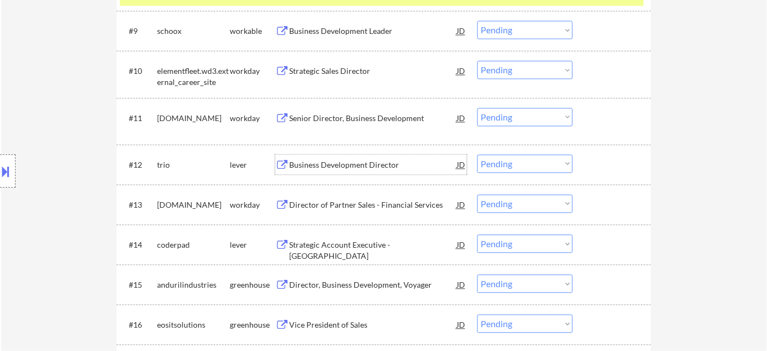
click at [346, 170] on div "Business Development Director" at bounding box center [373, 164] width 168 height 20
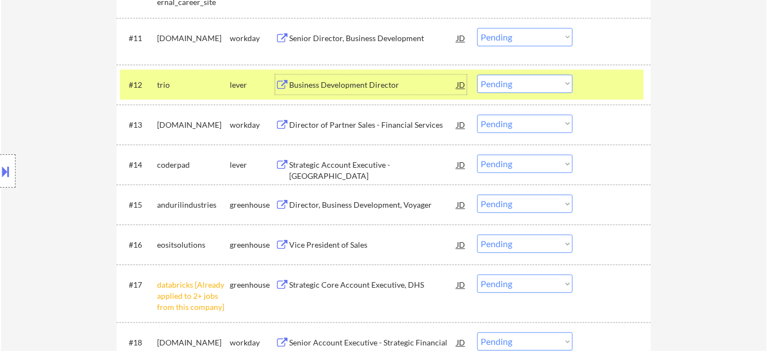
scroll to position [807, 0]
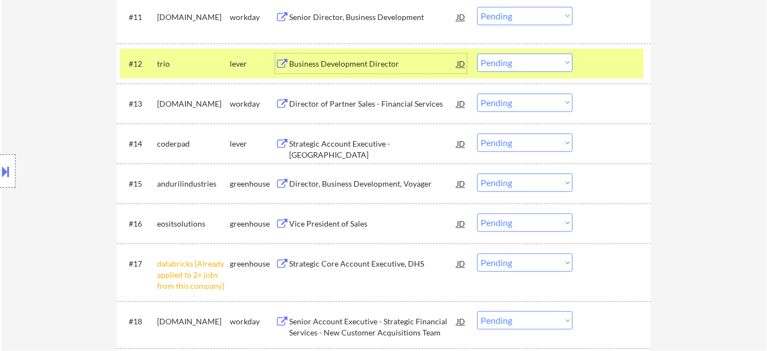
click at [358, 144] on div "Strategic Account Executive - North America" at bounding box center [373, 149] width 168 height 22
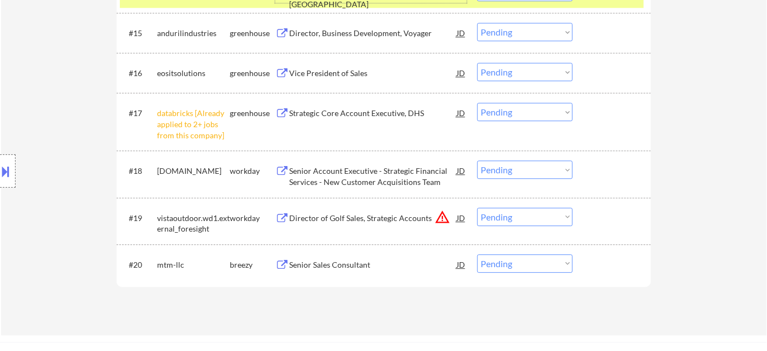
scroll to position [959, 0]
click at [507, 108] on select "Choose an option... Pending Applied Excluded (Questions) Excluded (Expired) Exc…" at bounding box center [524, 111] width 95 height 18
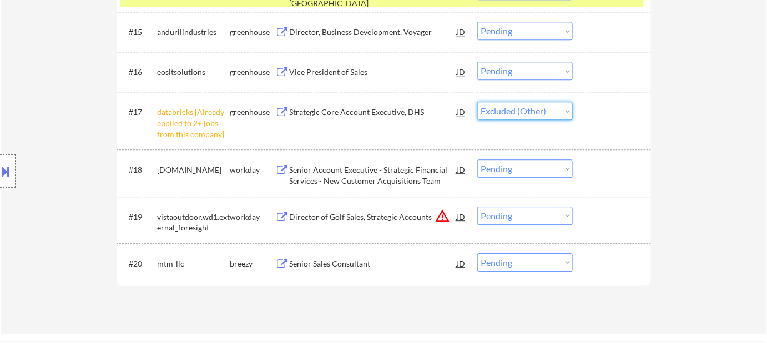
click at [477, 102] on select "Choose an option... Pending Applied Excluded (Questions) Excluded (Expired) Exc…" at bounding box center [524, 111] width 95 height 18
select select ""pending""
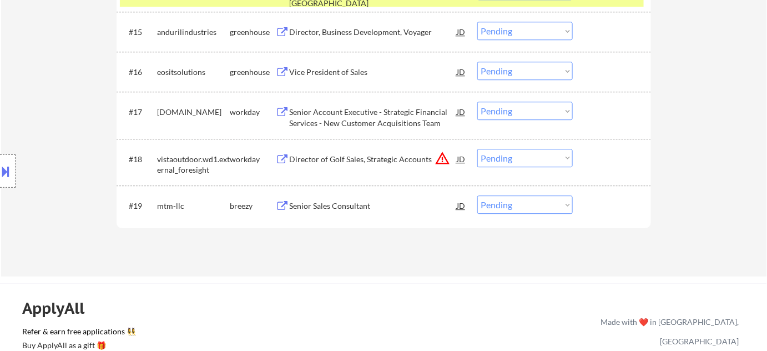
click at [359, 207] on div "Senior Sales Consultant" at bounding box center [373, 205] width 168 height 11
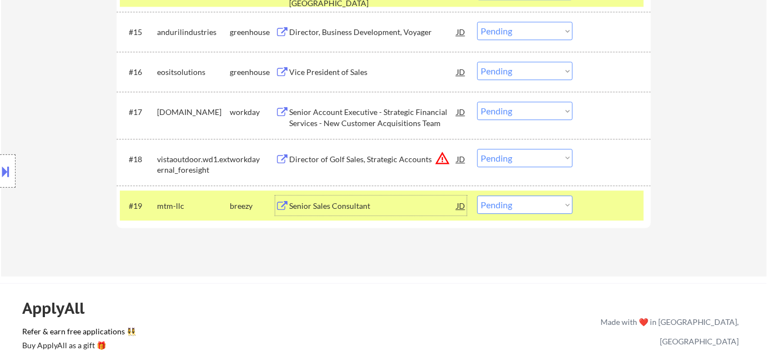
drag, startPoint x: 520, startPoint y: 158, endPoint x: 521, endPoint y: 165, distance: 7.4
click at [520, 159] on select "Choose an option... Pending Applied Excluded (Questions) Excluded (Expired) Exc…" at bounding box center [524, 158] width 95 height 18
click at [477, 149] on select "Choose an option... Pending Applied Excluded (Questions) Excluded (Expired) Exc…" at bounding box center [524, 158] width 95 height 18
select select ""pending""
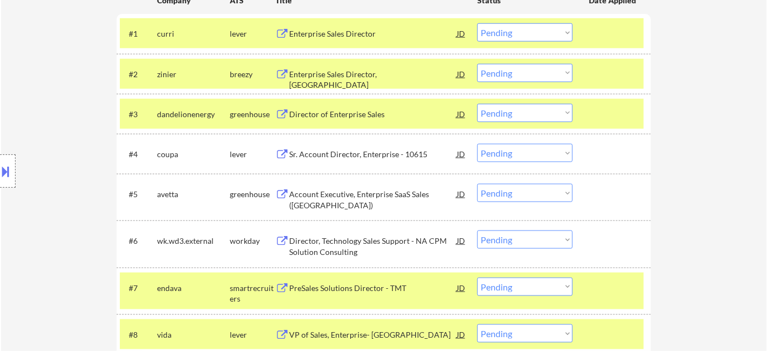
scroll to position [303, 0]
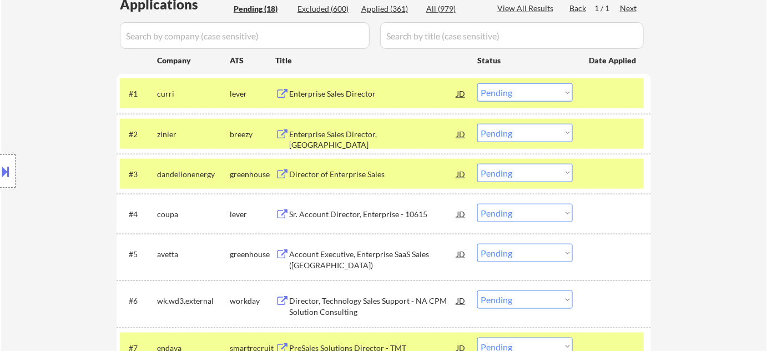
click at [523, 94] on select "Choose an option... Pending Applied Excluded (Questions) Excluded (Expired) Exc…" at bounding box center [524, 92] width 95 height 18
click at [477, 83] on select "Choose an option... Pending Applied Excluded (Questions) Excluded (Expired) Exc…" at bounding box center [524, 92] width 95 height 18
select select ""pending""
